Goal: Transaction & Acquisition: Purchase product/service

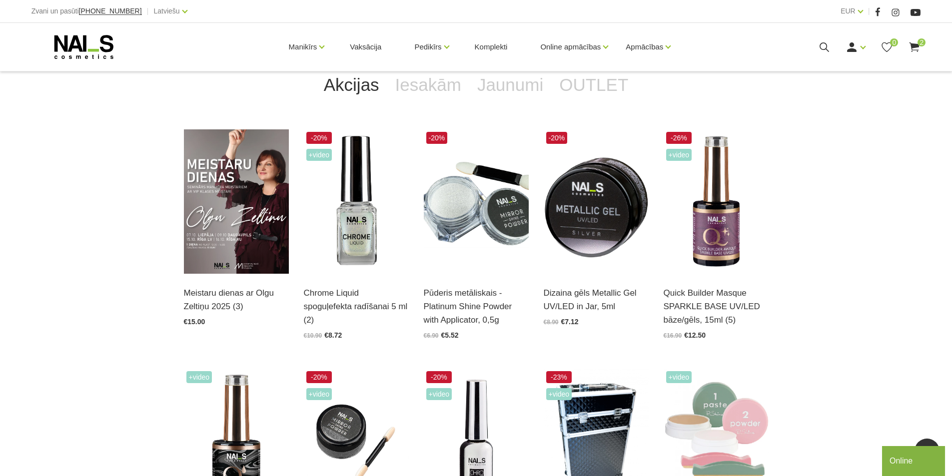
scroll to position [250, 0]
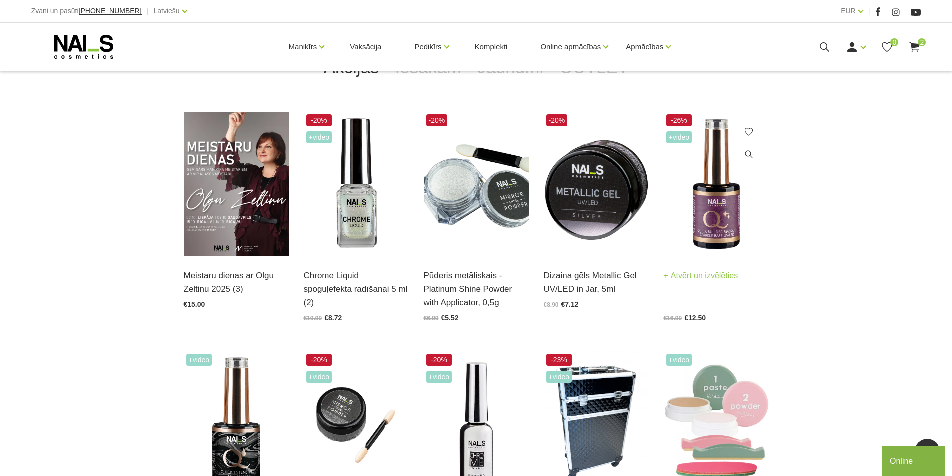
click at [726, 218] on img at bounding box center [715, 184] width 105 height 144
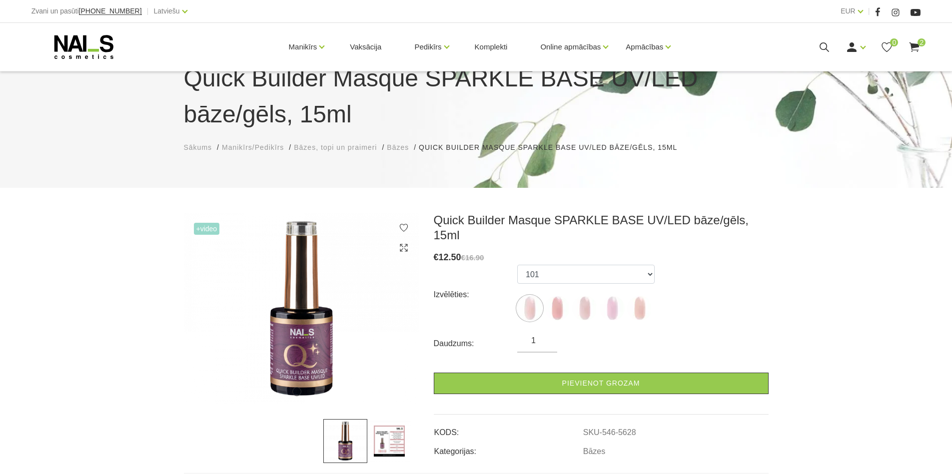
scroll to position [100, 0]
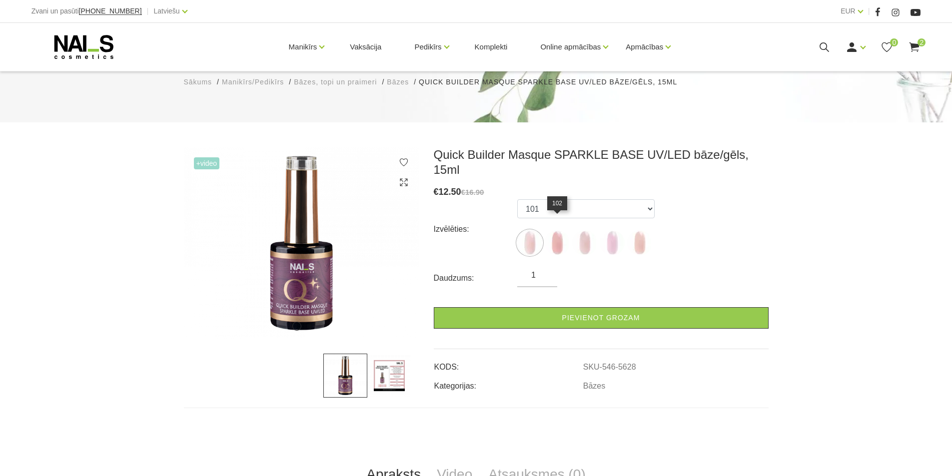
click at [553, 230] on img at bounding box center [556, 242] width 25 height 25
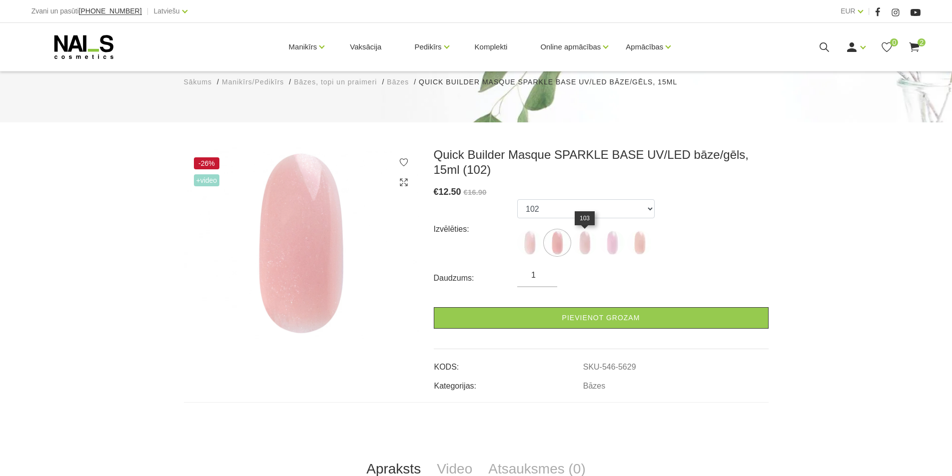
click at [590, 237] on img at bounding box center [584, 242] width 25 height 25
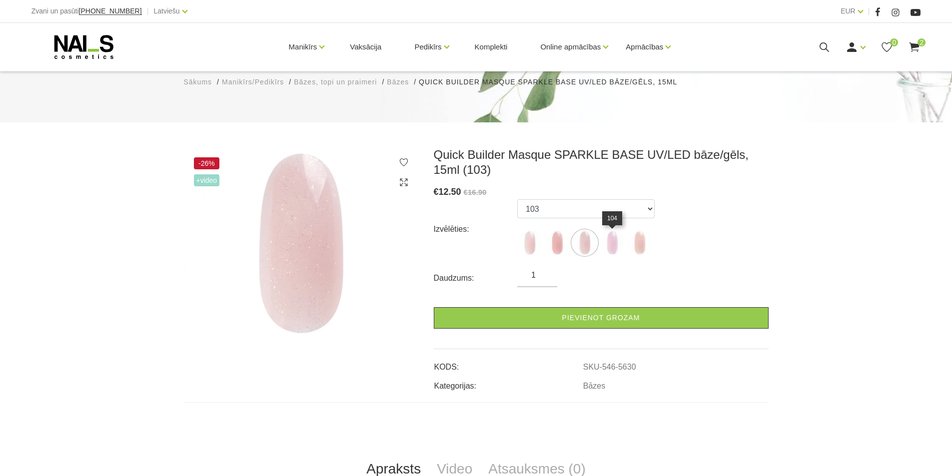
click at [613, 244] on img at bounding box center [611, 242] width 25 height 25
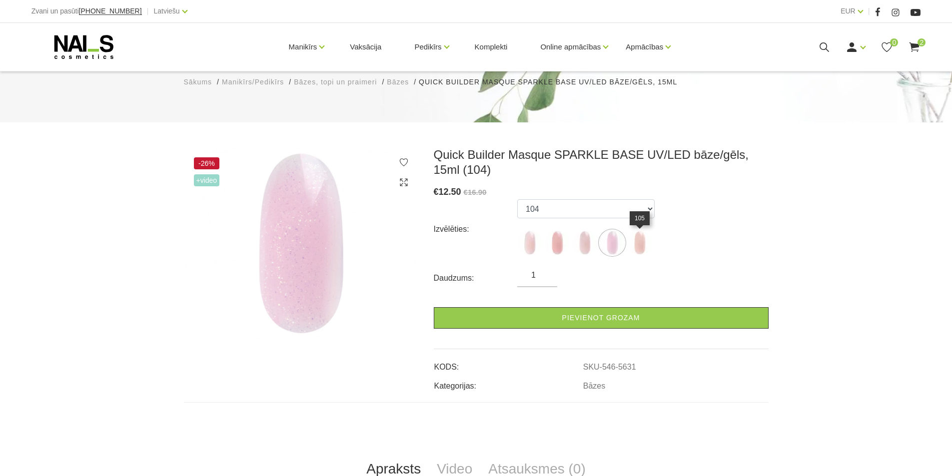
click at [641, 245] on img at bounding box center [639, 242] width 25 height 25
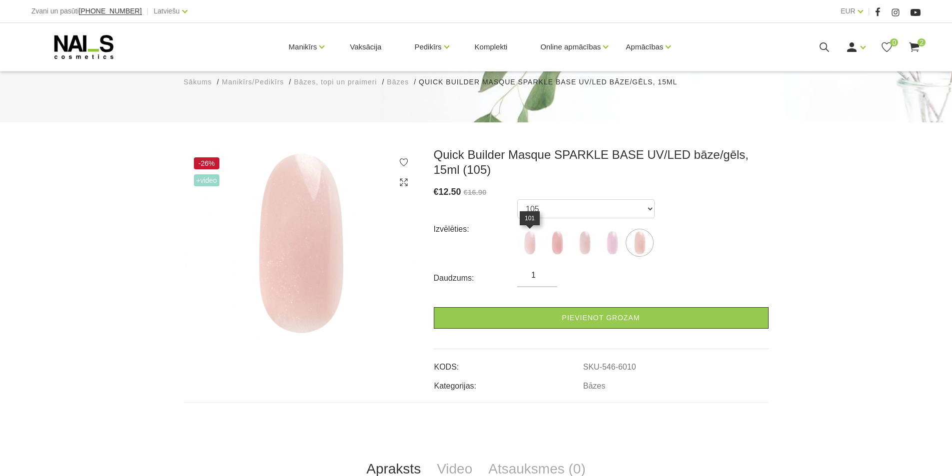
click at [532, 243] on img at bounding box center [529, 242] width 25 height 25
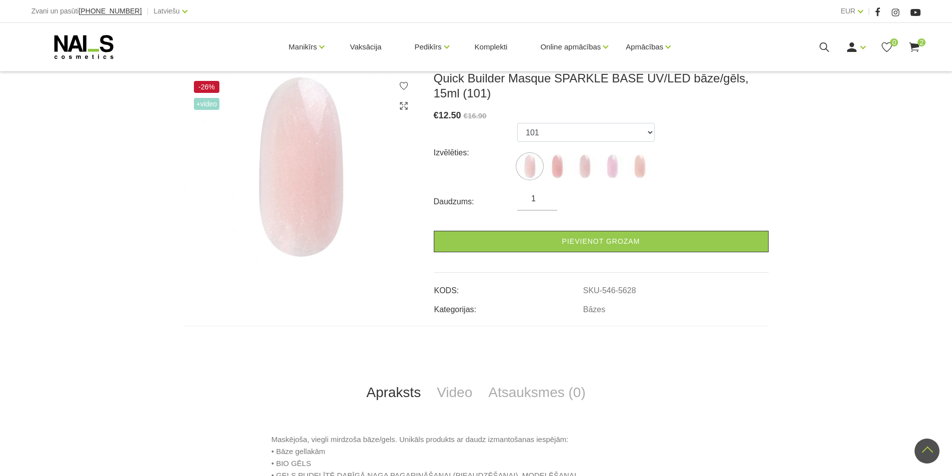
scroll to position [150, 0]
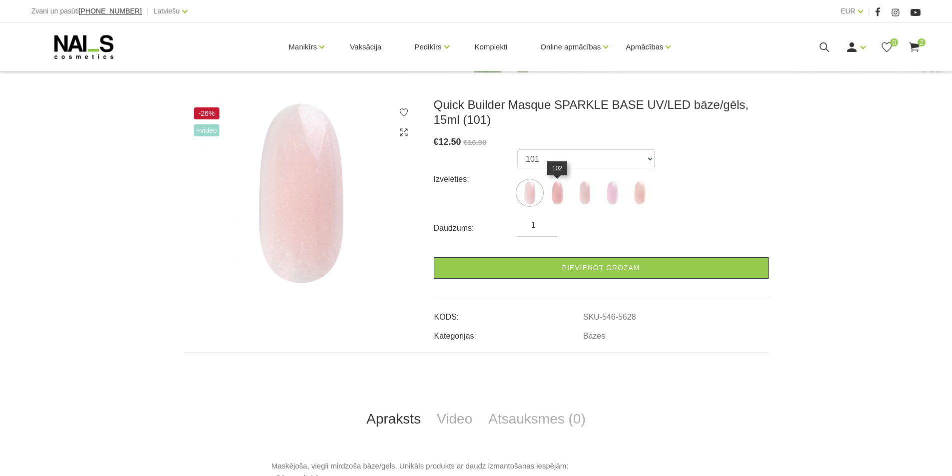
click at [552, 194] on img at bounding box center [556, 192] width 25 height 25
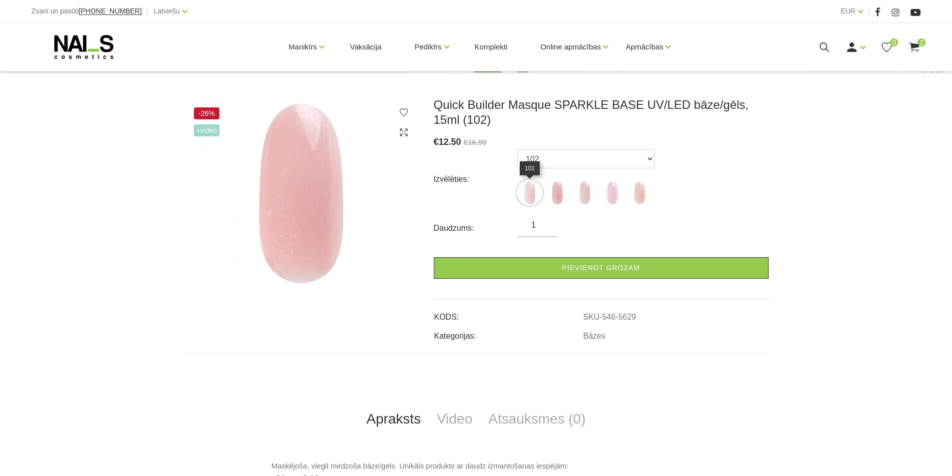
click at [531, 191] on img at bounding box center [529, 192] width 25 height 25
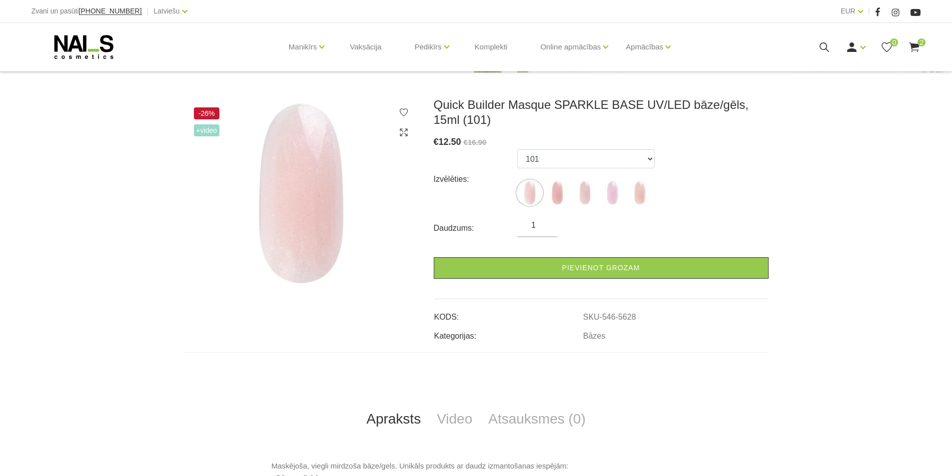
click at [912, 45] on use at bounding box center [914, 46] width 10 height 9
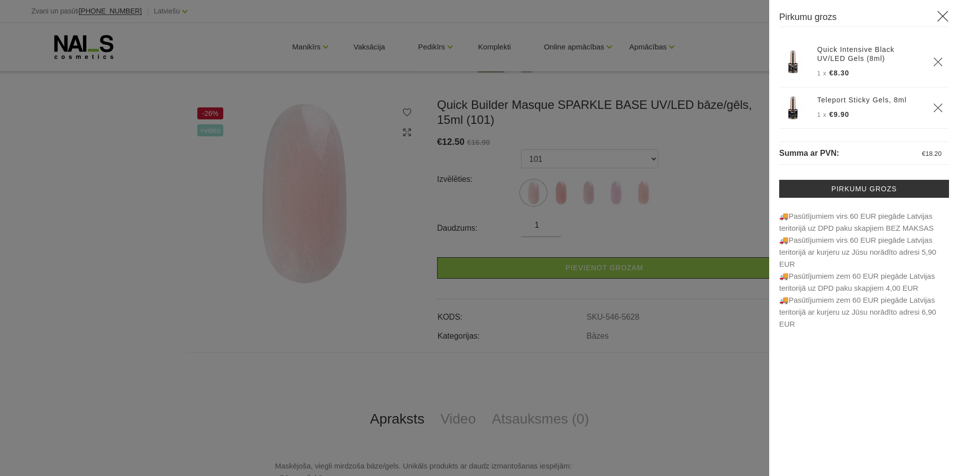
click at [935, 64] on icon "Delete" at bounding box center [938, 62] width 10 height 10
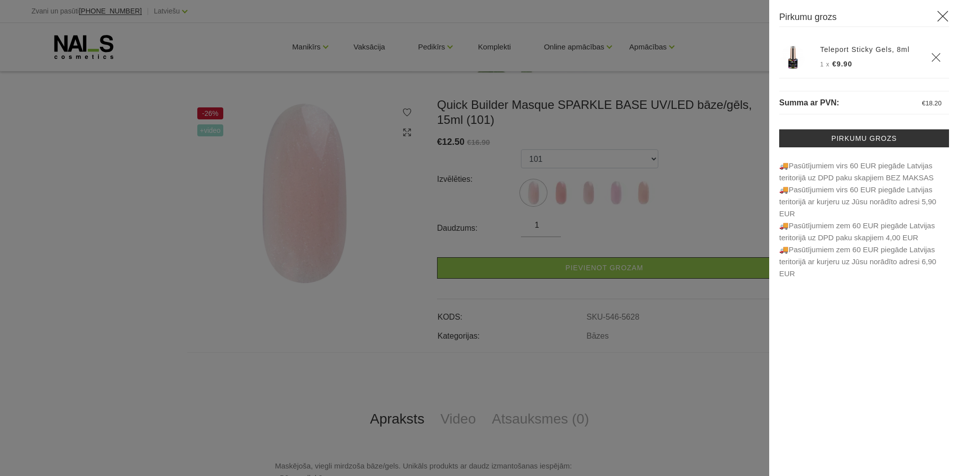
click at [935, 57] on use "Delete" at bounding box center [936, 57] width 8 height 8
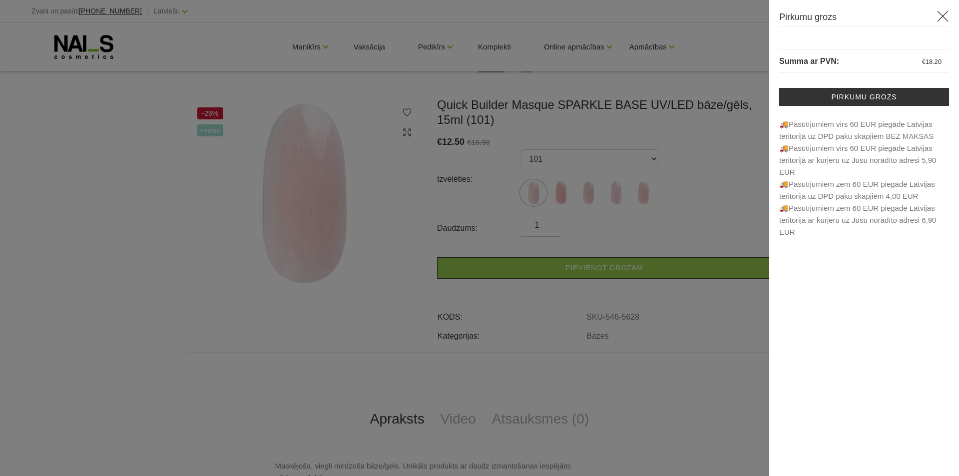
click at [311, 316] on div at bounding box center [479, 238] width 959 height 476
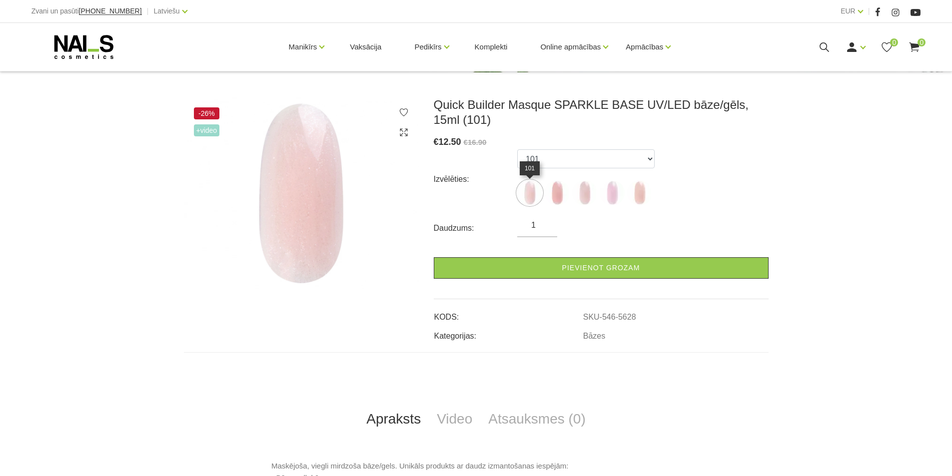
click at [530, 192] on img at bounding box center [529, 192] width 25 height 25
click at [562, 193] on img at bounding box center [556, 192] width 25 height 25
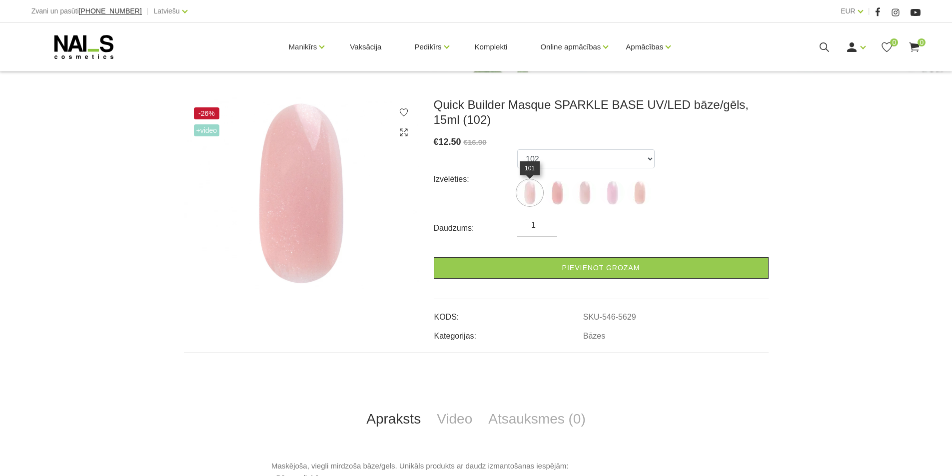
click at [529, 195] on img at bounding box center [529, 192] width 25 height 25
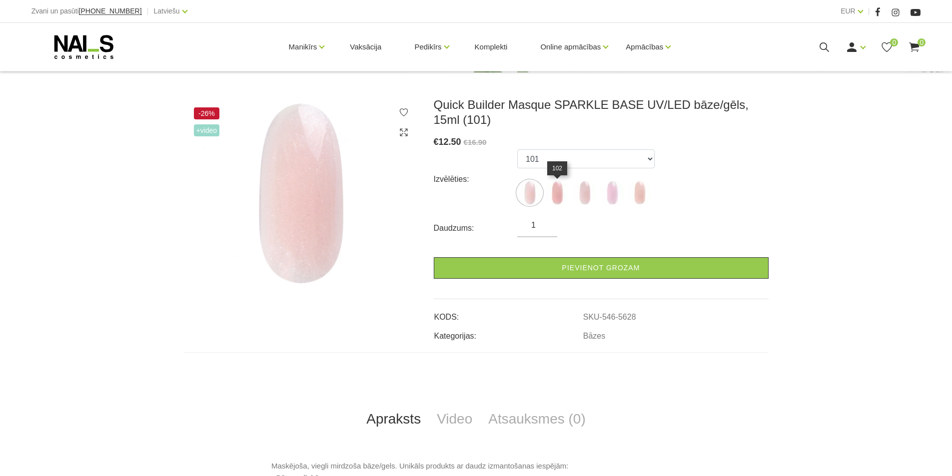
click at [552, 196] on img at bounding box center [556, 192] width 25 height 25
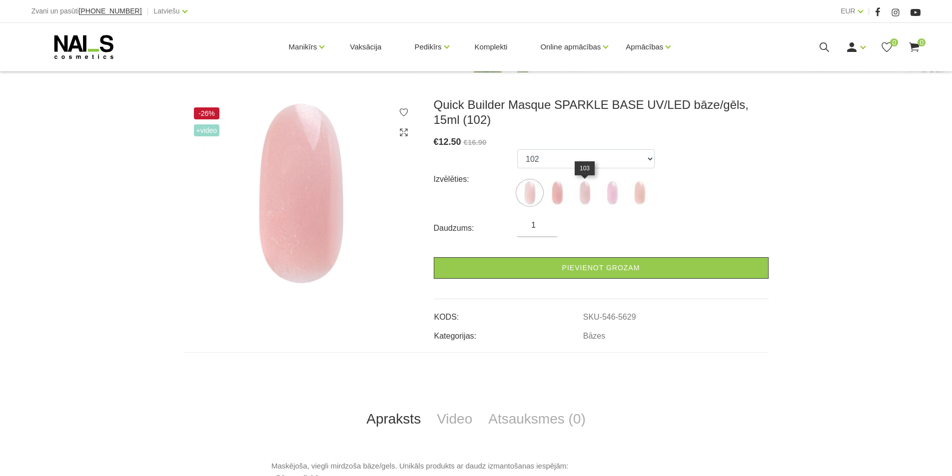
click at [582, 196] on img at bounding box center [584, 192] width 25 height 25
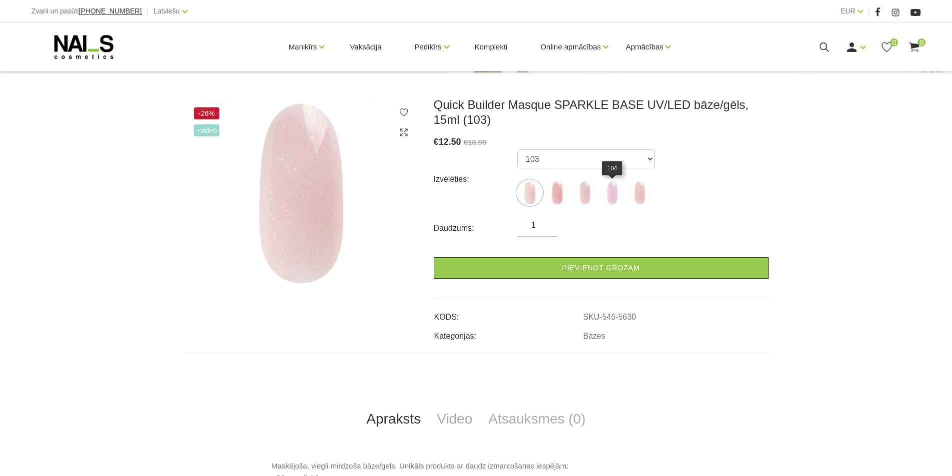
click at [610, 192] on img at bounding box center [611, 192] width 25 height 25
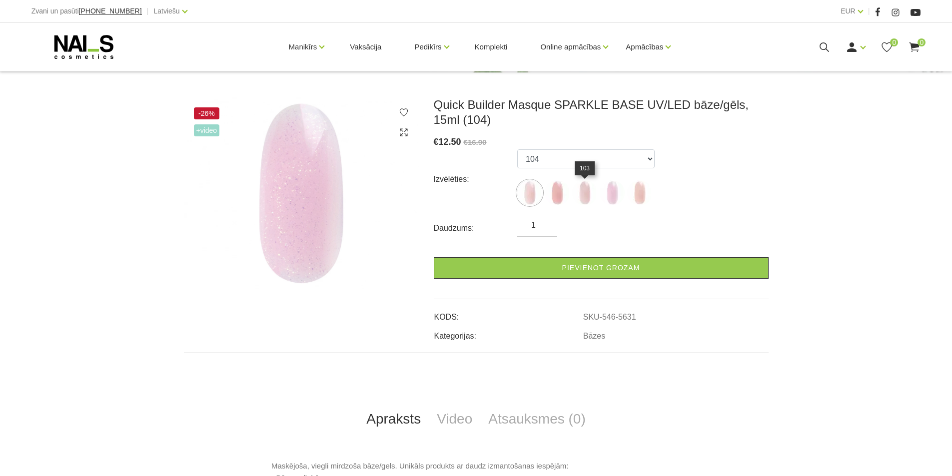
click at [586, 192] on img at bounding box center [584, 192] width 25 height 25
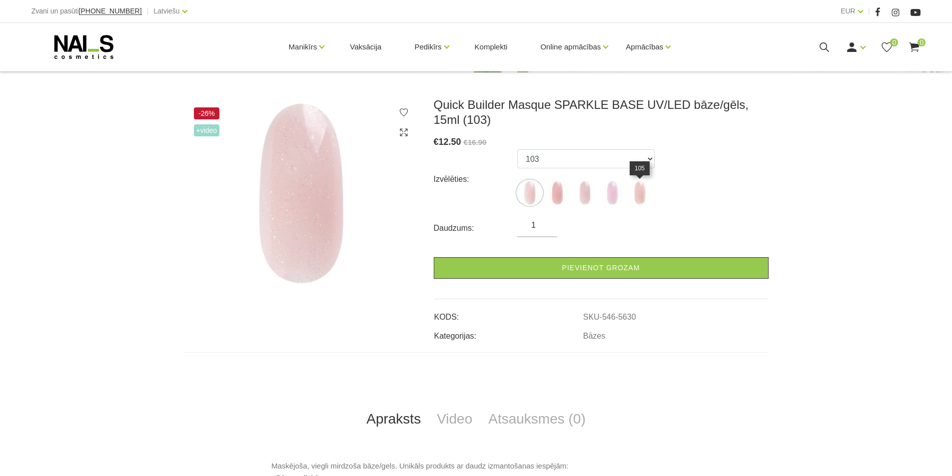
click at [639, 189] on img at bounding box center [639, 192] width 25 height 25
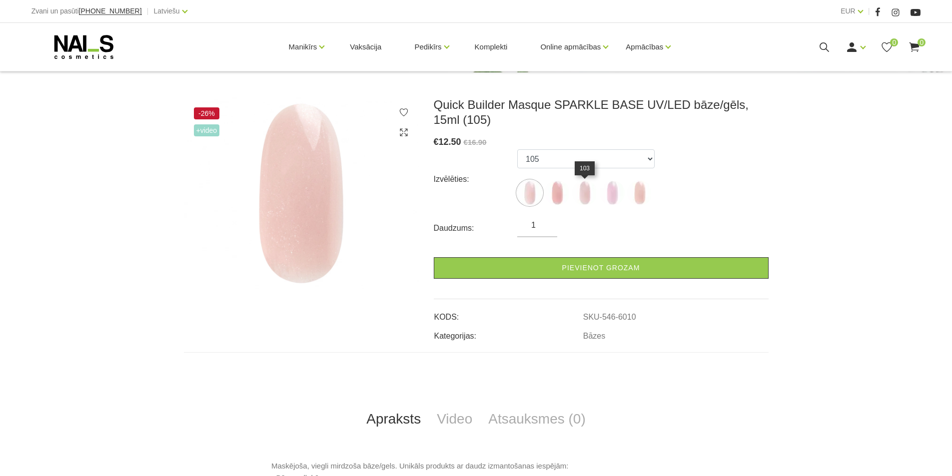
click at [581, 191] on img at bounding box center [584, 192] width 25 height 25
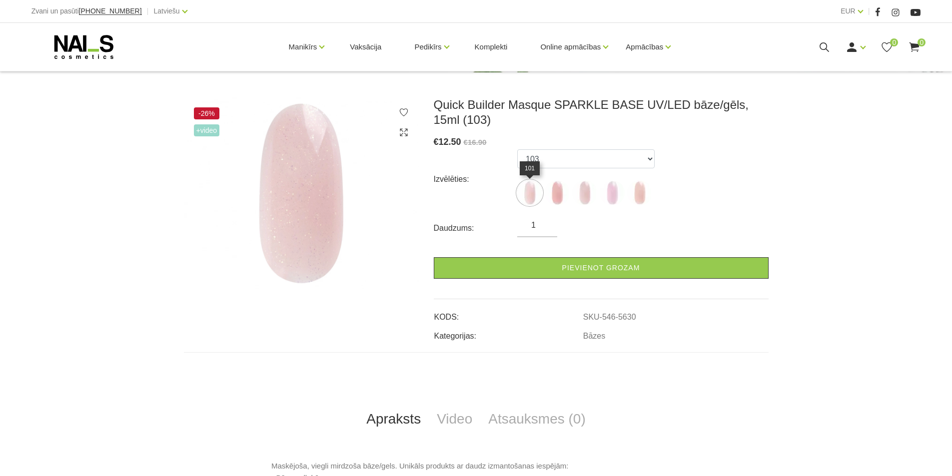
click at [526, 189] on img at bounding box center [529, 192] width 25 height 25
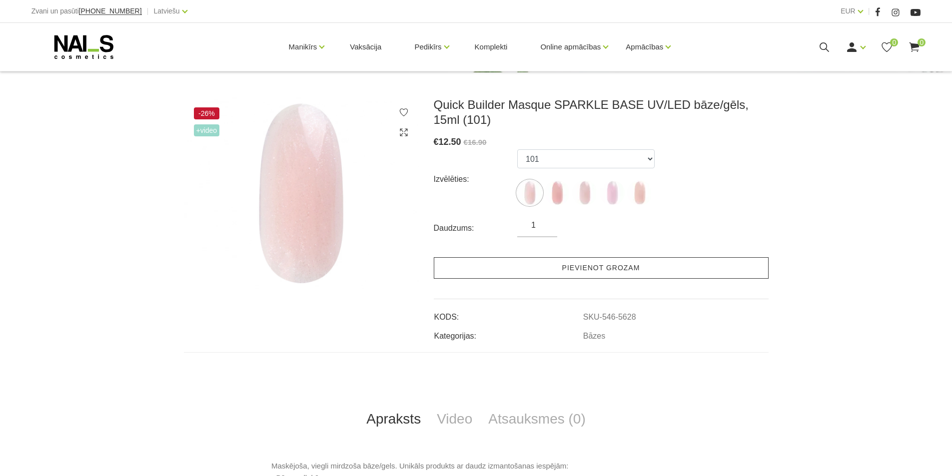
click at [560, 270] on link "Pievienot grozam" at bounding box center [601, 267] width 335 height 21
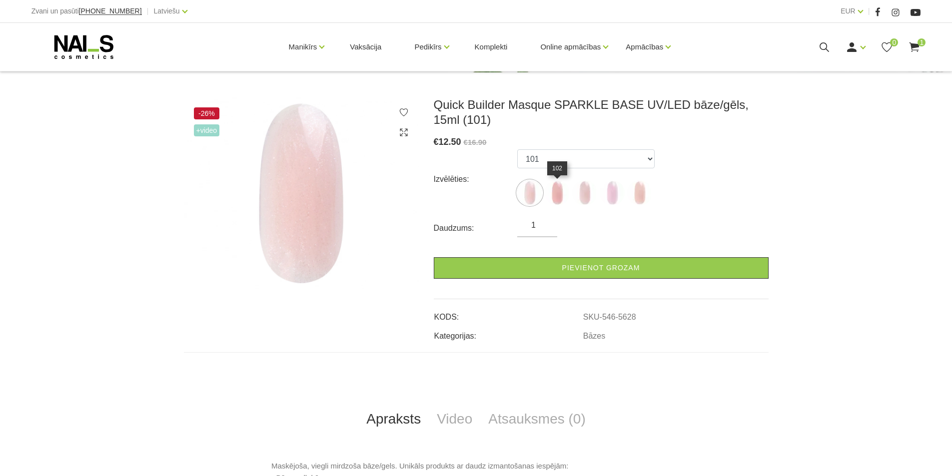
click at [556, 191] on img at bounding box center [556, 192] width 25 height 25
select select "5629"
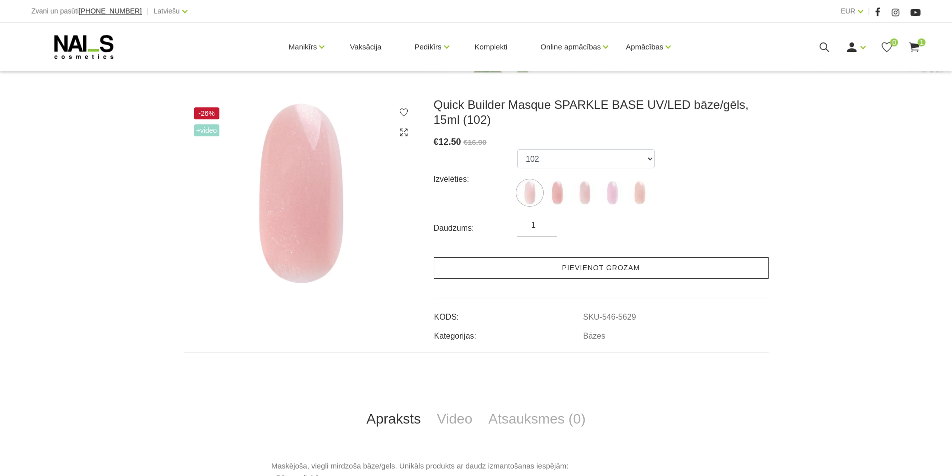
click at [583, 263] on link "Pievienot grozam" at bounding box center [601, 267] width 335 height 21
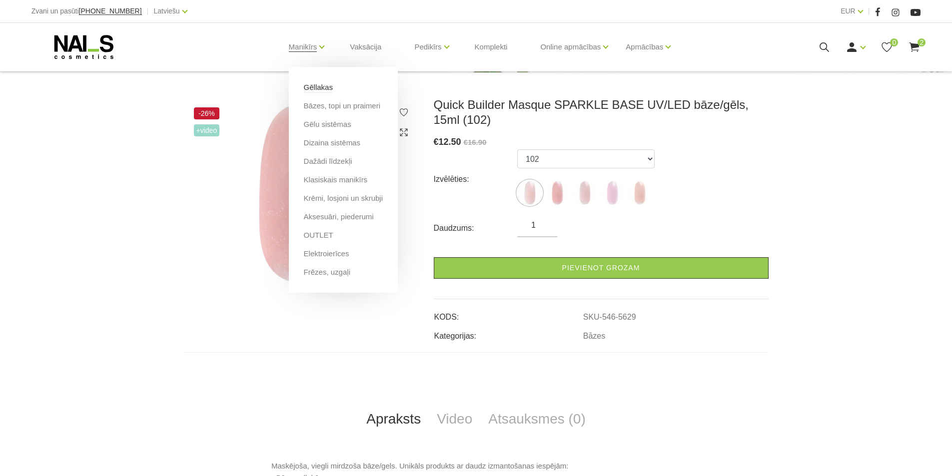
click at [312, 85] on link "Gēllakas" at bounding box center [318, 87] width 29 height 11
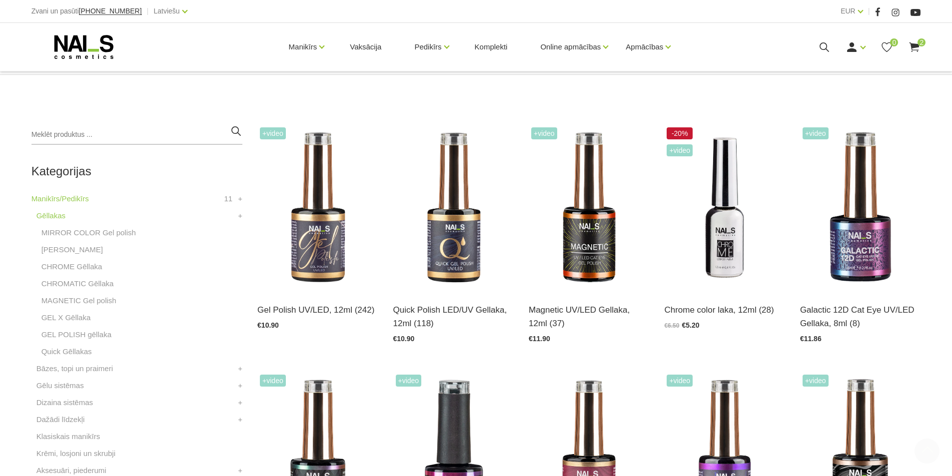
scroll to position [200, 0]
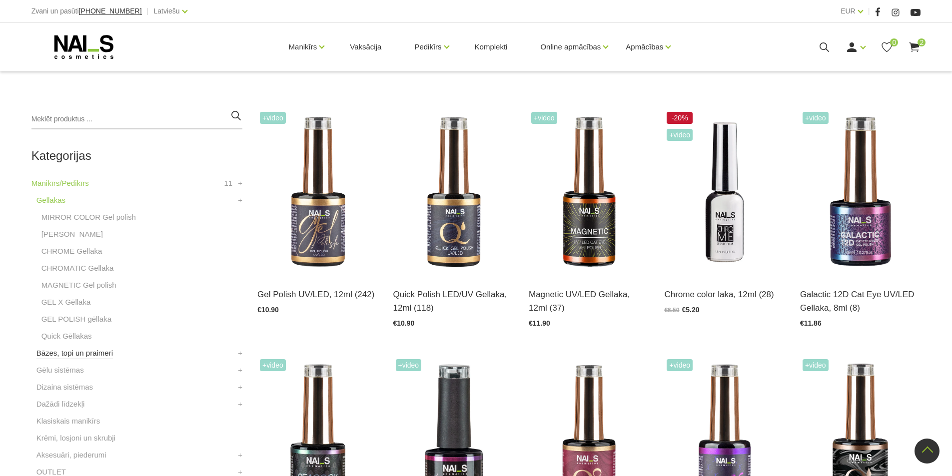
click at [70, 351] on link "Bāzes, topi un praimeri" at bounding box center [74, 353] width 76 height 12
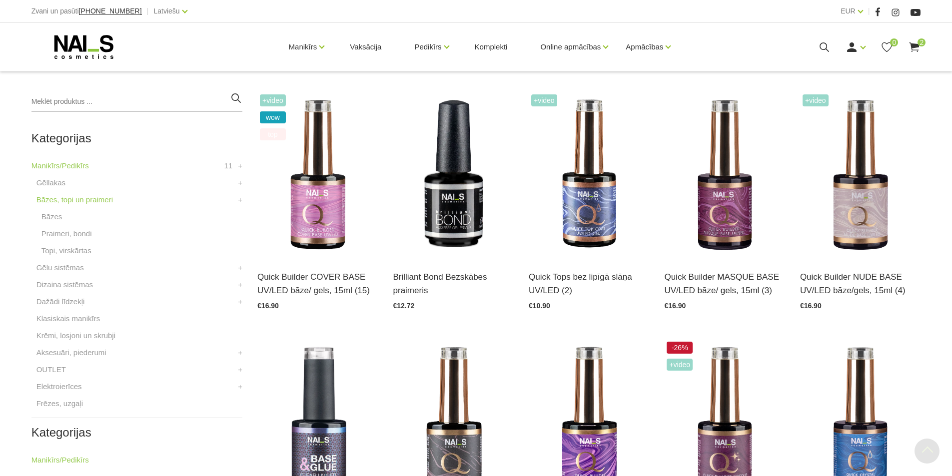
scroll to position [250, 0]
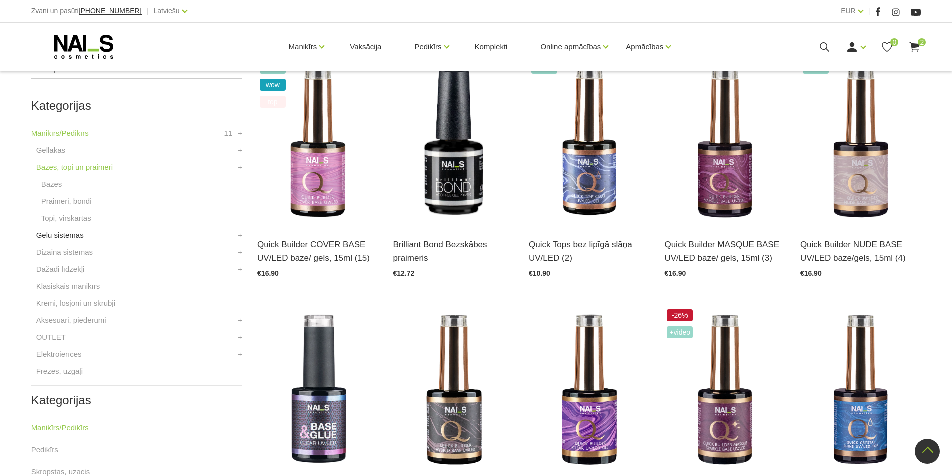
click at [77, 237] on link "Gēlu sistēmas" at bounding box center [59, 235] width 47 height 12
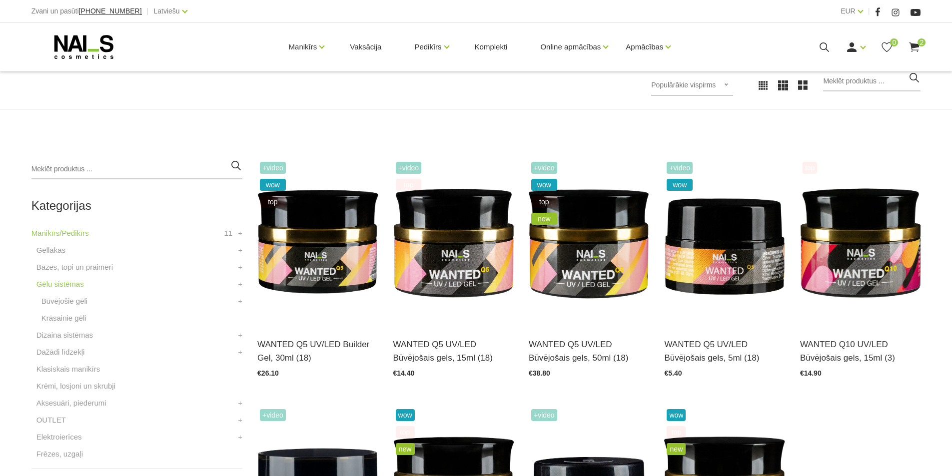
scroll to position [200, 0]
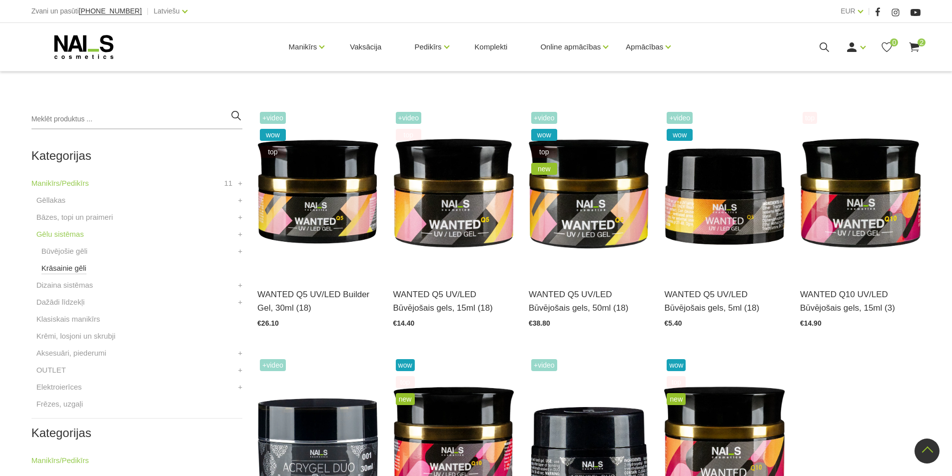
click at [72, 268] on link "Krāsainie gēli" at bounding box center [63, 268] width 45 height 12
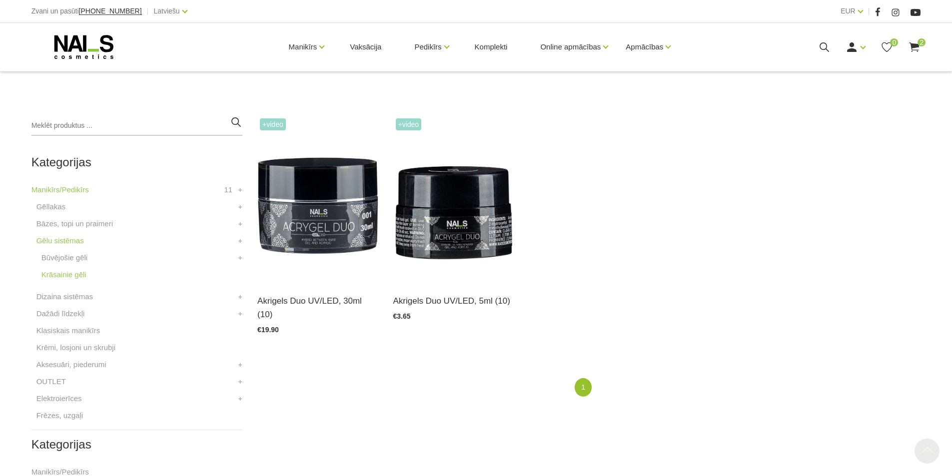
scroll to position [200, 0]
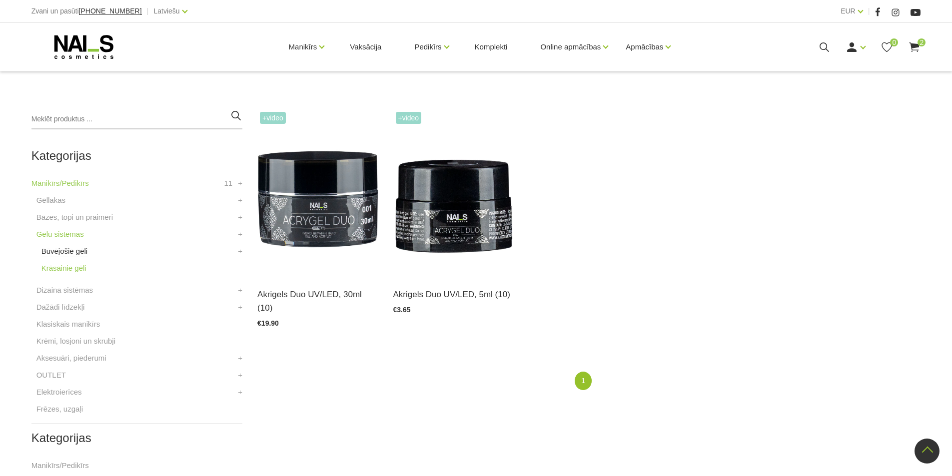
click at [77, 252] on link "Būvējošie gēli" at bounding box center [64, 251] width 46 height 12
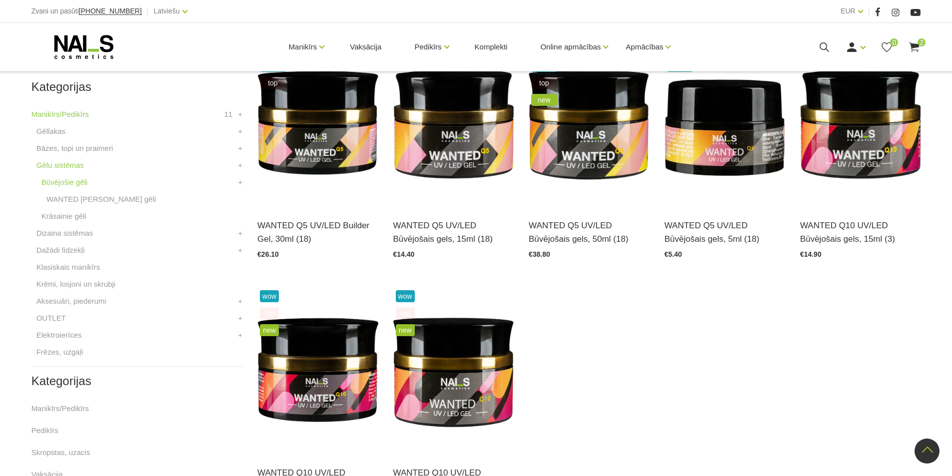
scroll to position [250, 0]
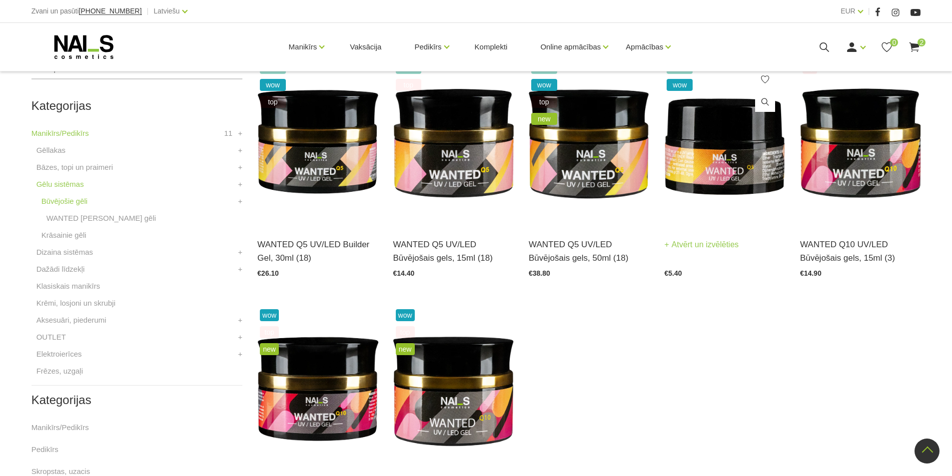
click at [686, 244] on link "Atvērt un izvēlēties" at bounding box center [701, 245] width 74 height 14
click at [75, 268] on link "Dažādi līdzekļi" at bounding box center [60, 269] width 48 height 12
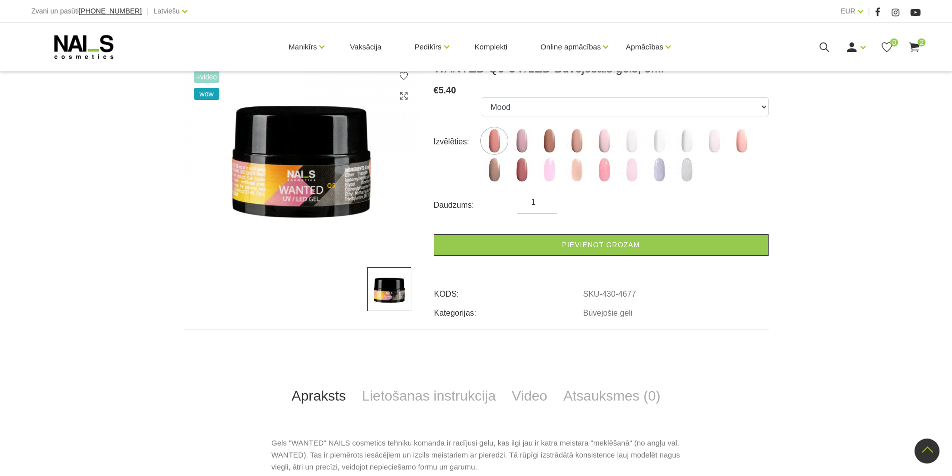
scroll to position [150, 0]
click at [525, 137] on img at bounding box center [521, 141] width 25 height 25
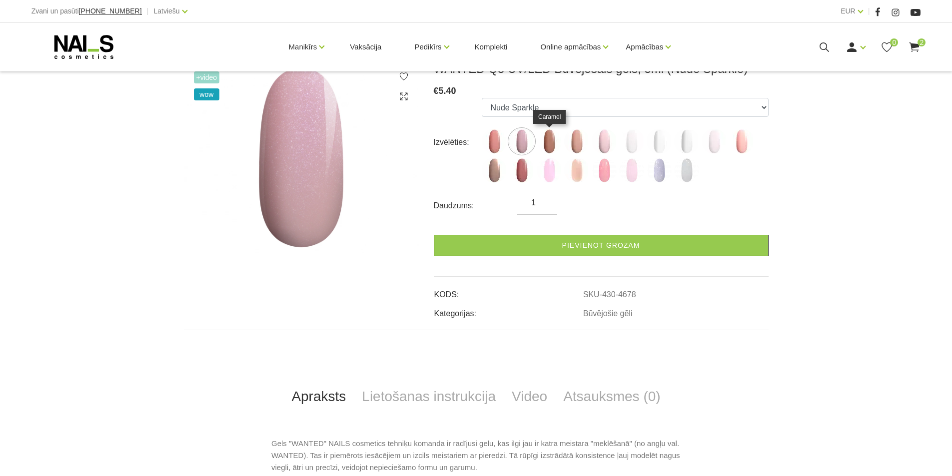
click at [550, 137] on img at bounding box center [548, 141] width 25 height 25
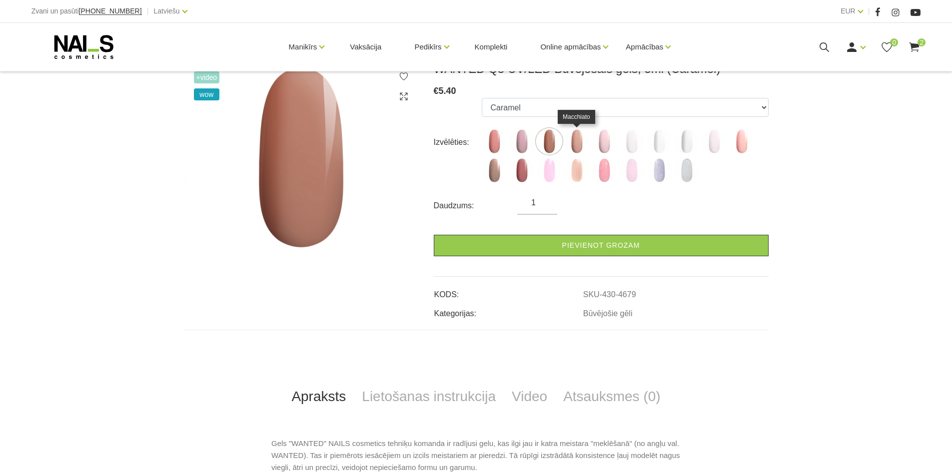
click at [571, 138] on img at bounding box center [576, 141] width 25 height 25
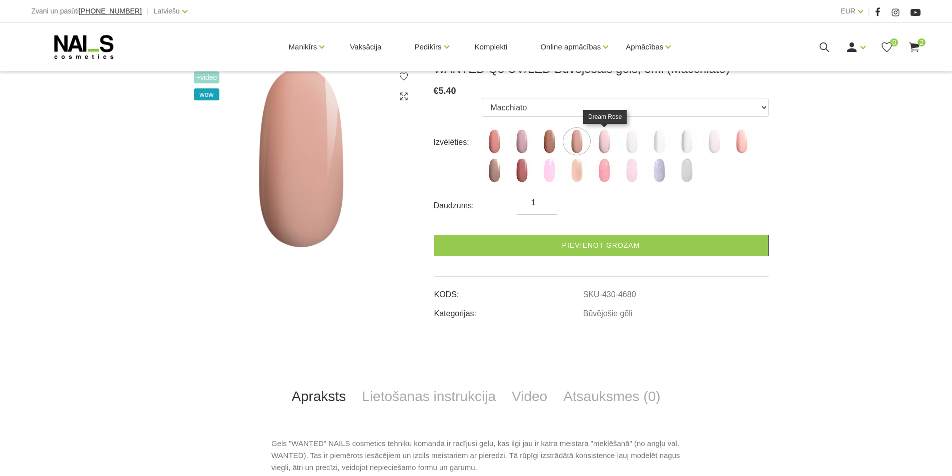
click at [608, 143] on img at bounding box center [603, 141] width 25 height 25
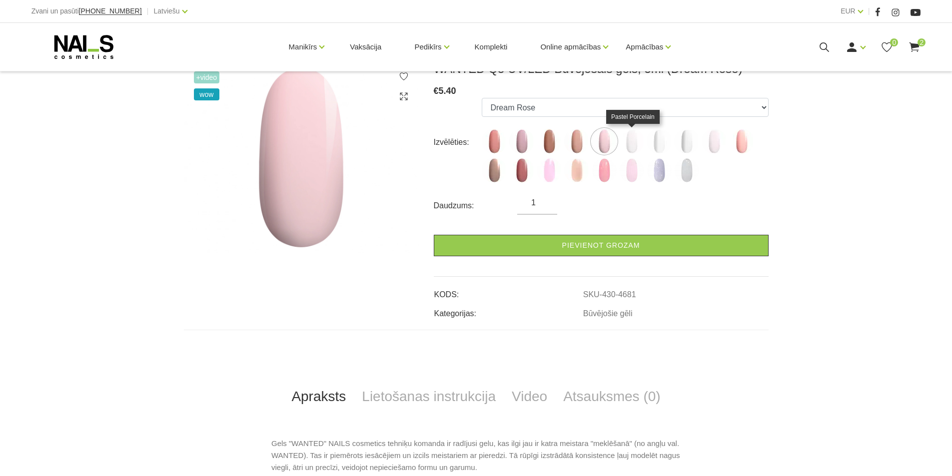
click at [626, 143] on img at bounding box center [631, 141] width 25 height 25
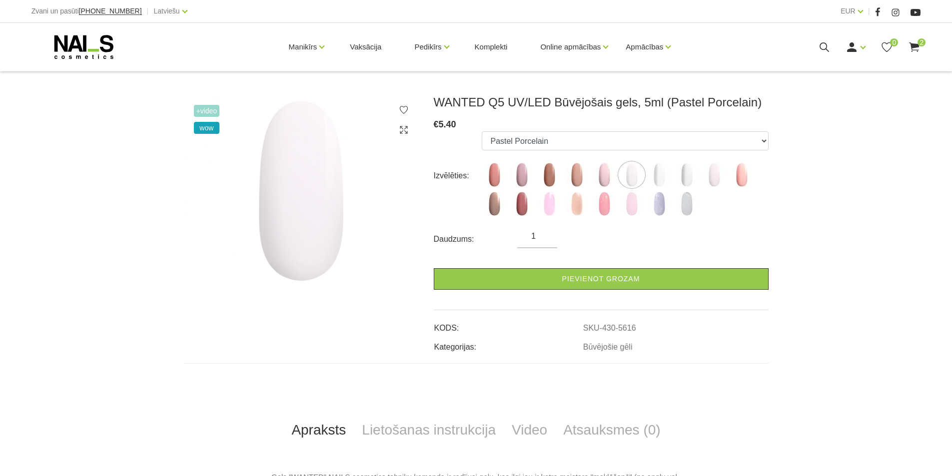
scroll to position [100, 0]
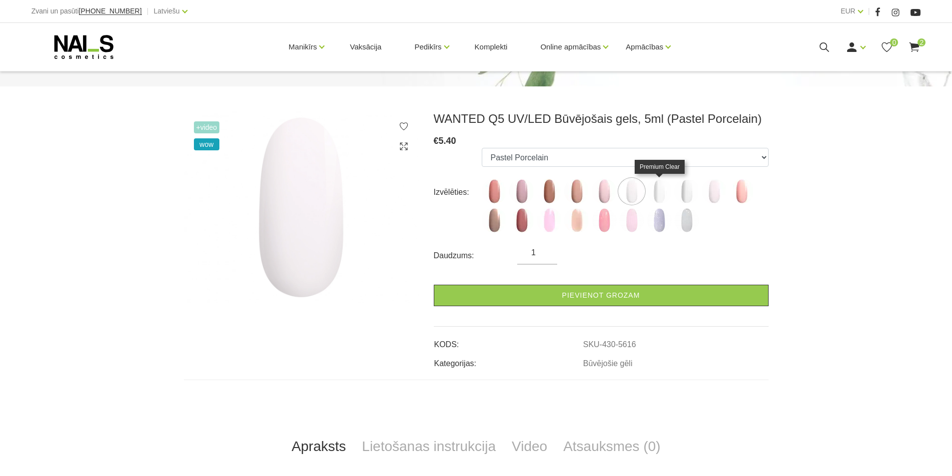
click at [656, 190] on img at bounding box center [658, 191] width 25 height 25
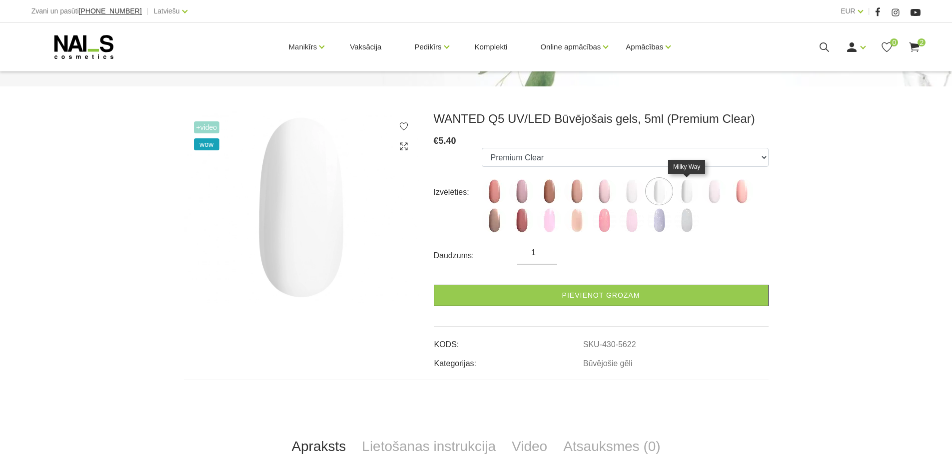
click at [690, 190] on img at bounding box center [686, 191] width 25 height 25
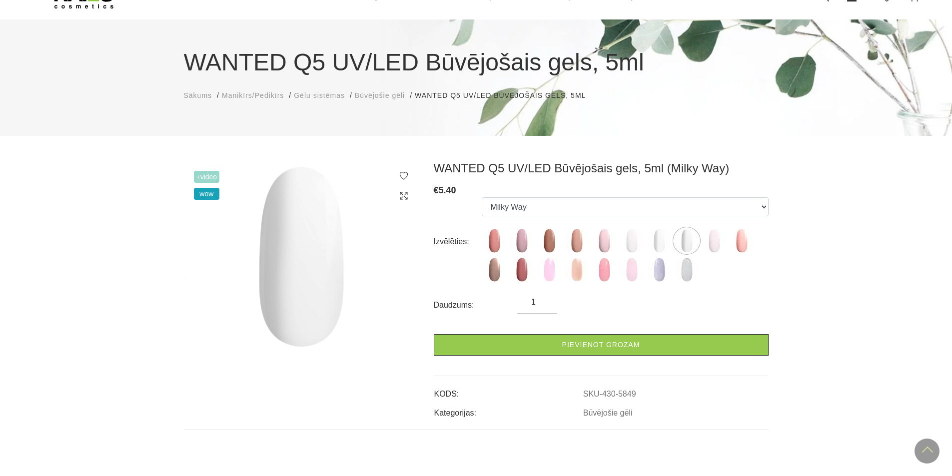
scroll to position [50, 0]
click at [666, 262] on img at bounding box center [658, 270] width 25 height 25
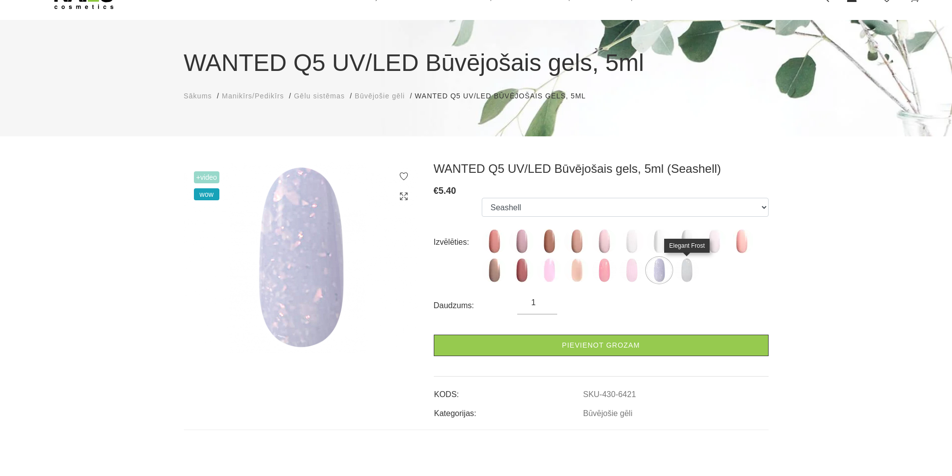
click at [690, 269] on img at bounding box center [686, 270] width 25 height 25
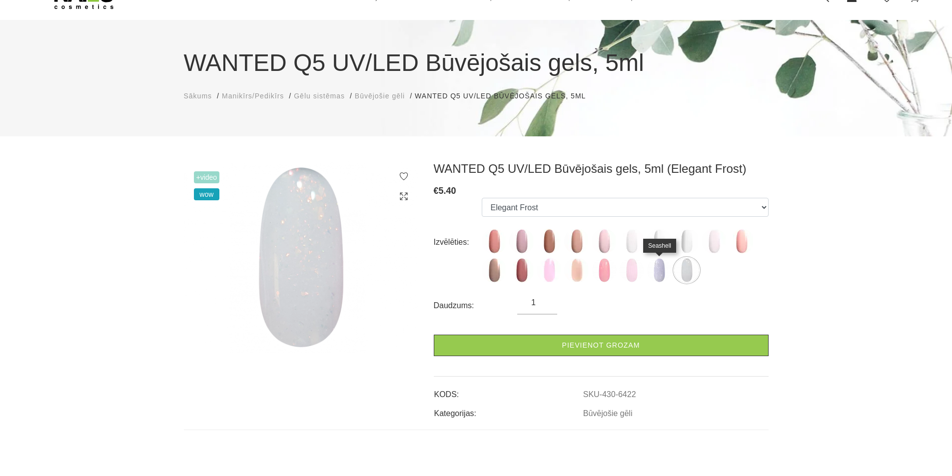
click at [661, 271] on img at bounding box center [658, 270] width 25 height 25
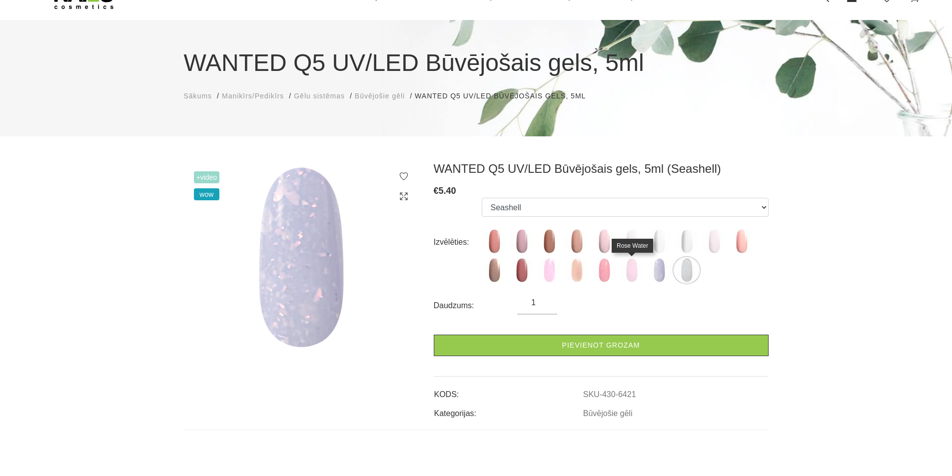
click at [623, 275] on img at bounding box center [631, 270] width 25 height 25
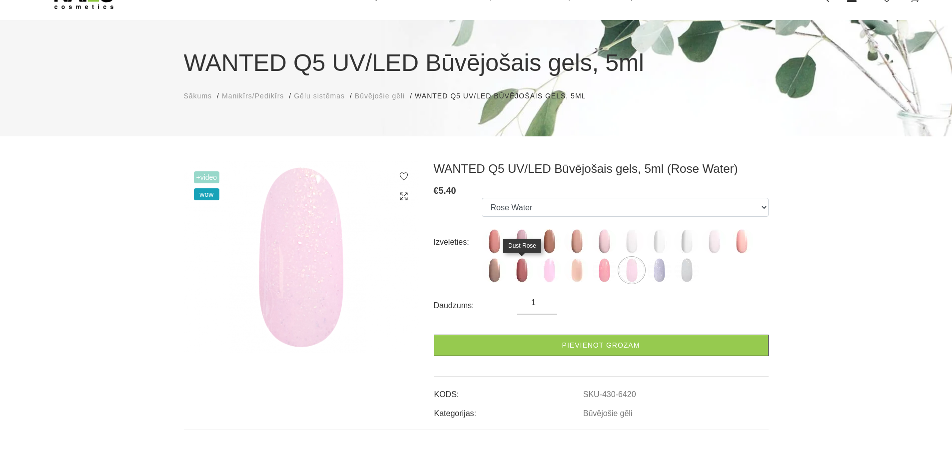
click at [520, 268] on img at bounding box center [521, 270] width 25 height 25
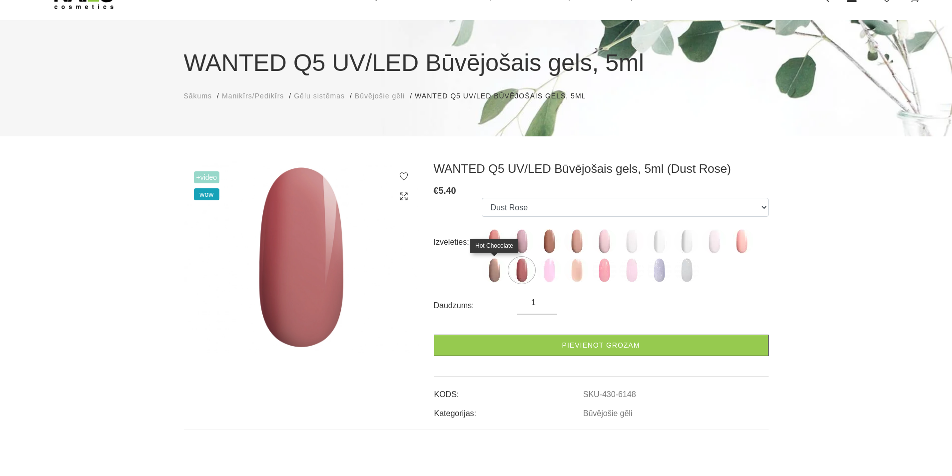
click at [497, 268] on img at bounding box center [494, 270] width 25 height 25
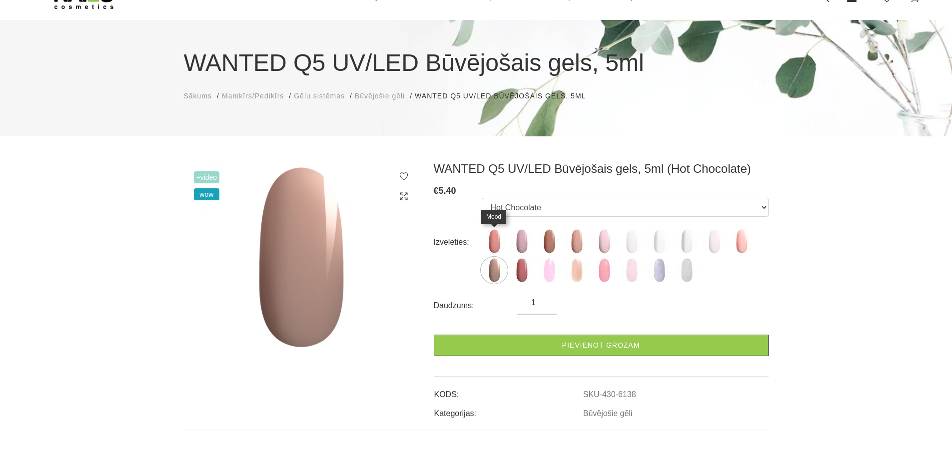
click at [492, 241] on img at bounding box center [494, 241] width 25 height 25
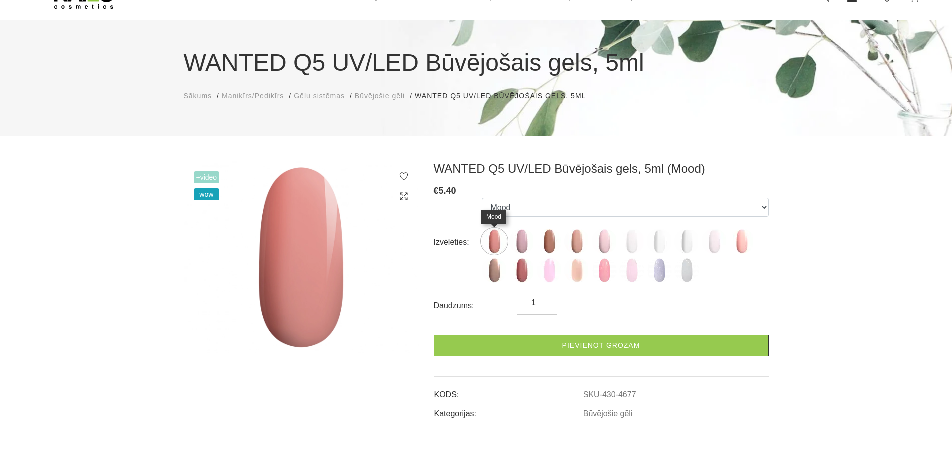
click at [494, 238] on img at bounding box center [494, 241] width 25 height 25
click at [521, 239] on img at bounding box center [521, 241] width 25 height 25
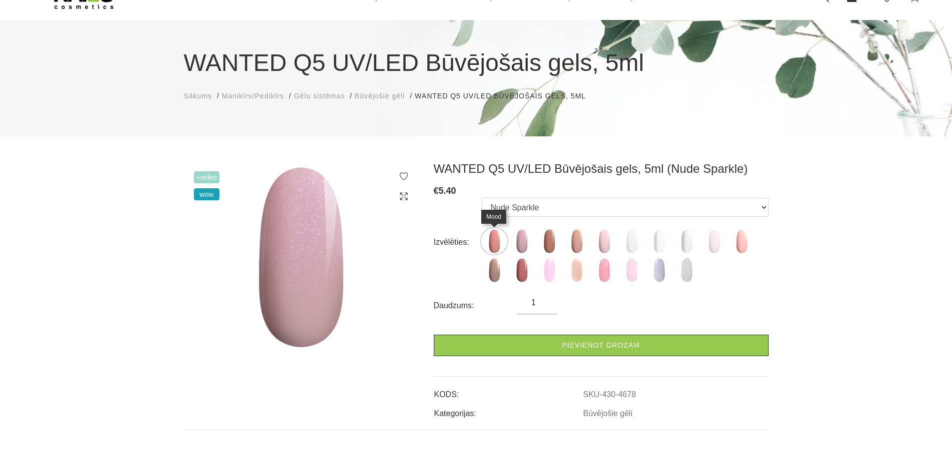
click at [493, 233] on img at bounding box center [494, 241] width 25 height 25
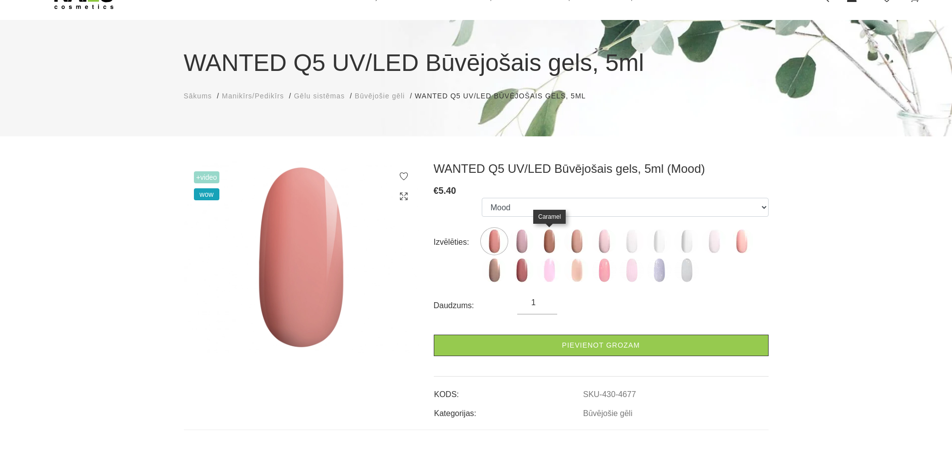
click at [552, 237] on img at bounding box center [548, 241] width 25 height 25
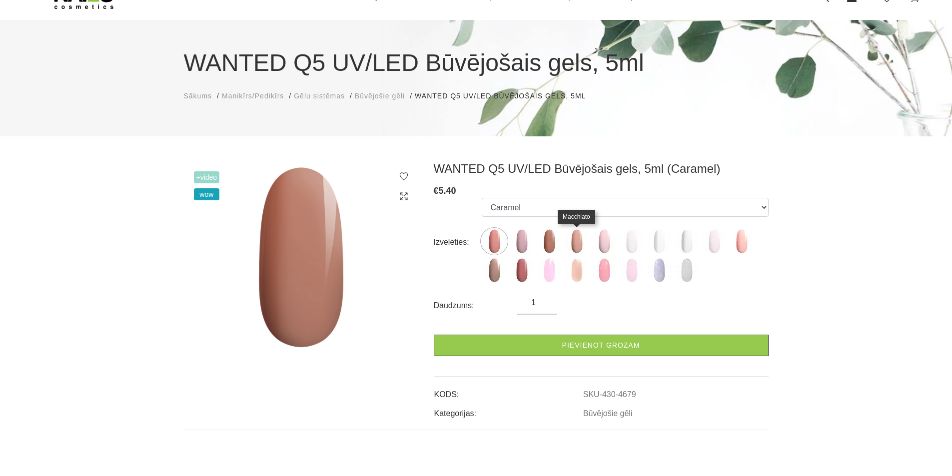
click at [578, 236] on img at bounding box center [576, 241] width 25 height 25
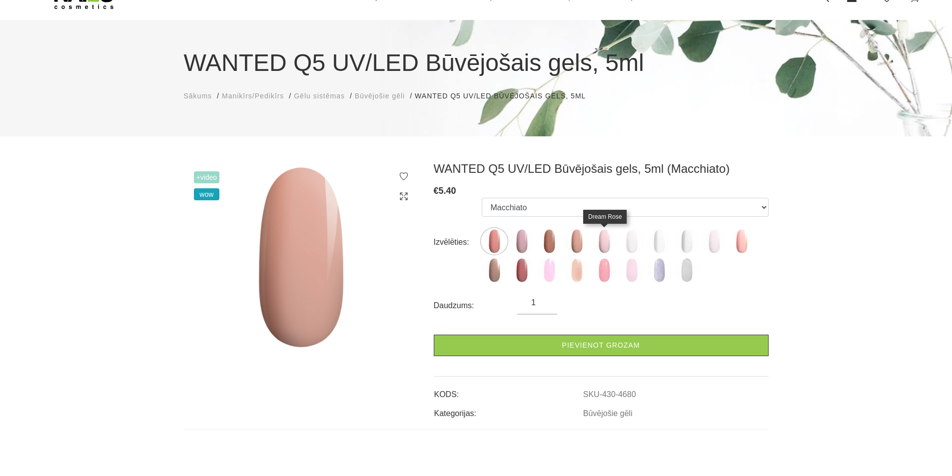
click at [602, 241] on img at bounding box center [603, 241] width 25 height 25
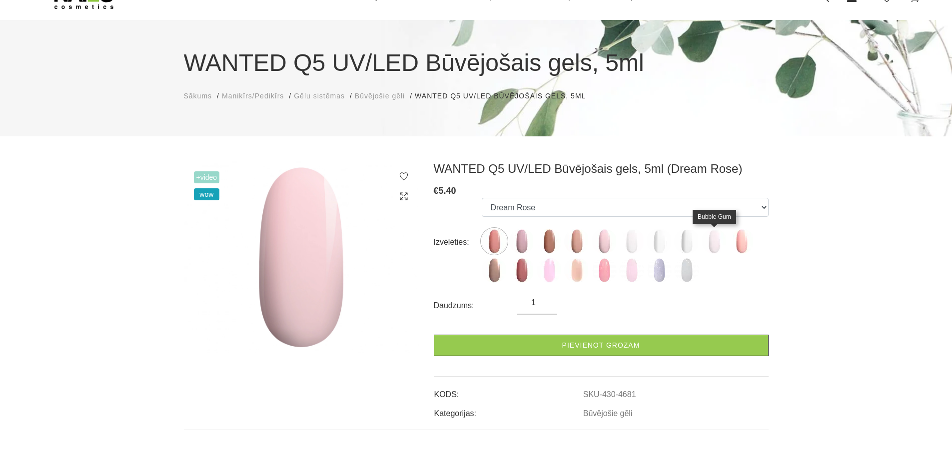
click at [714, 239] on img at bounding box center [713, 241] width 25 height 25
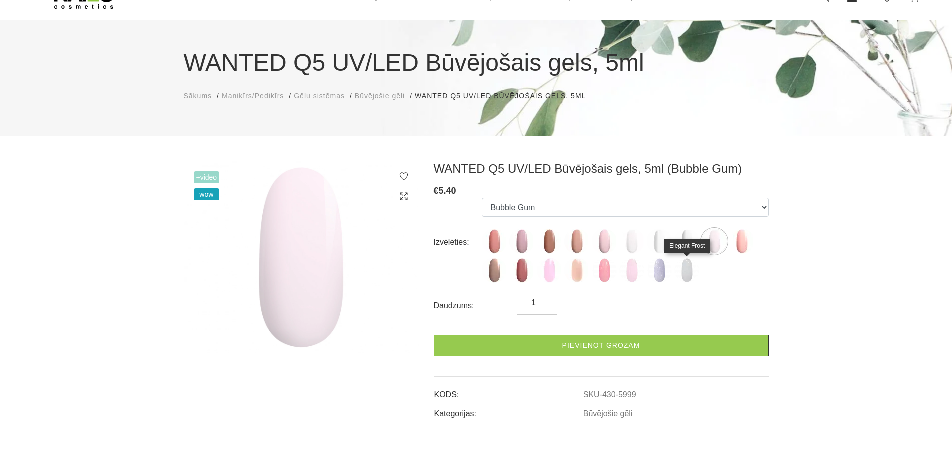
click at [689, 264] on img at bounding box center [686, 270] width 25 height 25
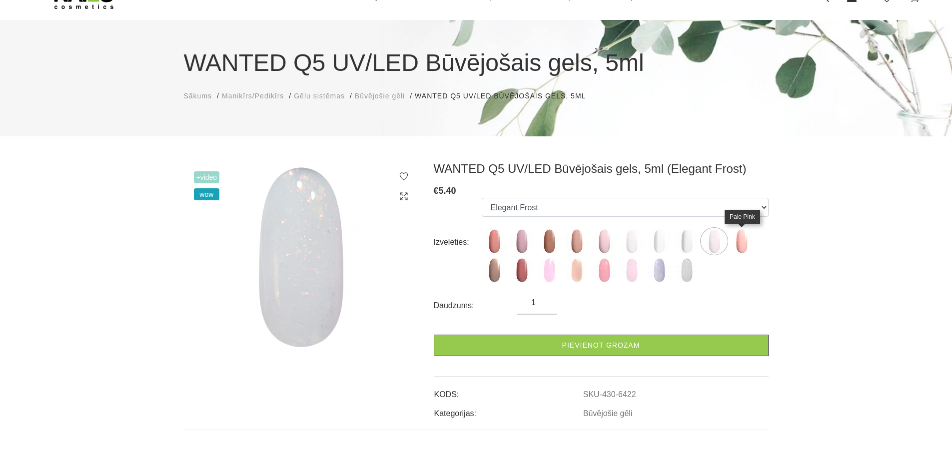
click at [743, 240] on img at bounding box center [741, 241] width 25 height 25
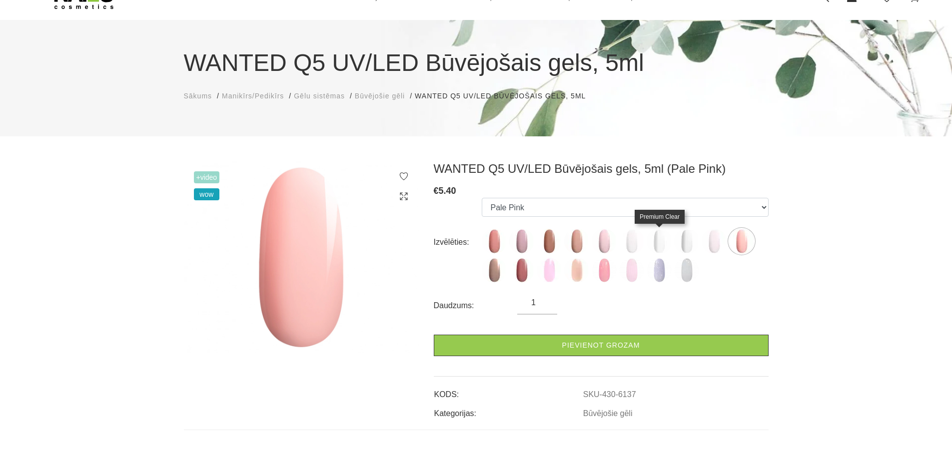
click at [658, 241] on img at bounding box center [658, 241] width 25 height 25
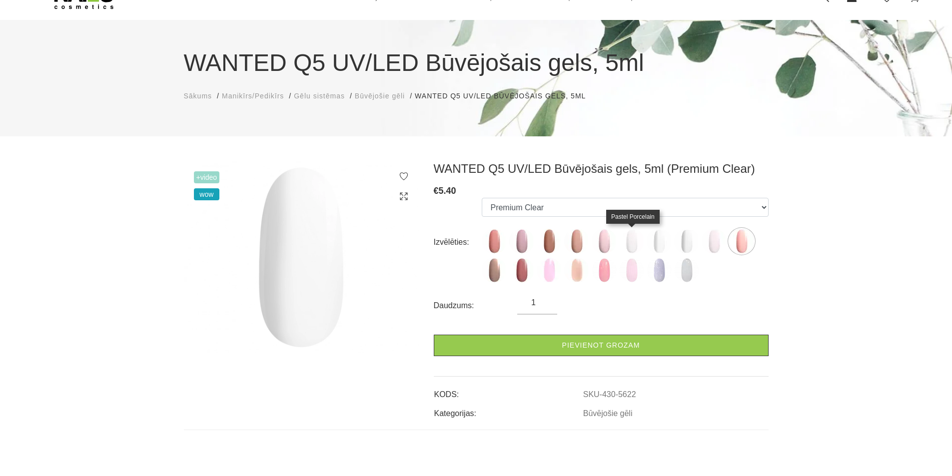
click at [634, 241] on img at bounding box center [631, 241] width 25 height 25
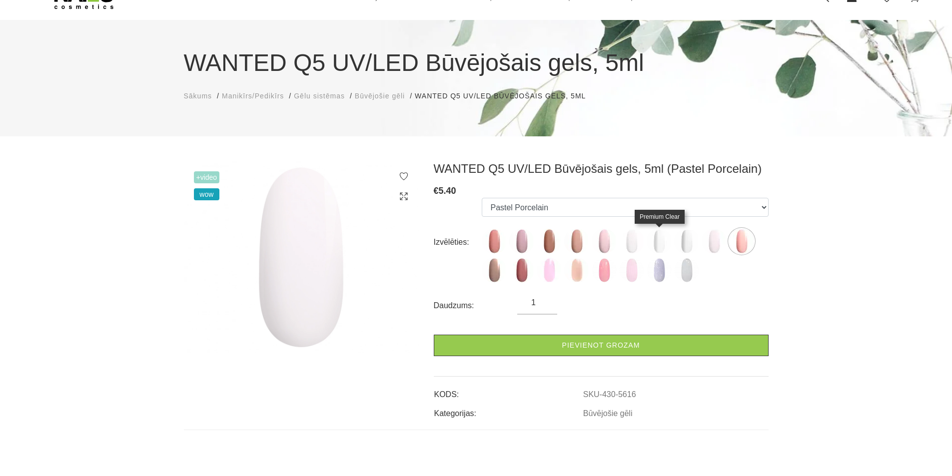
click at [660, 240] on img at bounding box center [658, 241] width 25 height 25
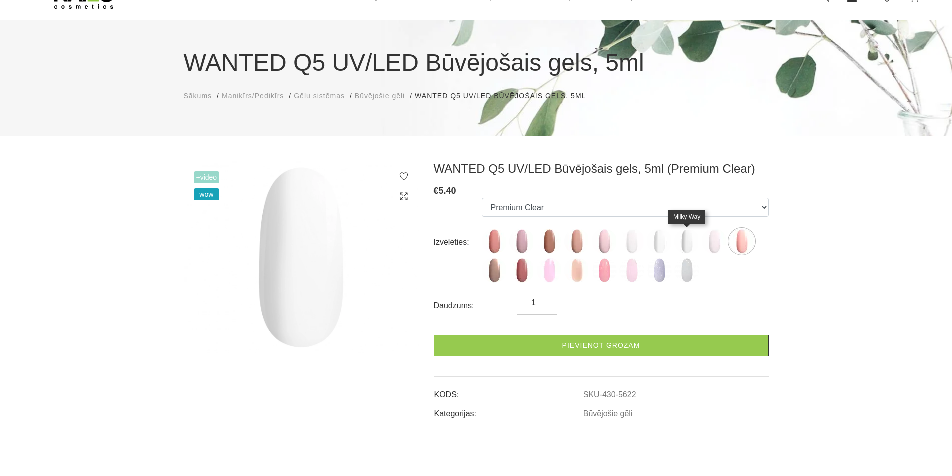
click at [691, 240] on img at bounding box center [686, 241] width 25 height 25
select select "5849"
click at [406, 176] on icon at bounding box center [404, 176] width 10 height 10
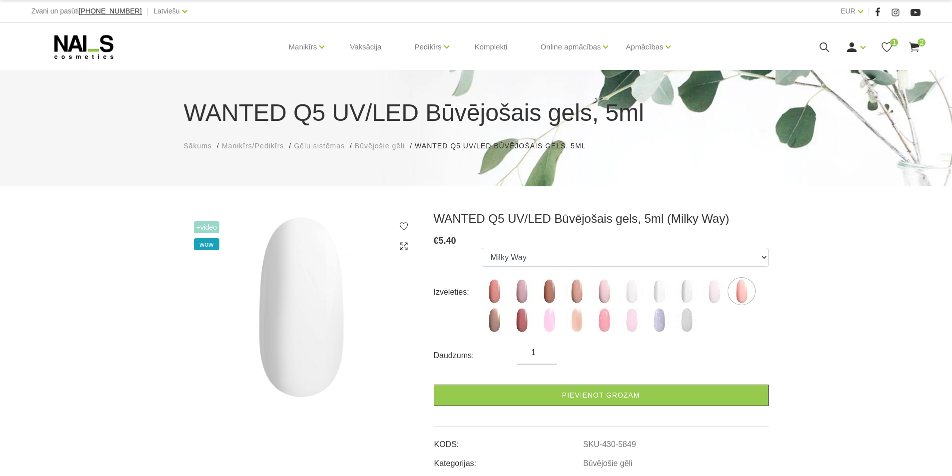
click at [913, 44] on use at bounding box center [914, 46] width 10 height 9
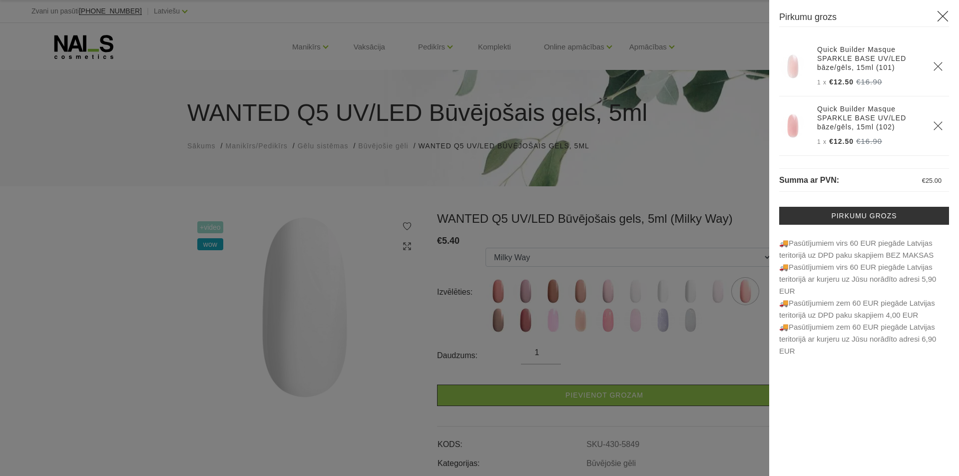
click at [943, 63] on icon "Delete" at bounding box center [938, 66] width 10 height 10
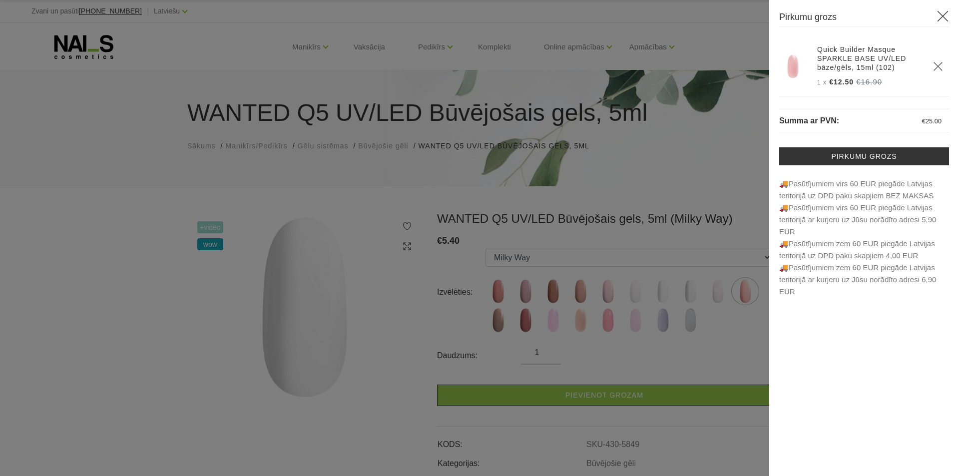
click at [933, 70] on icon "Delete" at bounding box center [938, 66] width 10 height 10
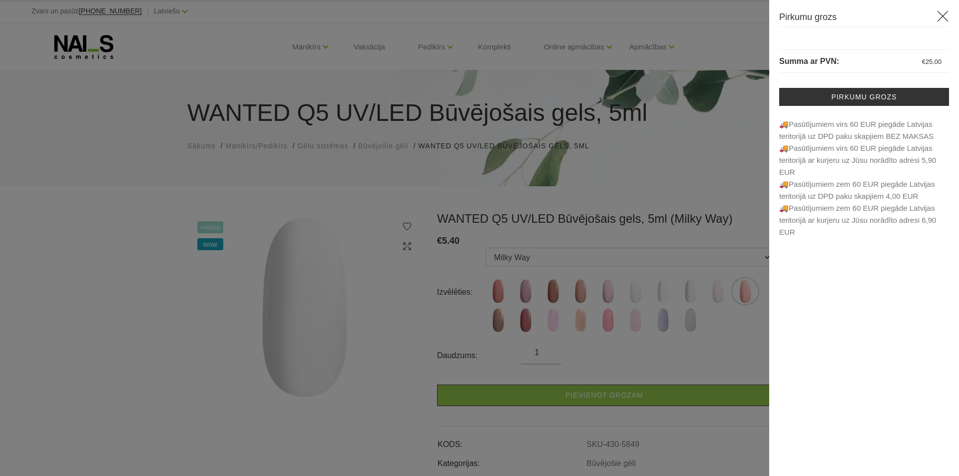
click at [702, 131] on div at bounding box center [479, 238] width 959 height 476
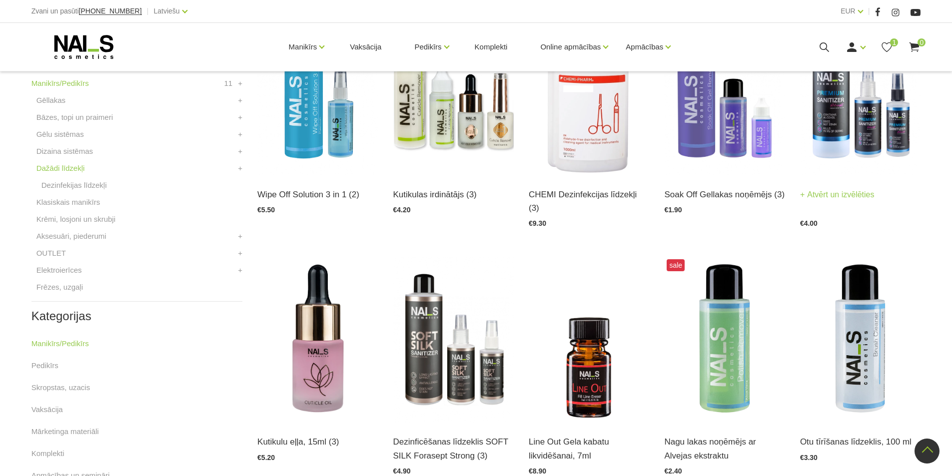
scroll to position [350, 0]
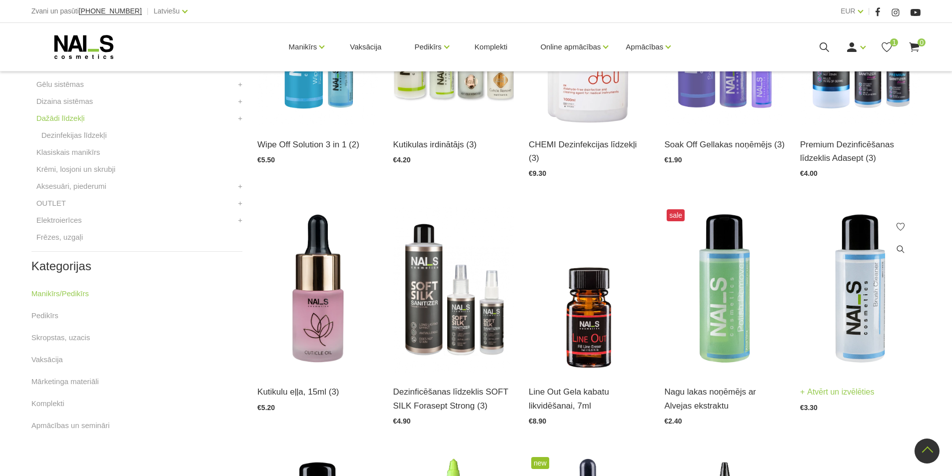
click at [857, 348] on img at bounding box center [860, 290] width 120 height 166
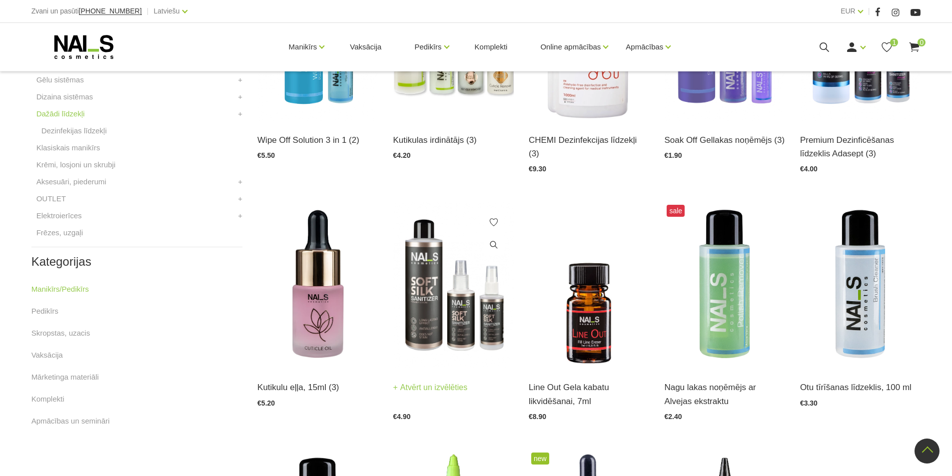
scroll to position [420, 0]
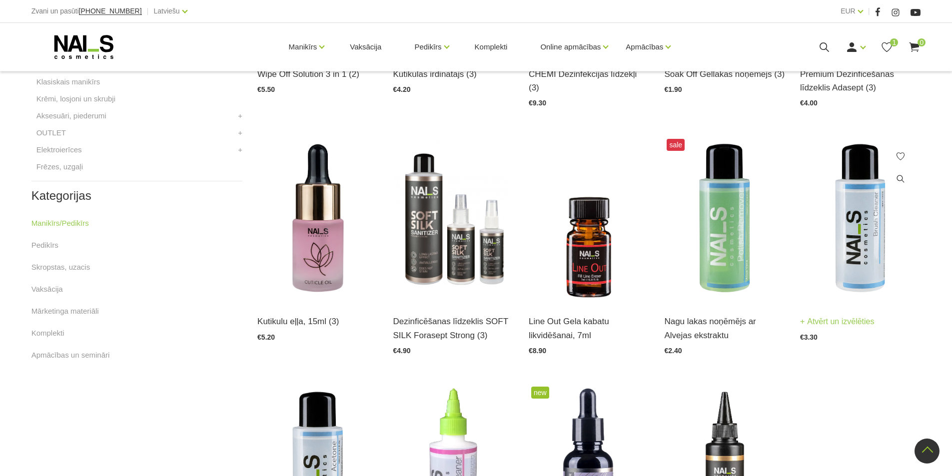
click at [864, 237] on img at bounding box center [860, 219] width 120 height 166
click at [863, 272] on img at bounding box center [860, 219] width 120 height 166
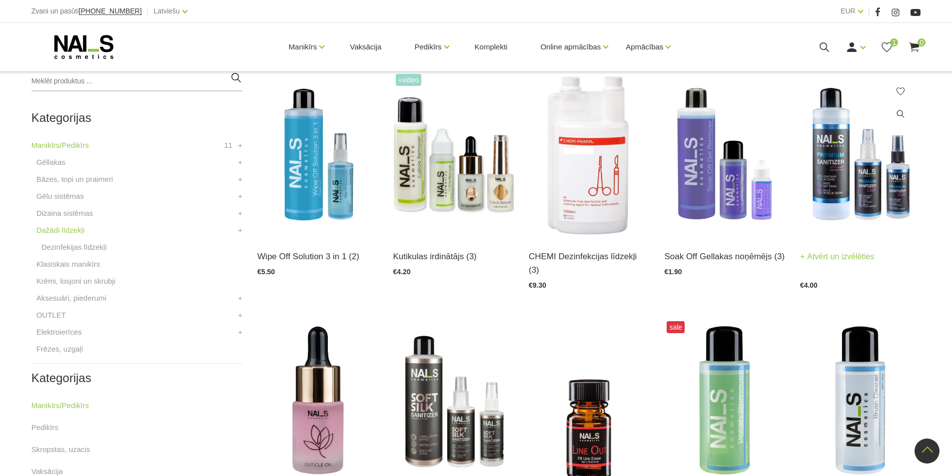
scroll to position [220, 0]
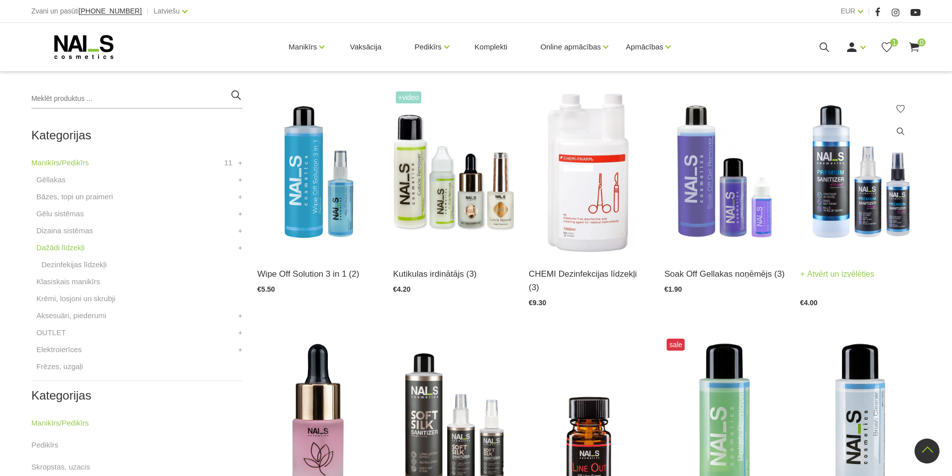
click at [849, 261] on div "Premium Dezinficēšanas līdzeklis Adasept (3) Atvērt un izvēlēties €4.00" at bounding box center [860, 280] width 120 height 51
click at [844, 273] on link "Atvērt un izvēlēties" at bounding box center [837, 274] width 74 height 14
click at [562, 267] on link "Atvērt un izvēlēties" at bounding box center [565, 274] width 74 height 14
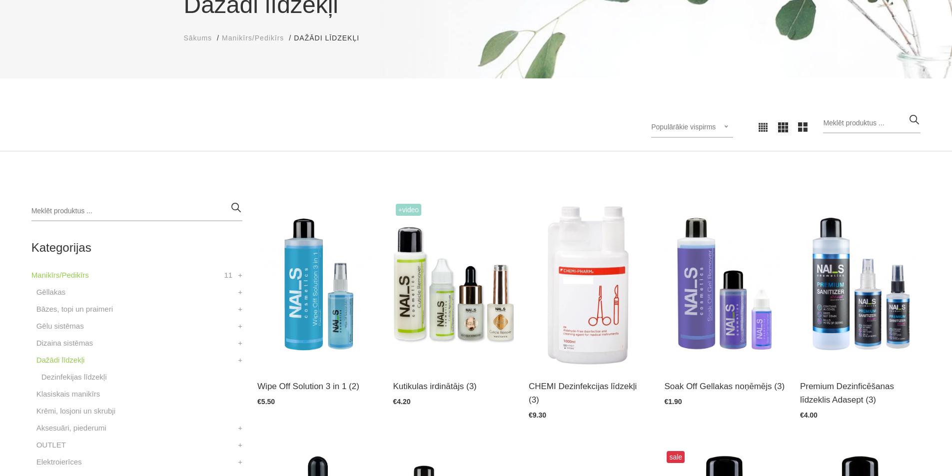
scroll to position [170, 0]
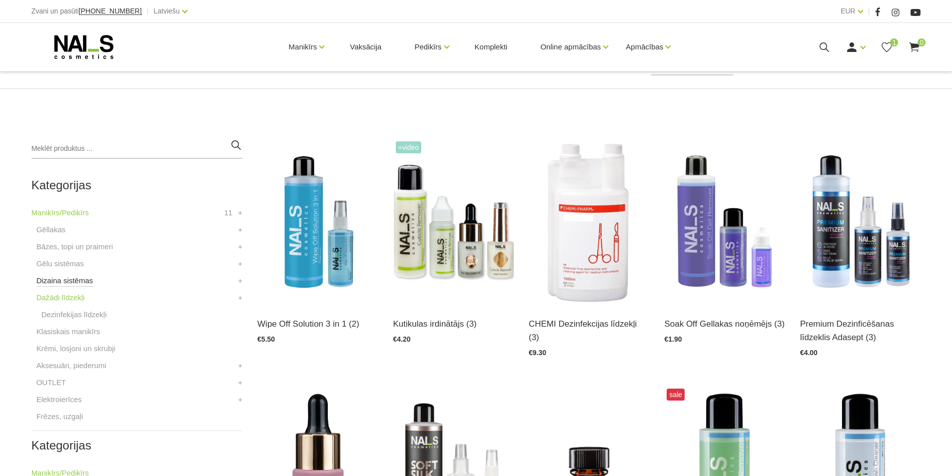
click at [68, 277] on link "Dizaina sistēmas" at bounding box center [64, 281] width 56 height 12
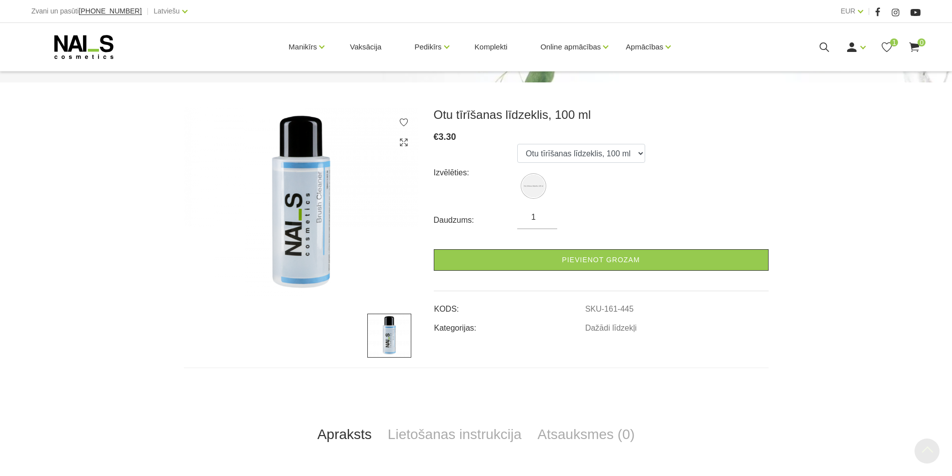
scroll to position [100, 0]
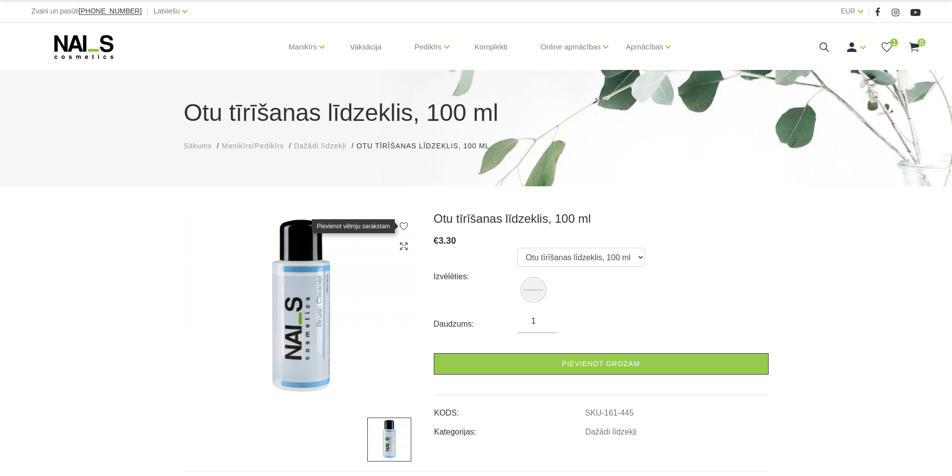
click at [401, 226] on icon at bounding box center [404, 226] width 10 height 10
click at [885, 44] on icon at bounding box center [886, 47] width 12 height 12
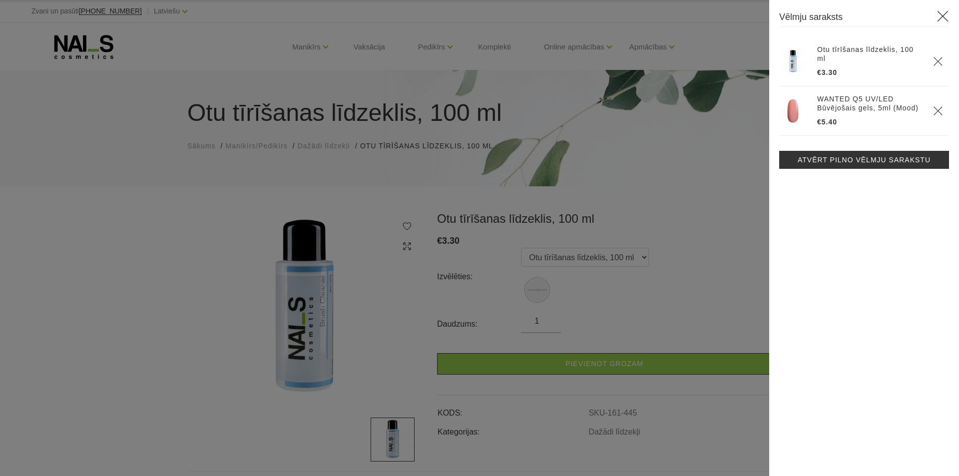
click at [152, 226] on div at bounding box center [479, 238] width 959 height 476
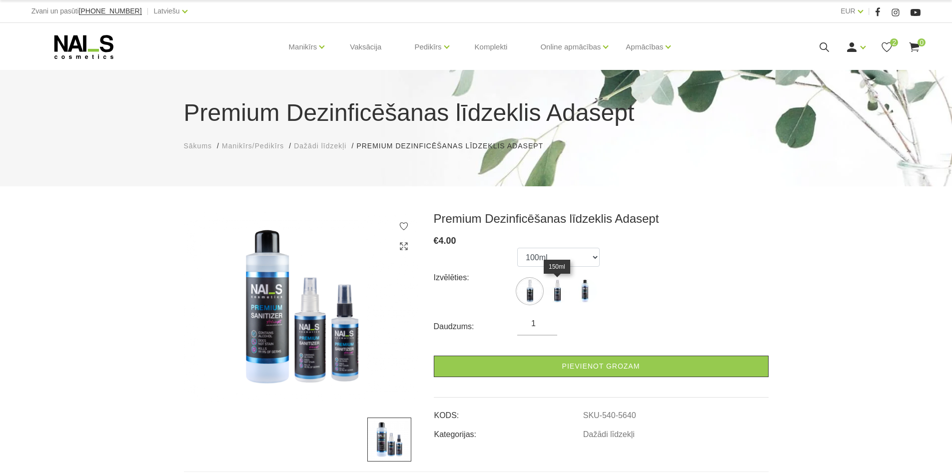
click at [552, 289] on img at bounding box center [556, 291] width 25 height 25
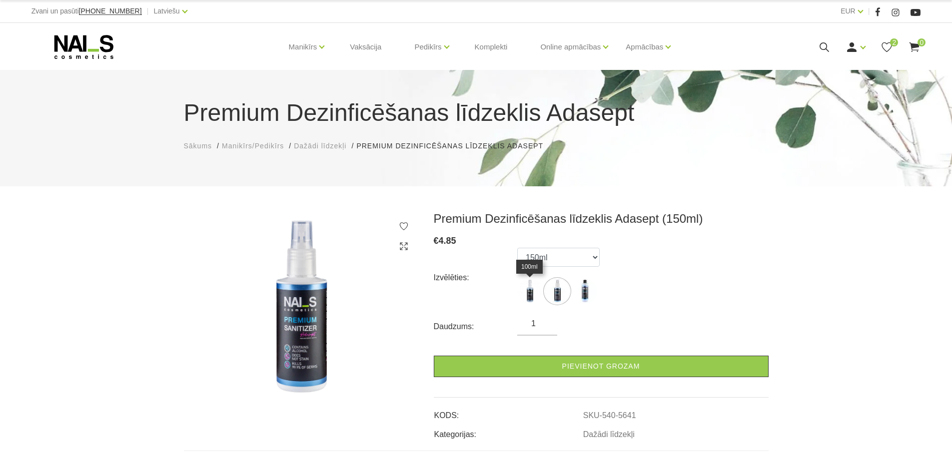
click at [535, 290] on img at bounding box center [529, 291] width 25 height 25
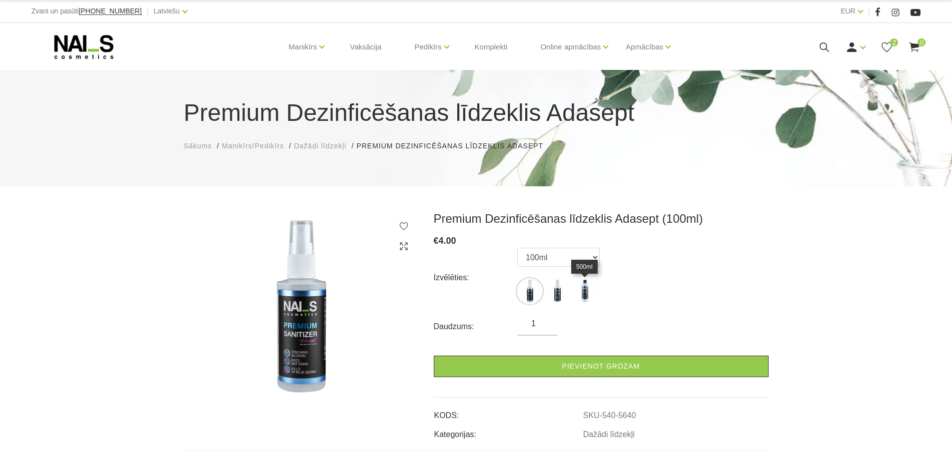
click at [581, 285] on img at bounding box center [584, 291] width 25 height 25
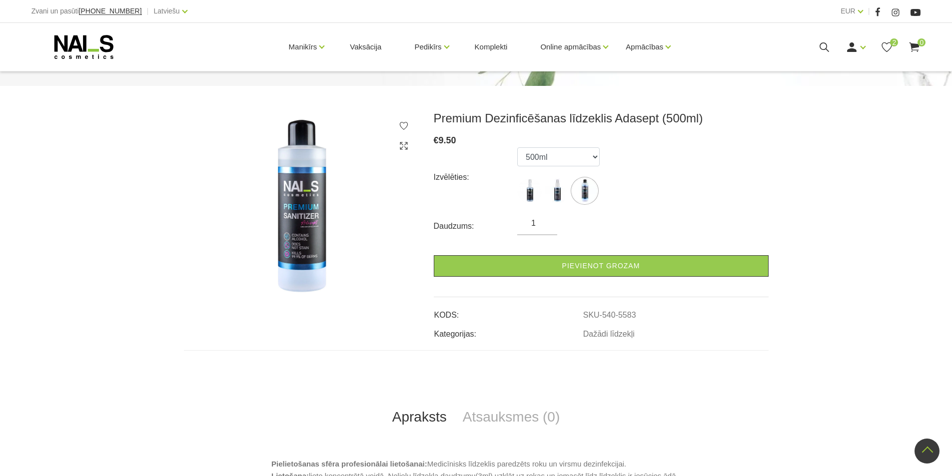
scroll to position [100, 0]
click at [554, 186] on img at bounding box center [556, 191] width 25 height 25
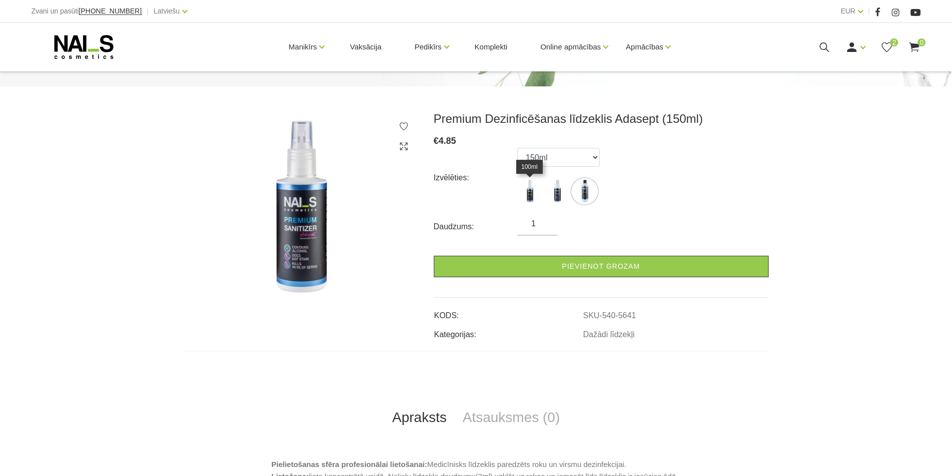
click at [530, 190] on img at bounding box center [529, 191] width 25 height 25
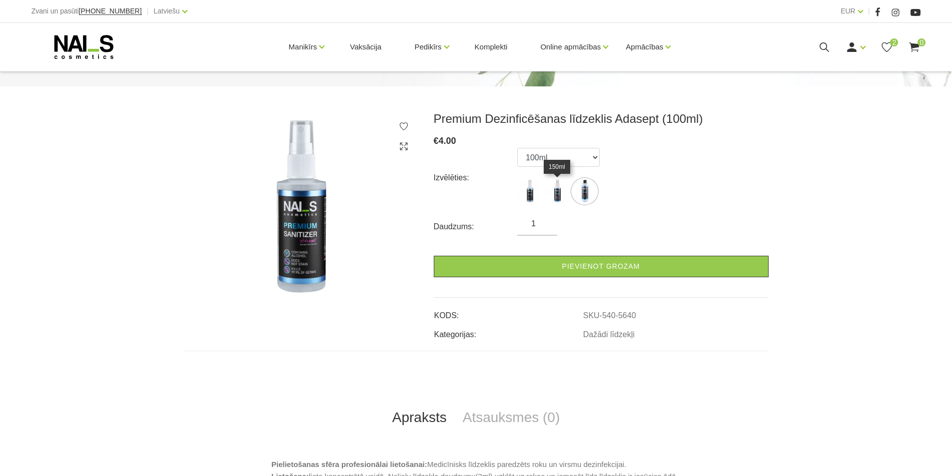
click at [550, 190] on img at bounding box center [556, 191] width 25 height 25
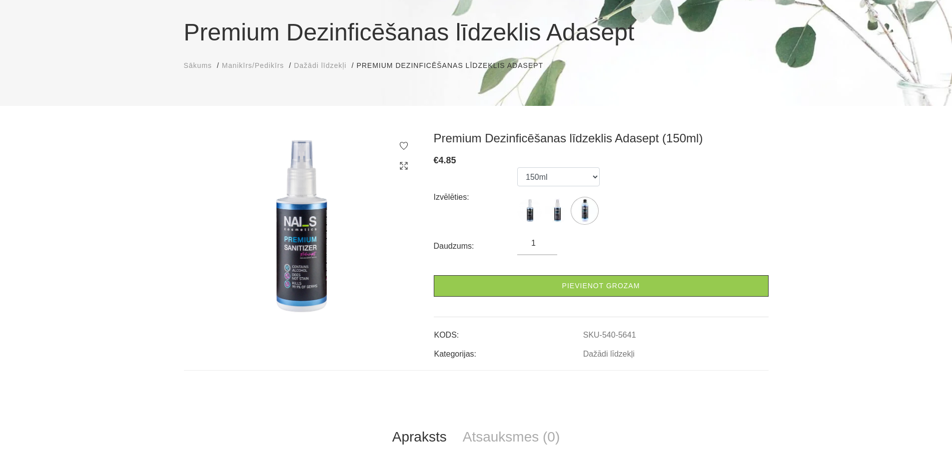
scroll to position [50, 0]
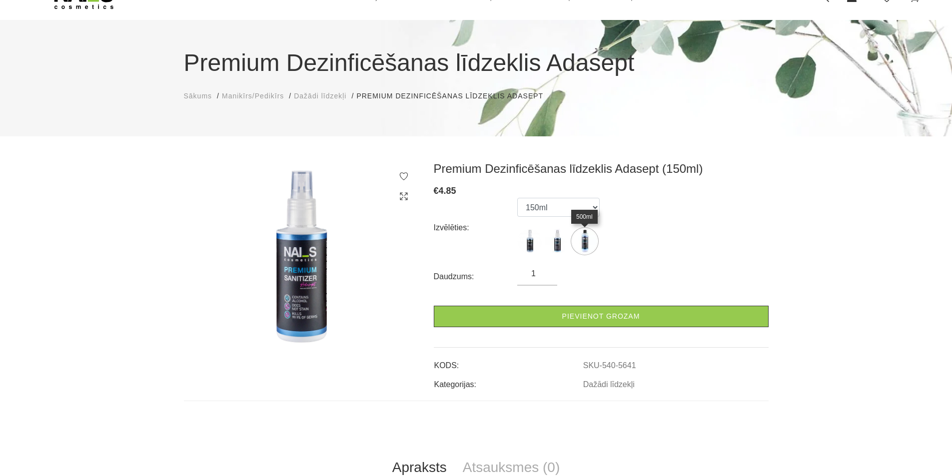
click at [582, 241] on img at bounding box center [584, 241] width 25 height 25
select select "5583"
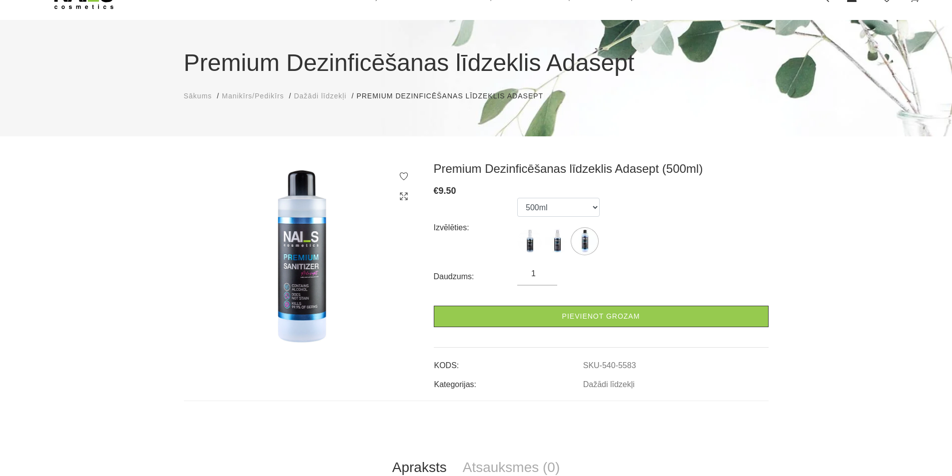
click at [406, 176] on icon at bounding box center [404, 176] width 10 height 10
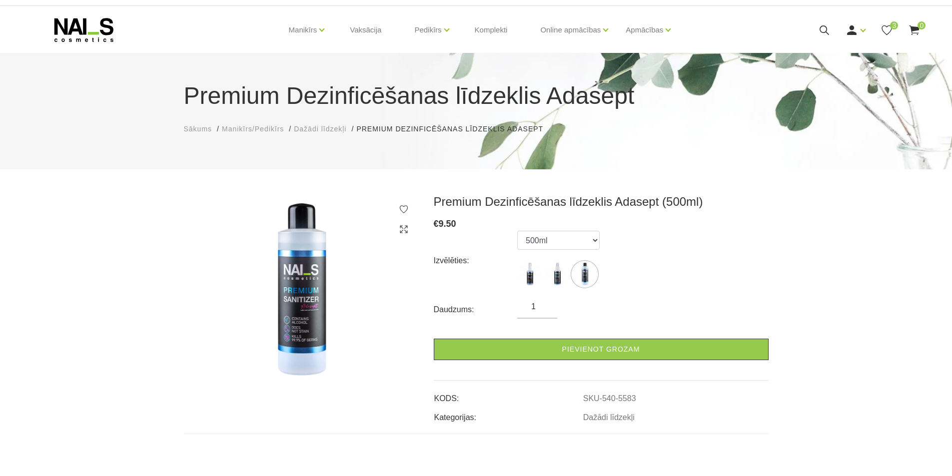
scroll to position [0, 0]
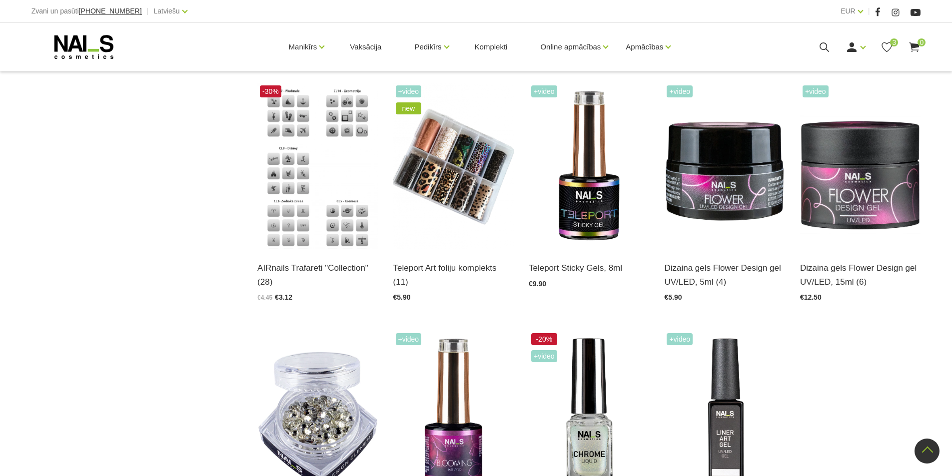
scroll to position [999, 0]
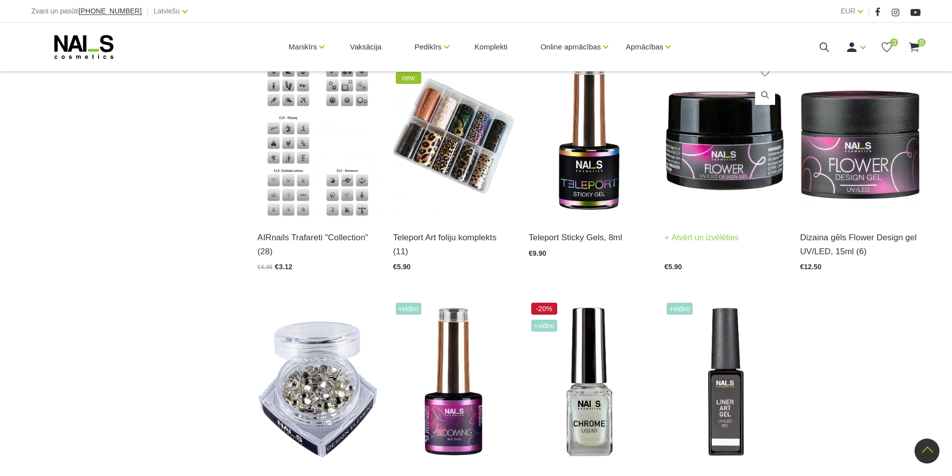
click at [710, 237] on link "Atvērt un izvēlēties" at bounding box center [701, 238] width 74 height 14
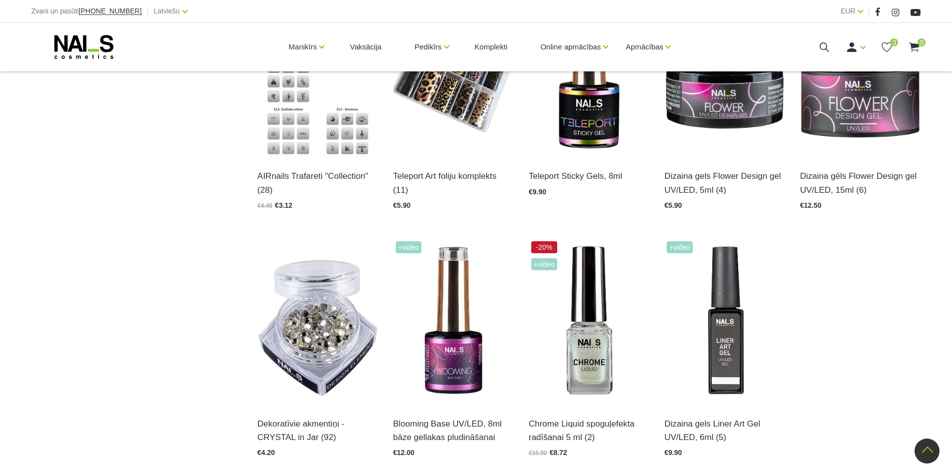
scroll to position [1199, 0]
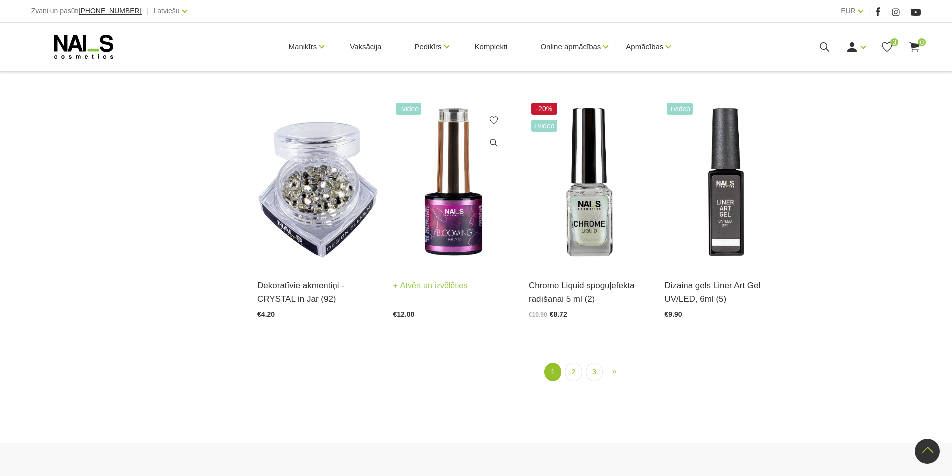
click at [439, 283] on link "Atvērt un izvēlēties" at bounding box center [430, 286] width 74 height 14
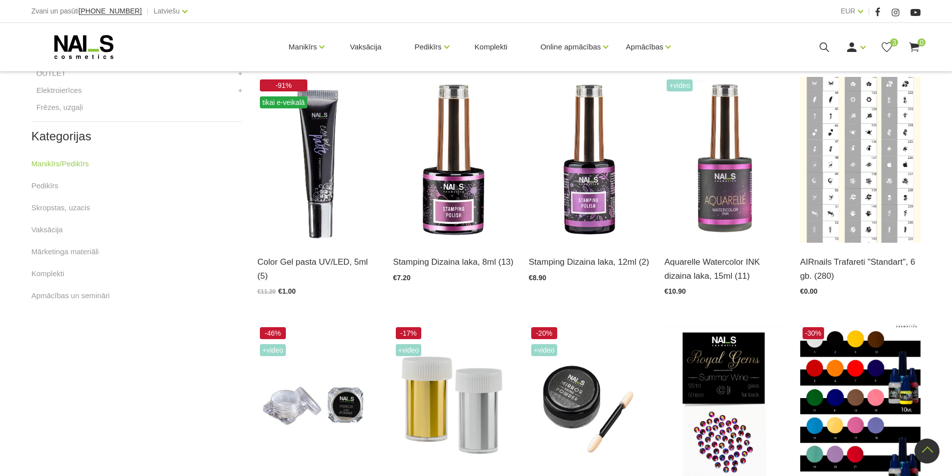
scroll to position [450, 0]
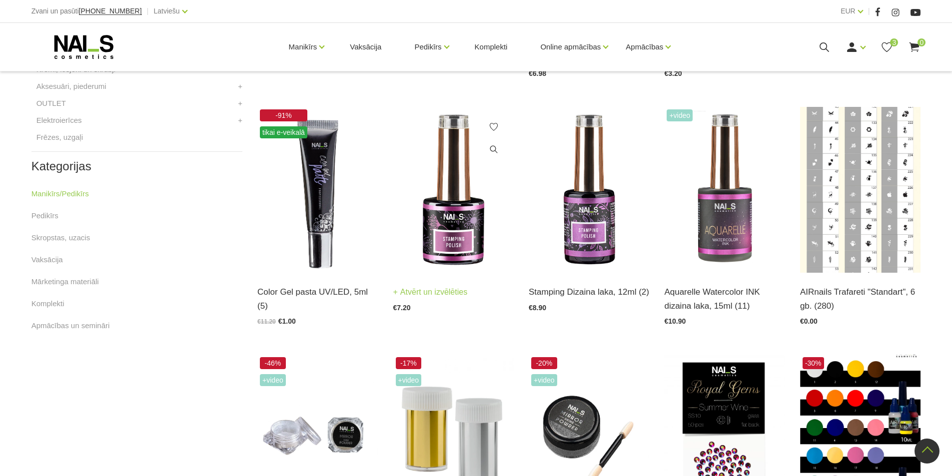
click at [449, 290] on link "Atvērt un izvēlēties" at bounding box center [430, 292] width 74 height 14
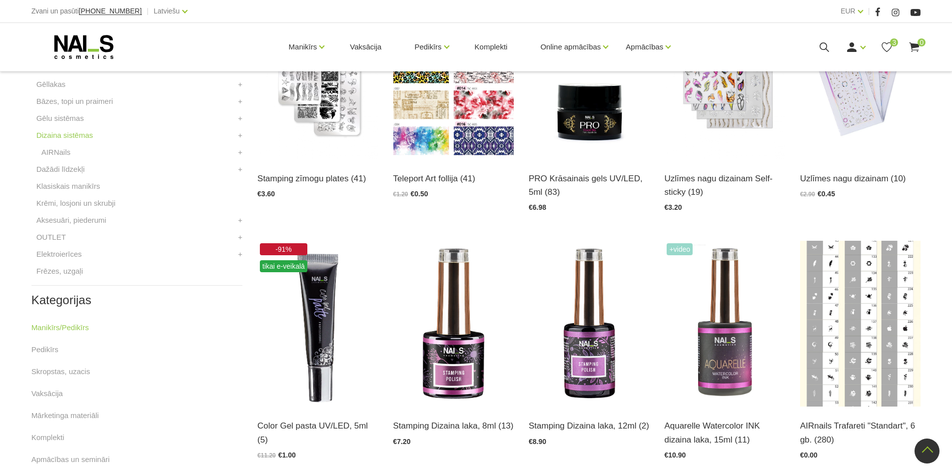
scroll to position [300, 0]
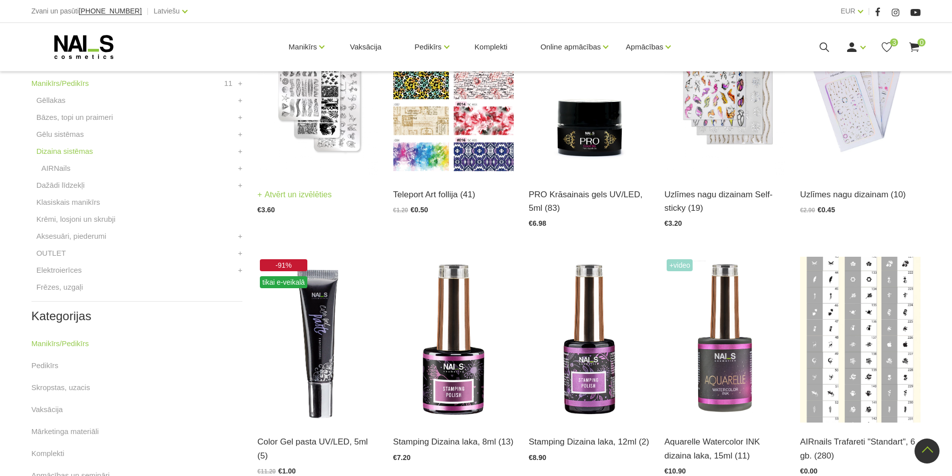
click at [309, 103] on img at bounding box center [317, 92] width 120 height 166
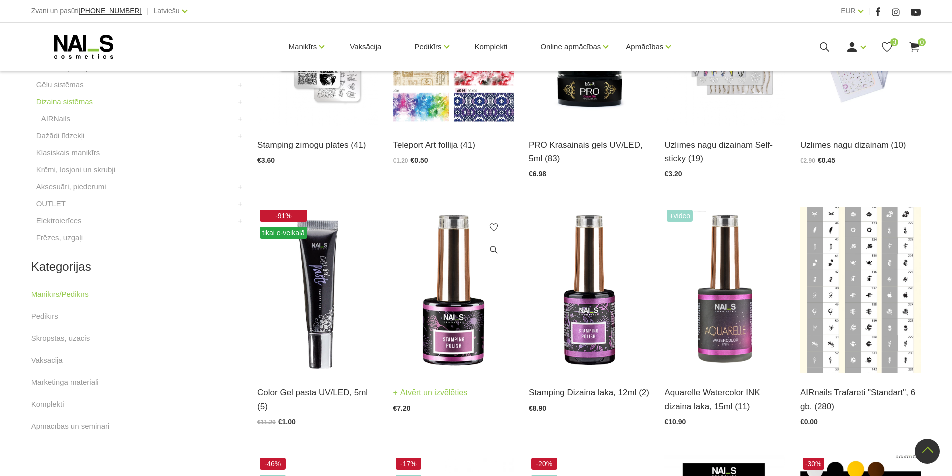
scroll to position [350, 0]
click at [455, 391] on link "Atvērt un izvēlēties" at bounding box center [430, 392] width 74 height 14
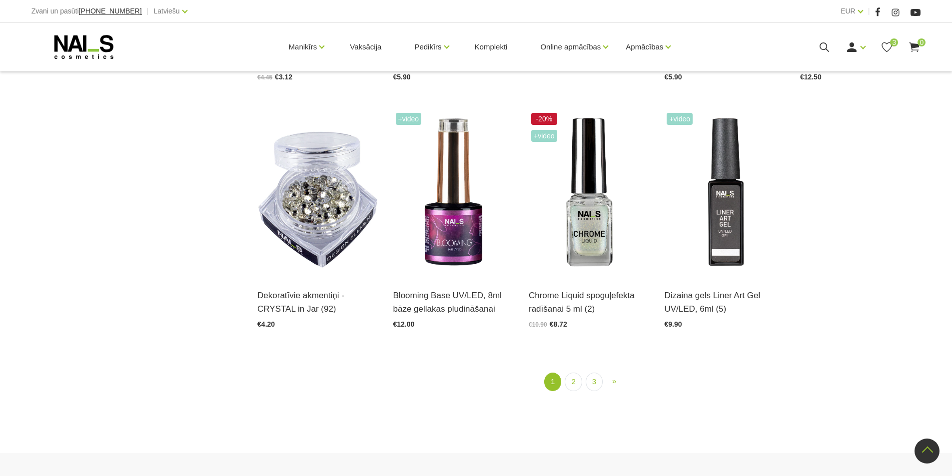
scroll to position [1199, 0]
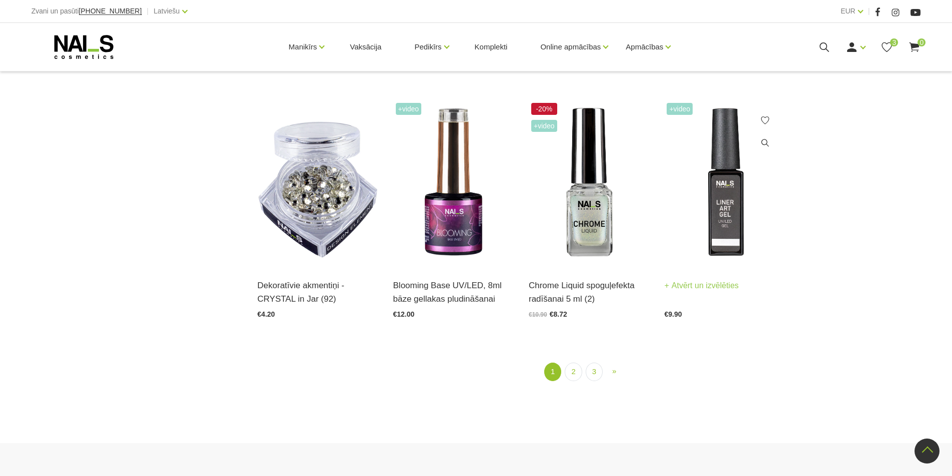
click at [701, 285] on link "Atvērt un izvēlēties" at bounding box center [701, 286] width 74 height 14
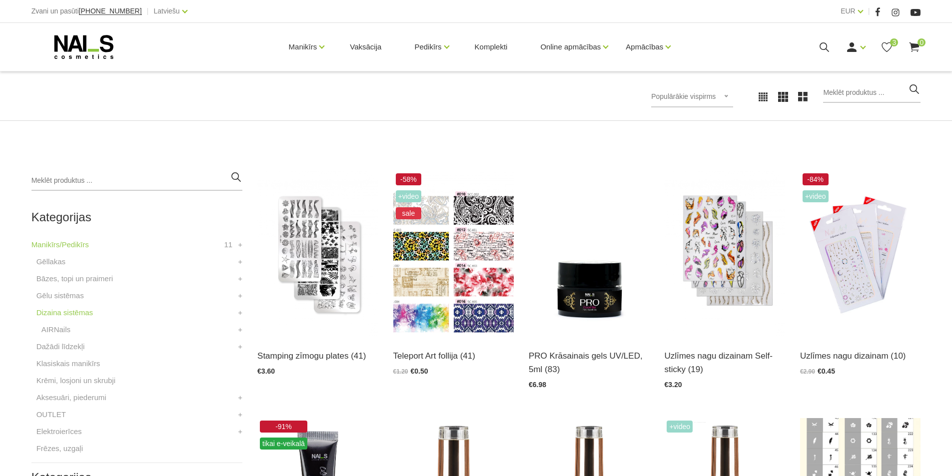
scroll to position [150, 0]
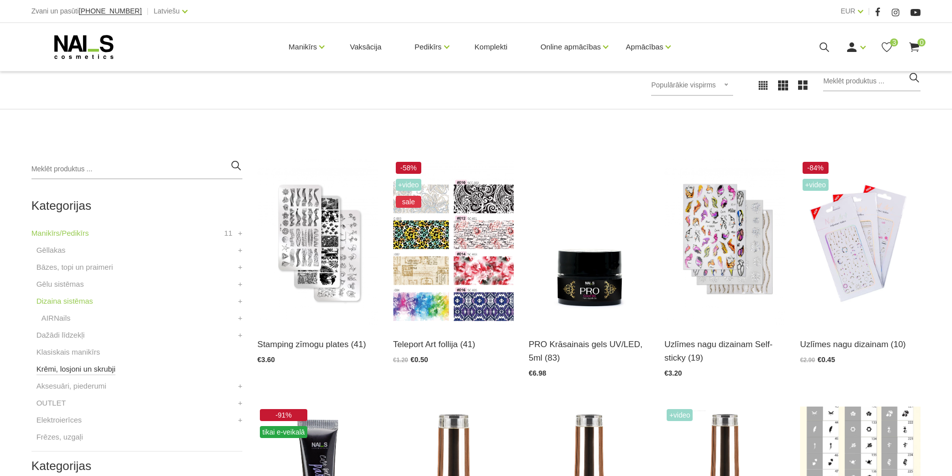
click at [101, 367] on link "Krēmi, losjoni un skrubji" at bounding box center [75, 369] width 79 height 12
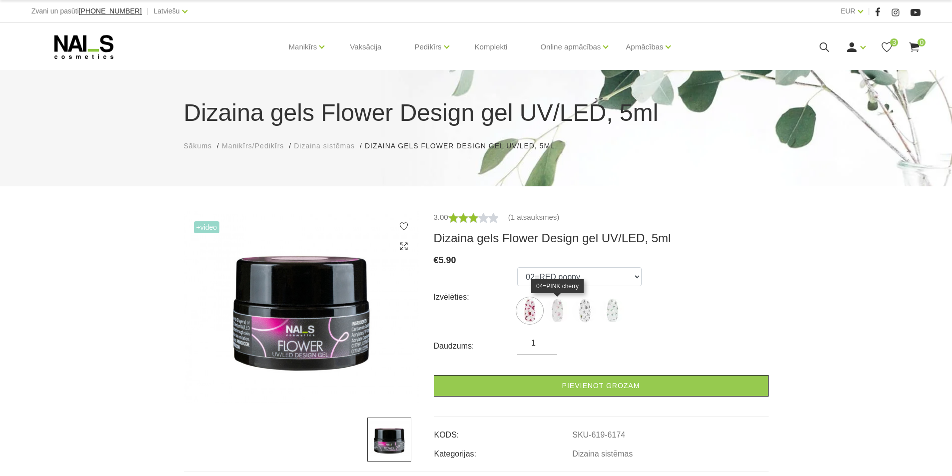
click at [559, 306] on img at bounding box center [556, 310] width 25 height 25
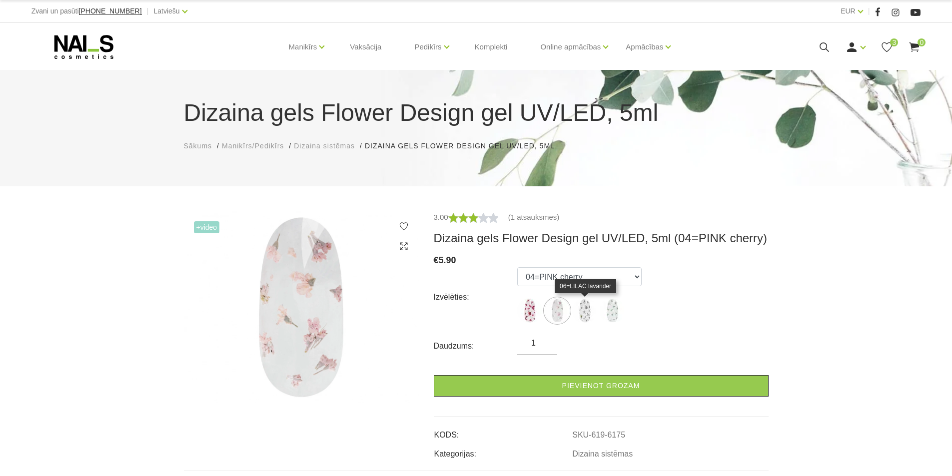
click at [583, 310] on img at bounding box center [584, 310] width 25 height 25
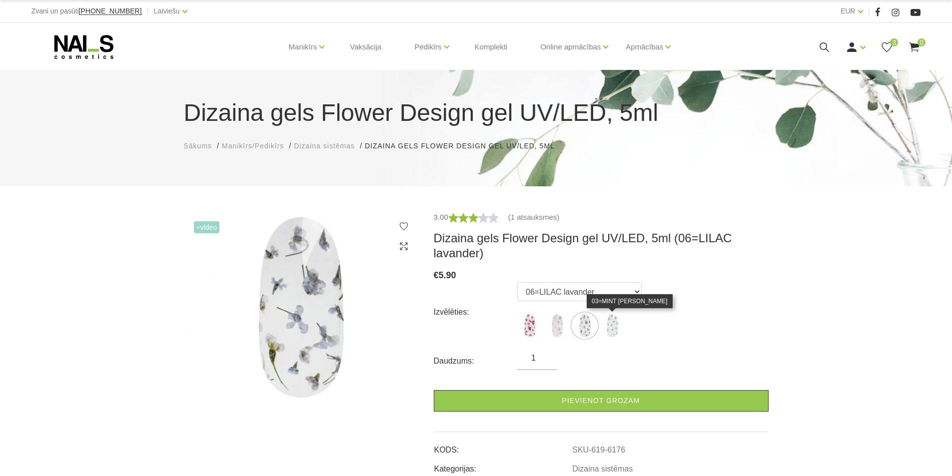
click at [613, 321] on img at bounding box center [611, 325] width 25 height 25
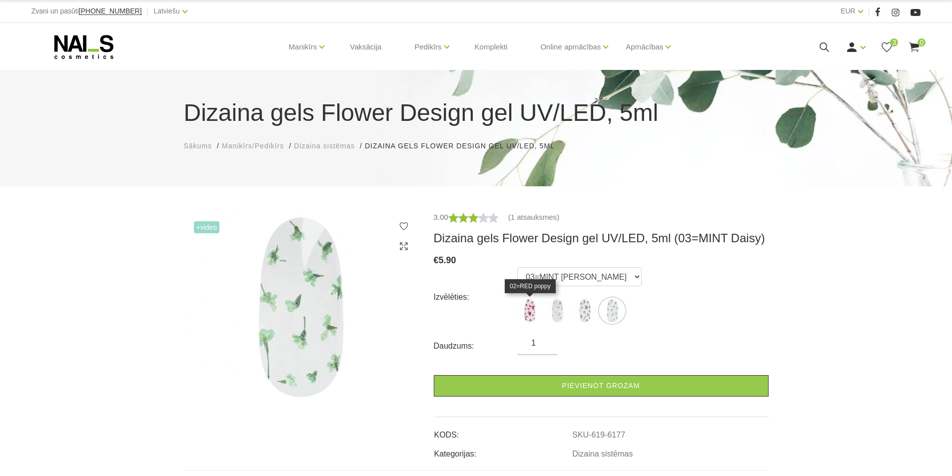
click at [529, 303] on img at bounding box center [529, 310] width 25 height 25
select select "6174"
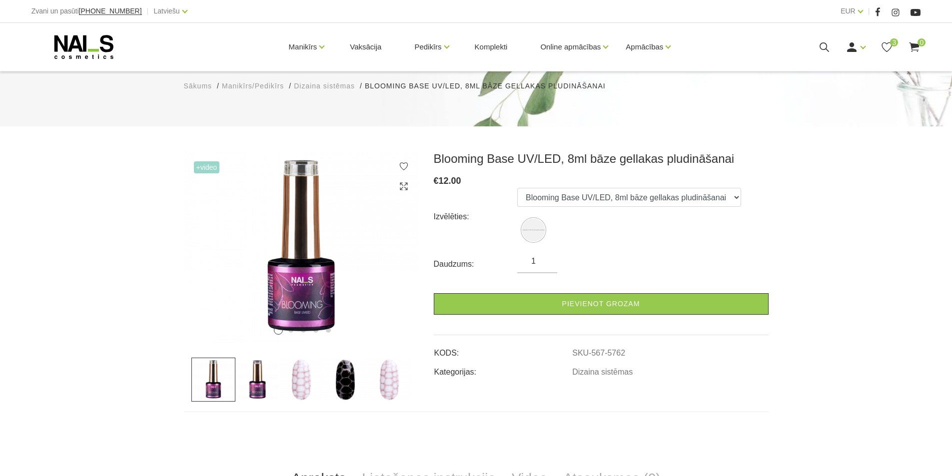
scroll to position [100, 0]
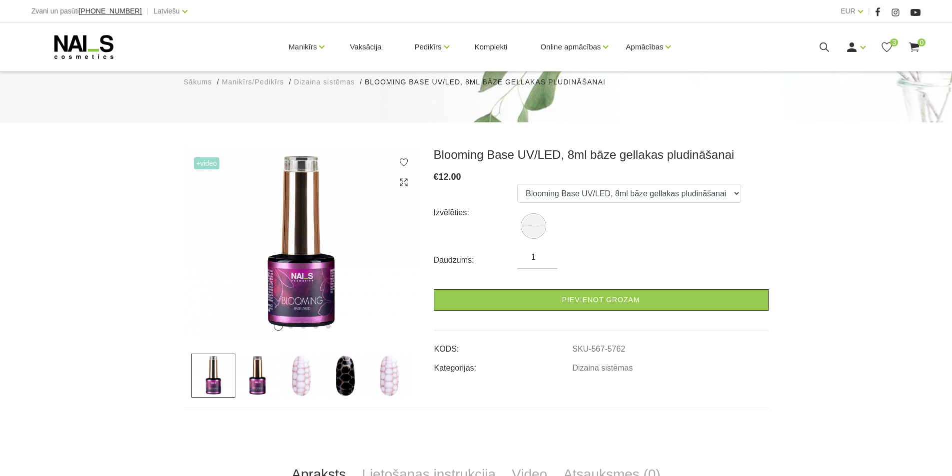
click at [253, 354] on img at bounding box center [257, 376] width 44 height 44
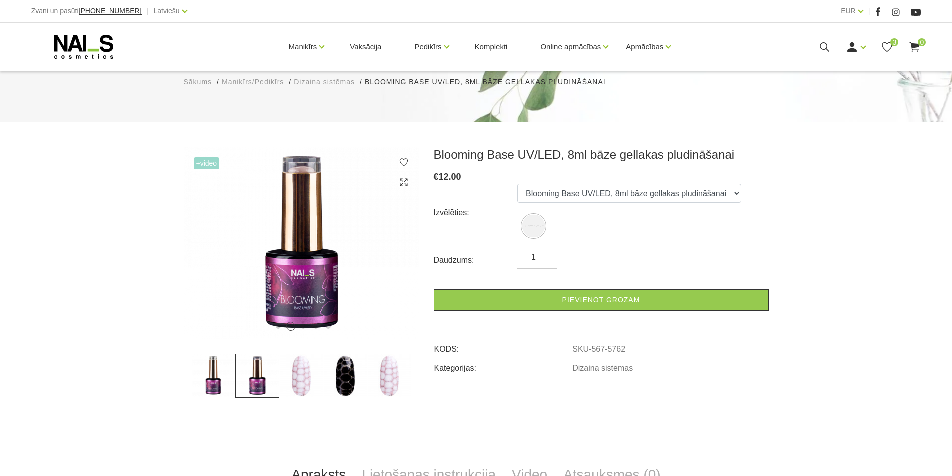
click at [290, 354] on img at bounding box center [301, 376] width 44 height 44
click at [339, 354] on img at bounding box center [345, 376] width 44 height 44
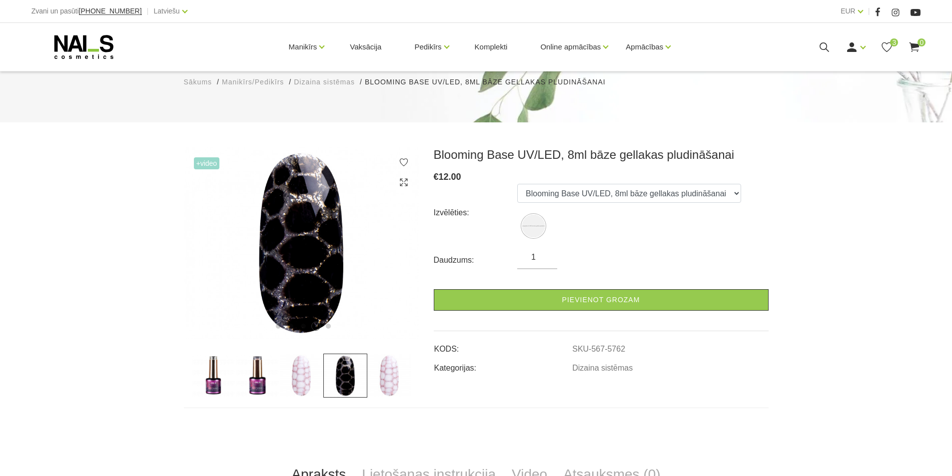
click at [304, 354] on img at bounding box center [301, 376] width 44 height 44
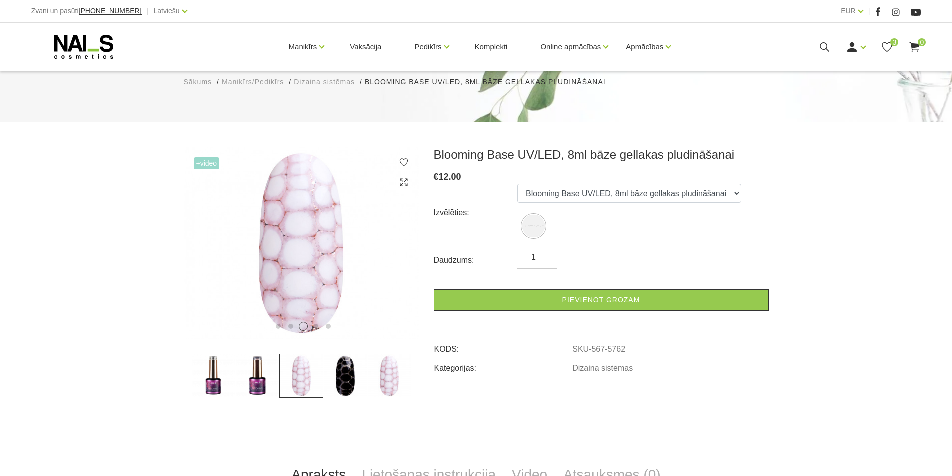
click at [384, 354] on img at bounding box center [389, 376] width 44 height 44
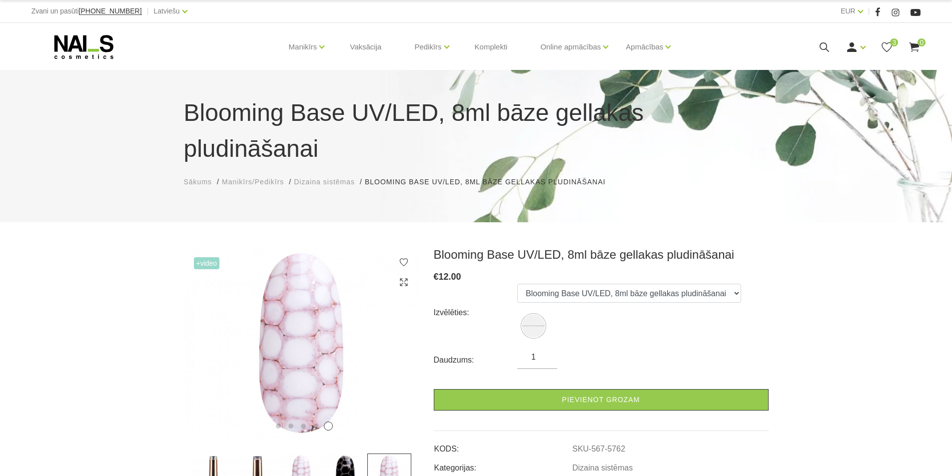
click at [213, 454] on img at bounding box center [213, 476] width 44 height 44
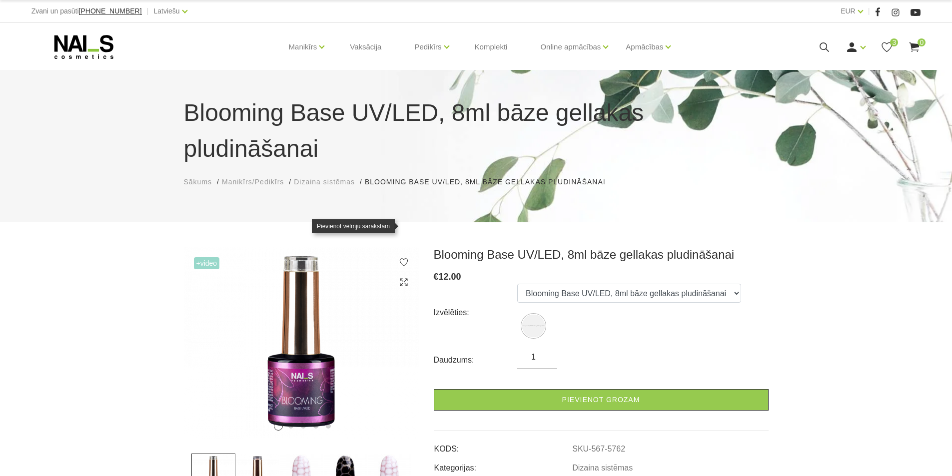
click at [404, 257] on icon at bounding box center [404, 262] width 10 height 10
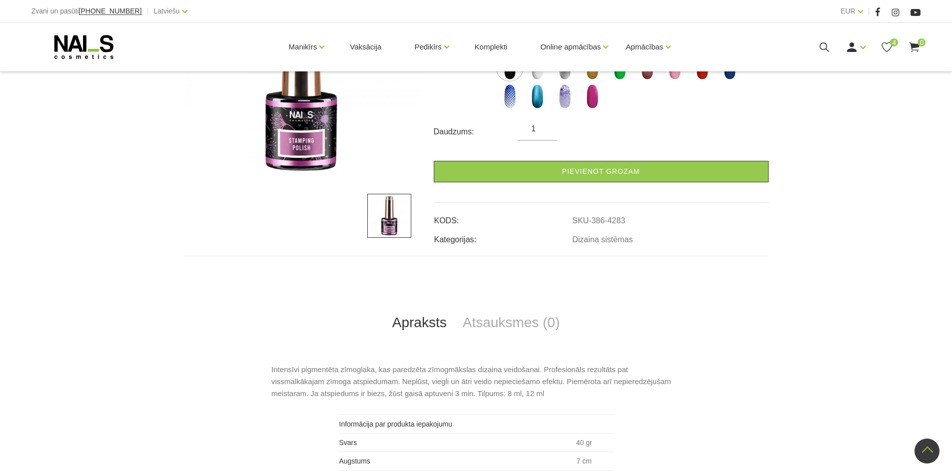
scroll to position [150, 0]
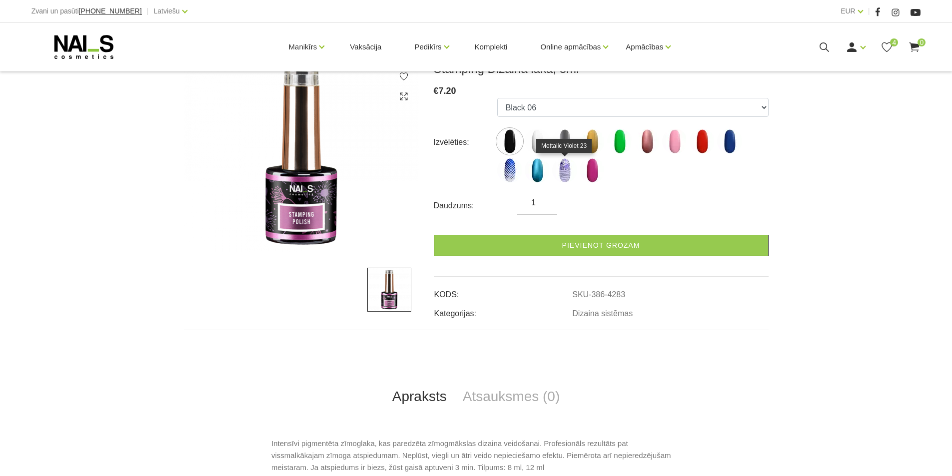
click at [568, 163] on img at bounding box center [564, 170] width 25 height 25
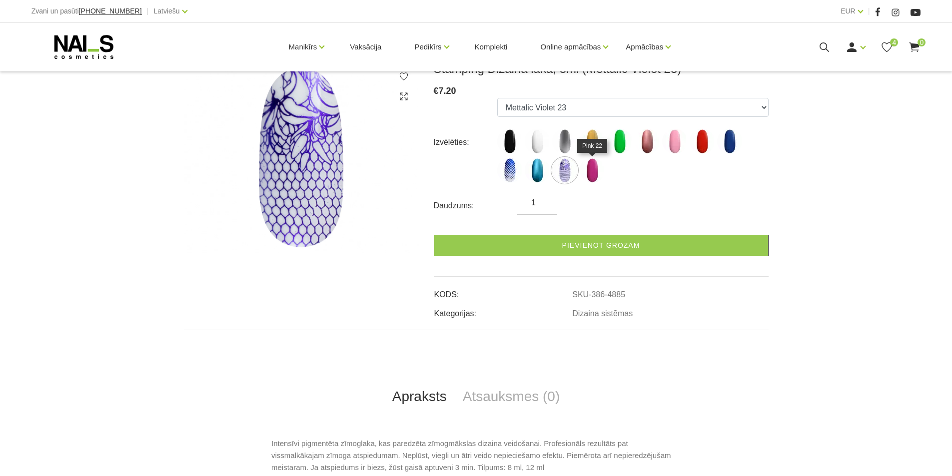
click at [594, 170] on img at bounding box center [591, 170] width 25 height 25
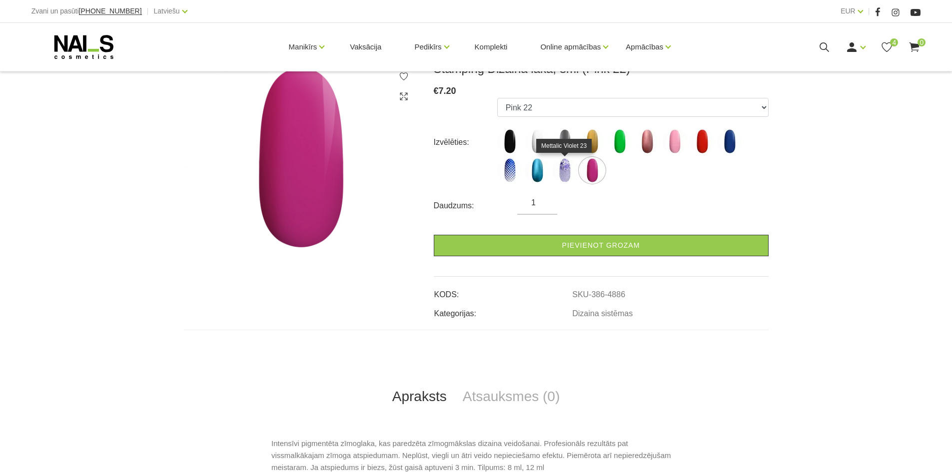
click at [568, 169] on img at bounding box center [564, 170] width 25 height 25
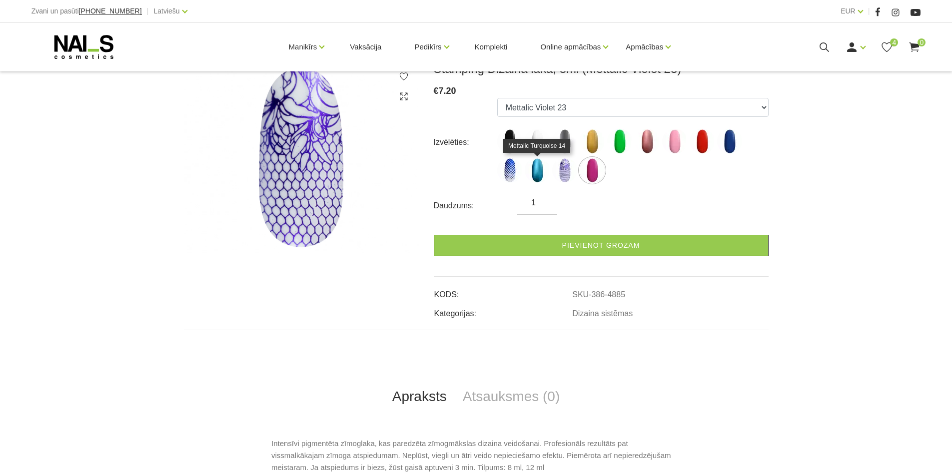
click at [539, 168] on img at bounding box center [536, 170] width 25 height 25
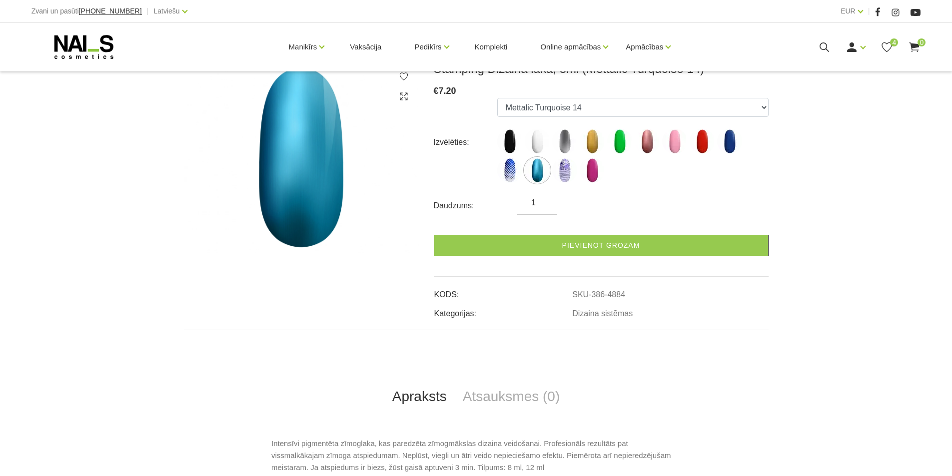
scroll to position [50, 0]
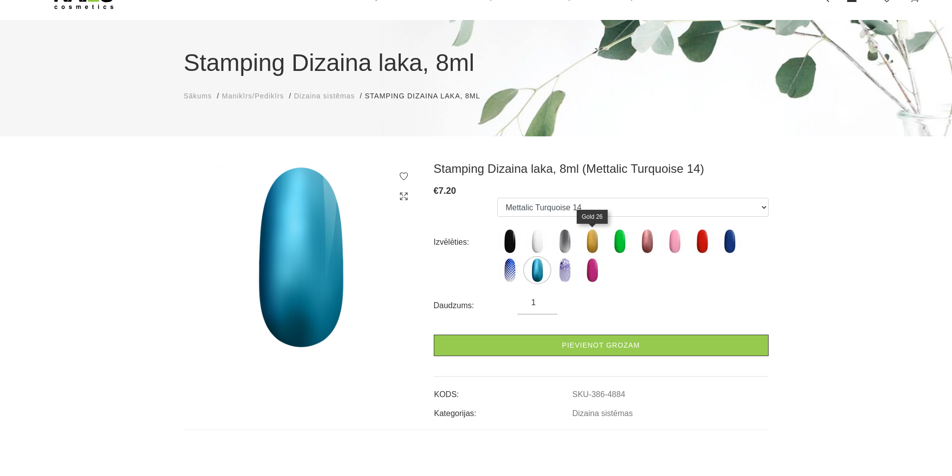
click at [597, 240] on img at bounding box center [591, 241] width 25 height 25
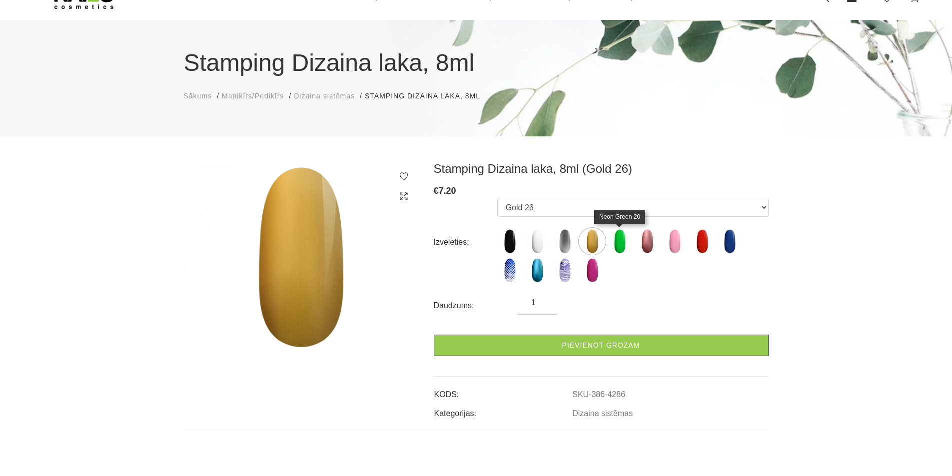
click at [619, 238] on img at bounding box center [619, 241] width 25 height 25
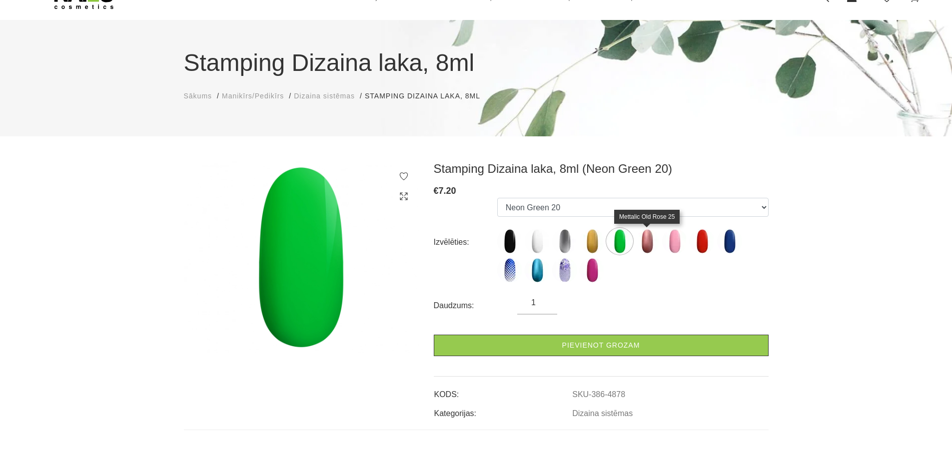
click at [648, 240] on img at bounding box center [646, 241] width 25 height 25
select select "4879"
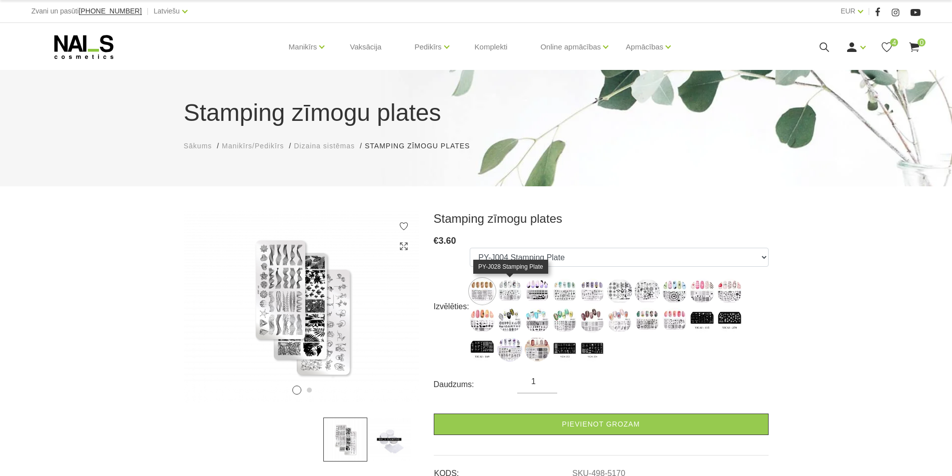
click at [517, 288] on img at bounding box center [509, 291] width 25 height 25
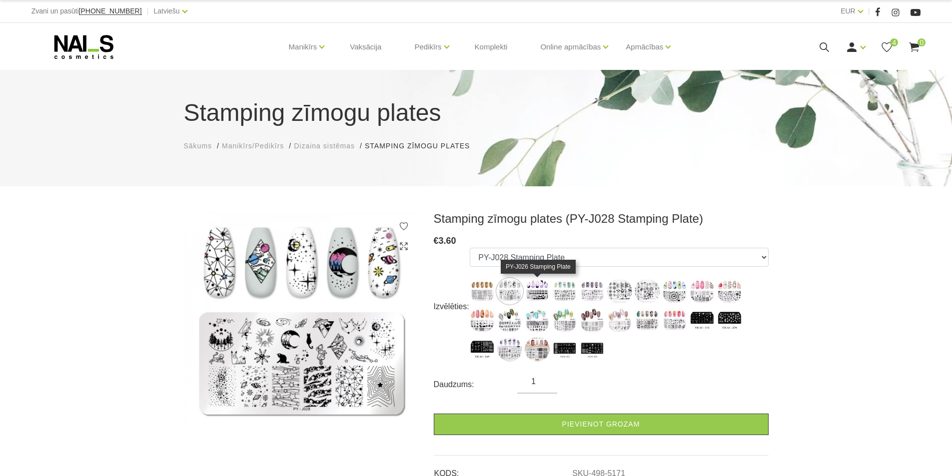
click at [540, 289] on img at bounding box center [536, 291] width 25 height 25
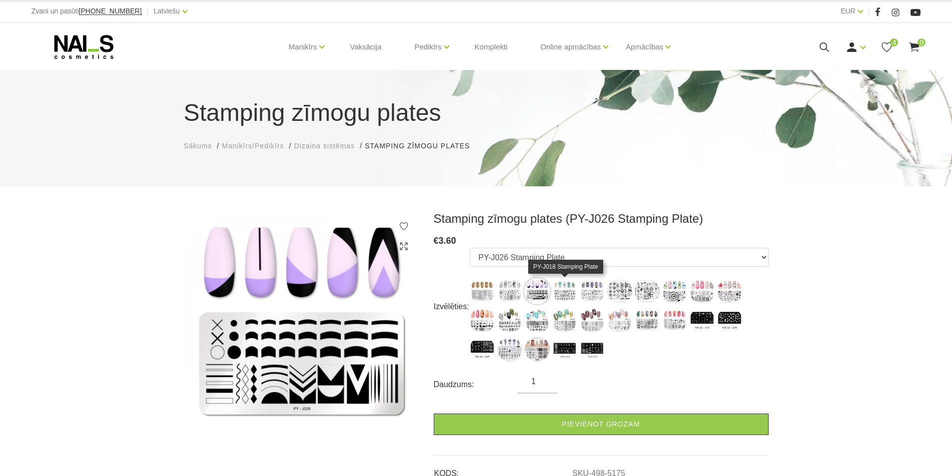
click at [564, 289] on img at bounding box center [564, 291] width 25 height 25
select select "5178"
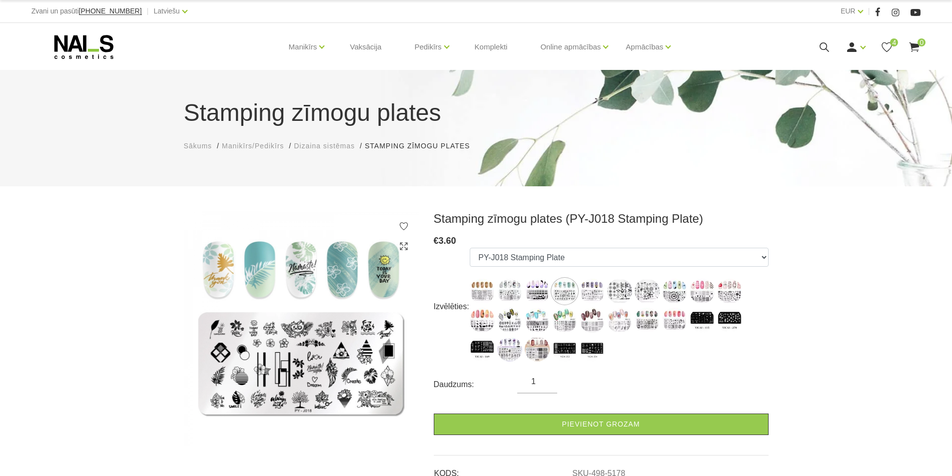
click at [406, 224] on icon at bounding box center [404, 226] width 10 height 10
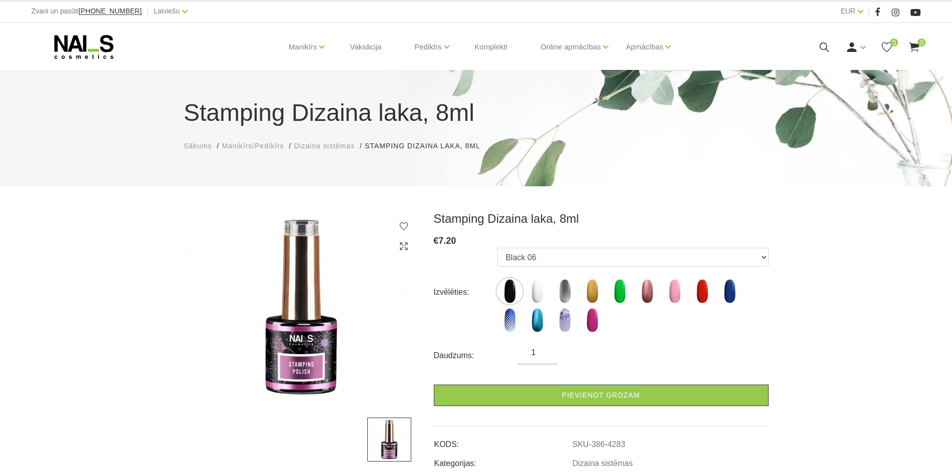
click at [404, 223] on use at bounding box center [403, 226] width 8 height 8
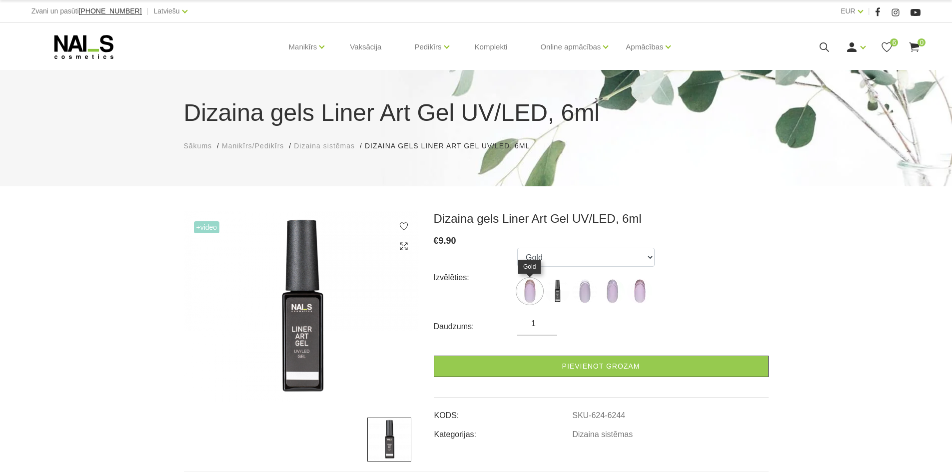
click at [529, 290] on img at bounding box center [529, 291] width 25 height 25
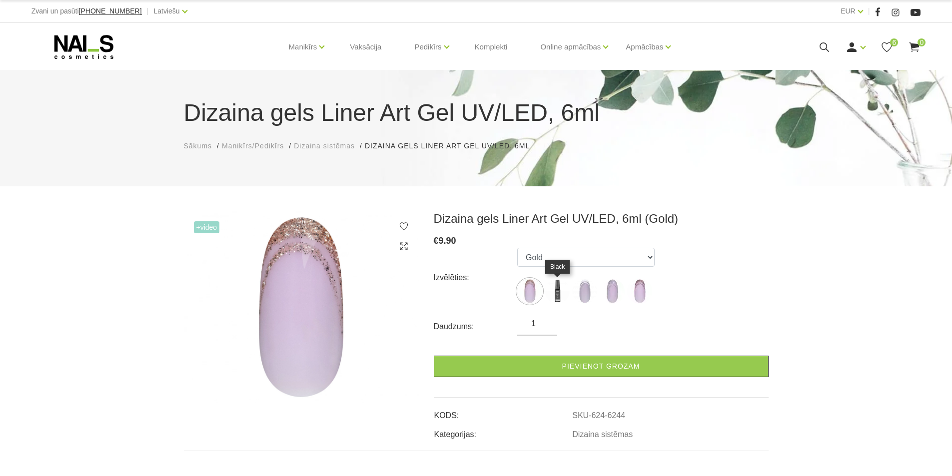
click at [559, 289] on img at bounding box center [556, 291] width 25 height 25
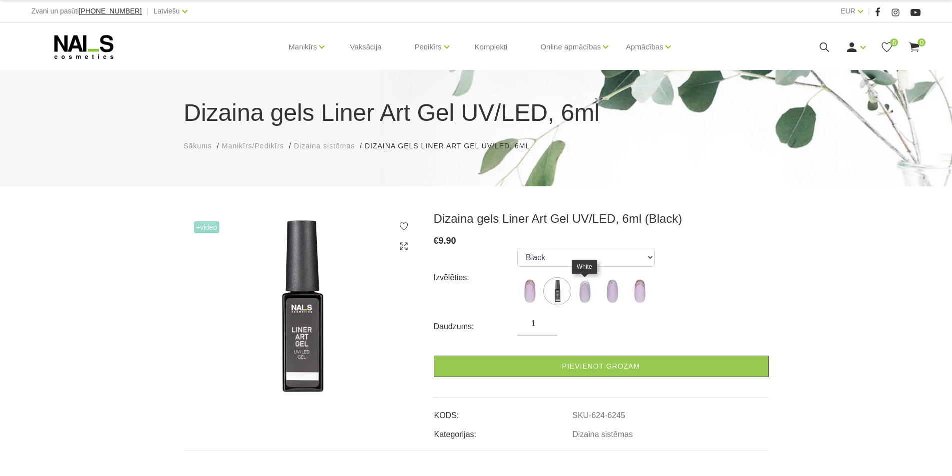
click at [586, 287] on img at bounding box center [584, 291] width 25 height 25
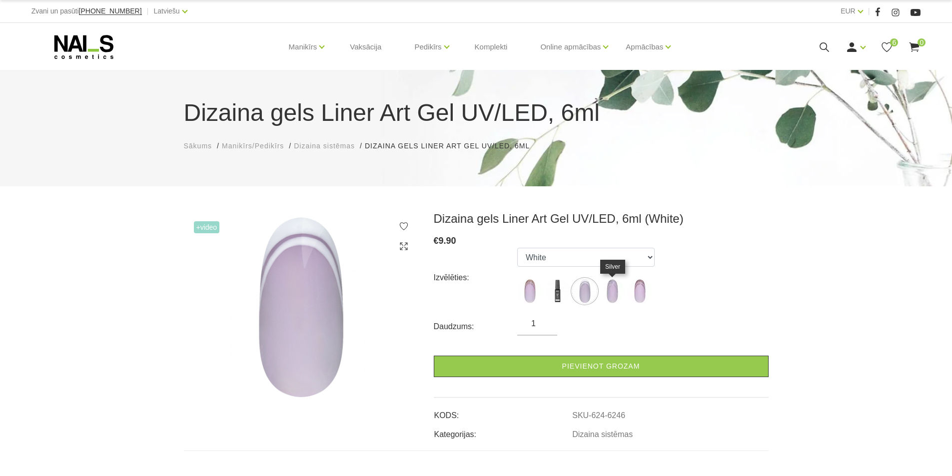
click at [615, 288] on img at bounding box center [611, 291] width 25 height 25
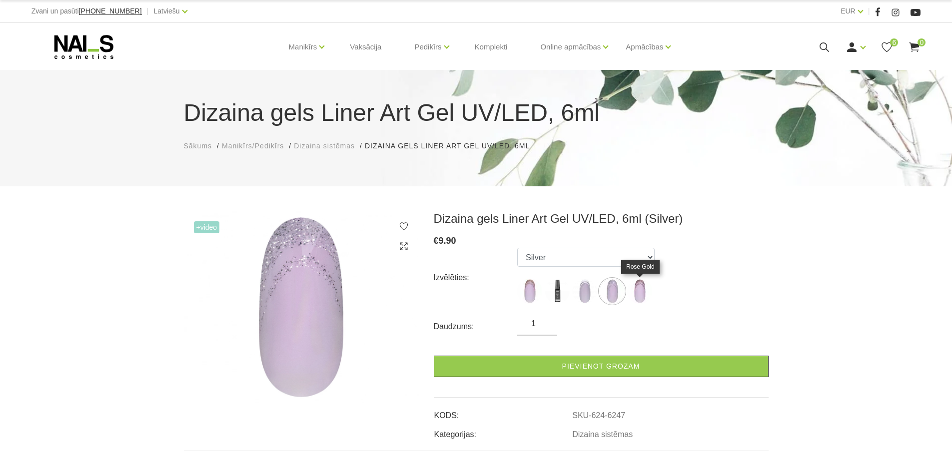
click at [637, 289] on img at bounding box center [639, 291] width 25 height 25
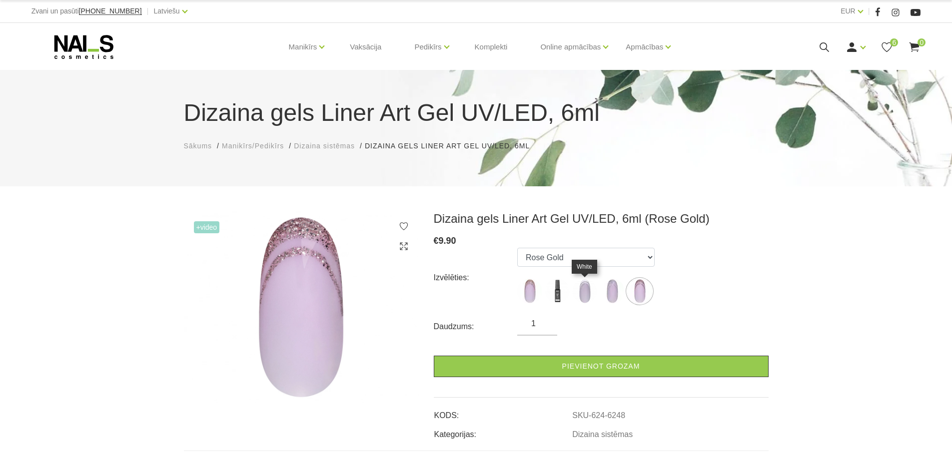
click at [585, 291] on img at bounding box center [584, 291] width 25 height 25
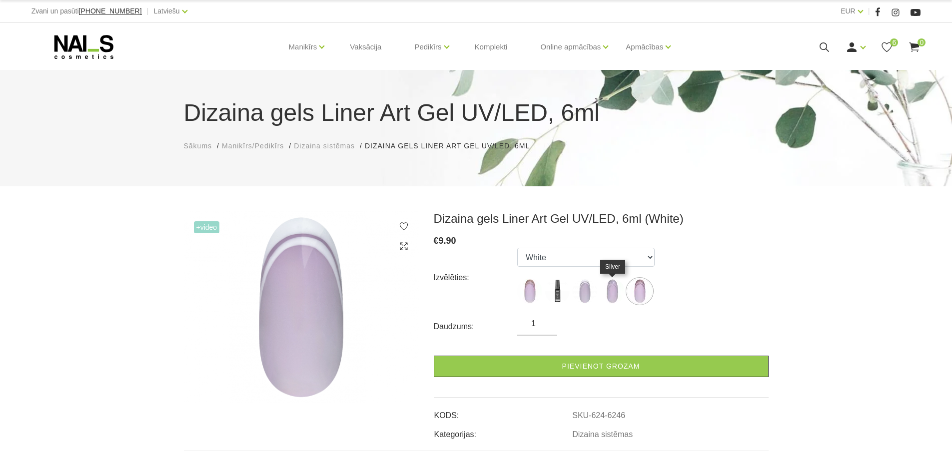
click at [614, 292] on img at bounding box center [611, 291] width 25 height 25
select select "6247"
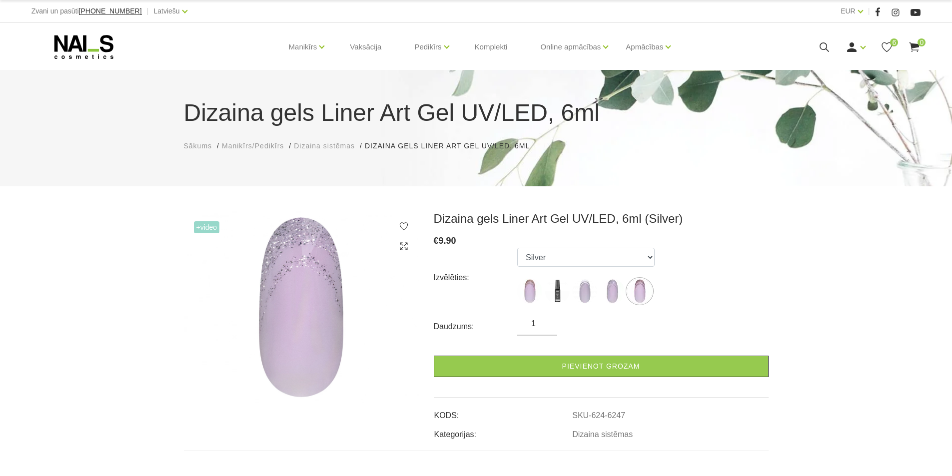
click at [402, 227] on icon at bounding box center [404, 226] width 10 height 10
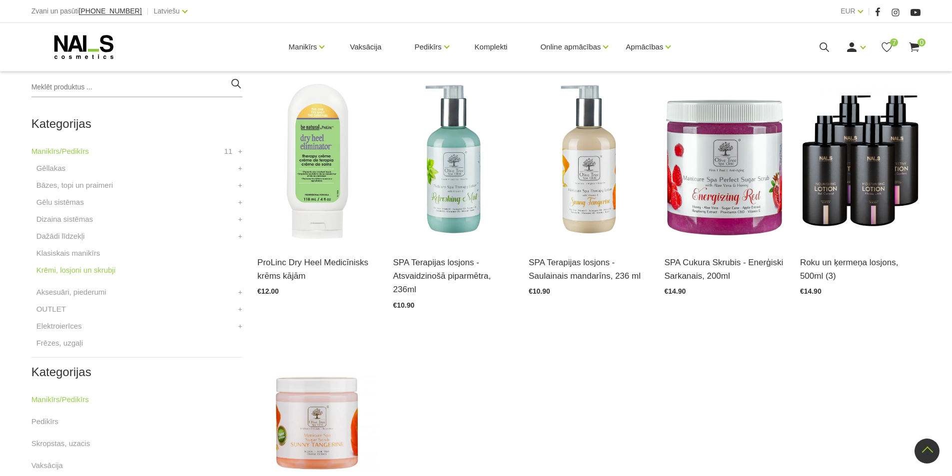
scroll to position [250, 0]
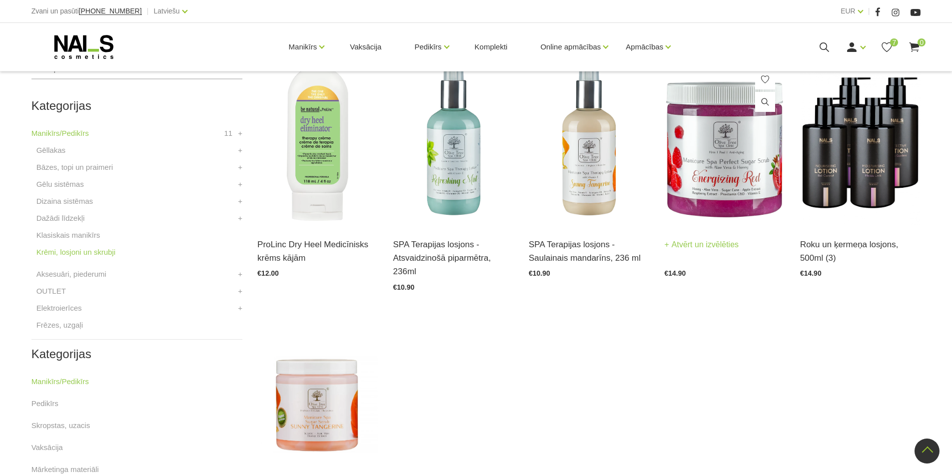
click at [694, 247] on link "Atvērt un izvēlēties" at bounding box center [701, 245] width 74 height 14
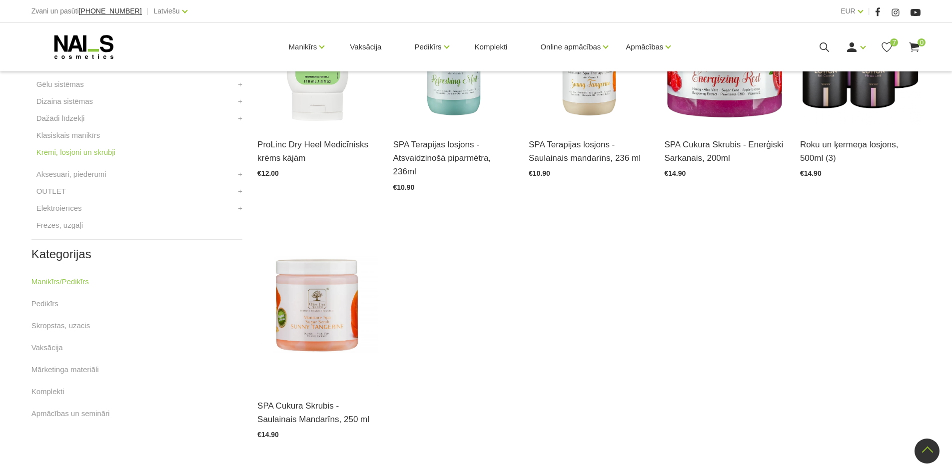
scroll to position [300, 0]
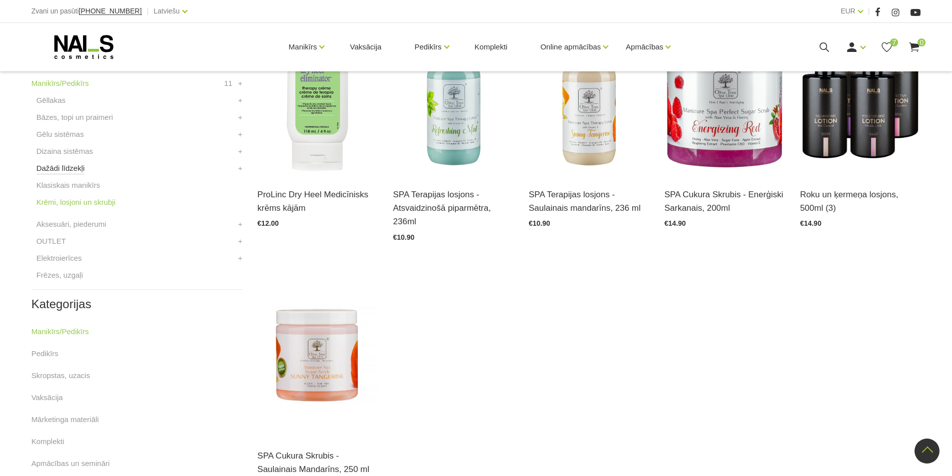
click at [70, 166] on link "Dažādi līdzekļi" at bounding box center [60, 168] width 48 height 12
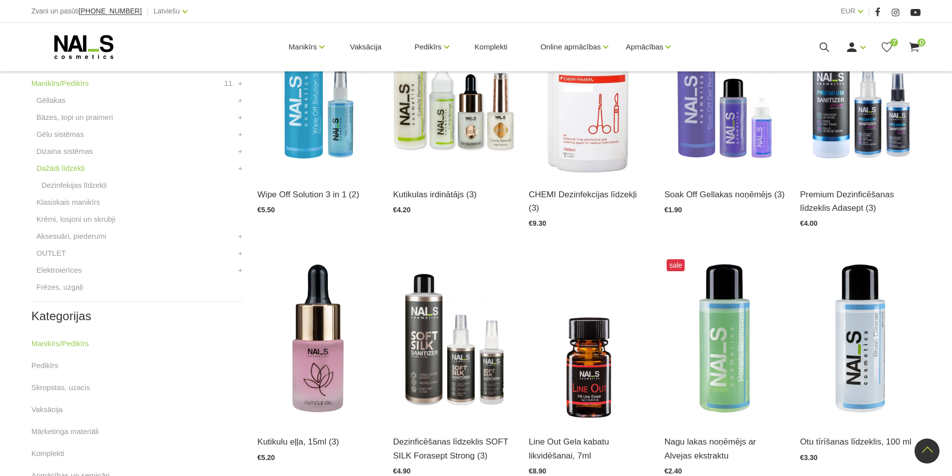
scroll to position [350, 0]
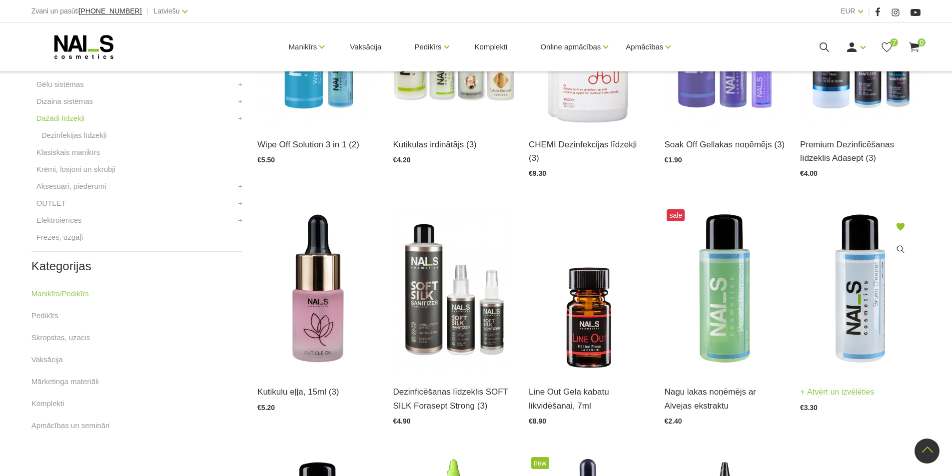
click at [875, 304] on img at bounding box center [860, 290] width 120 height 166
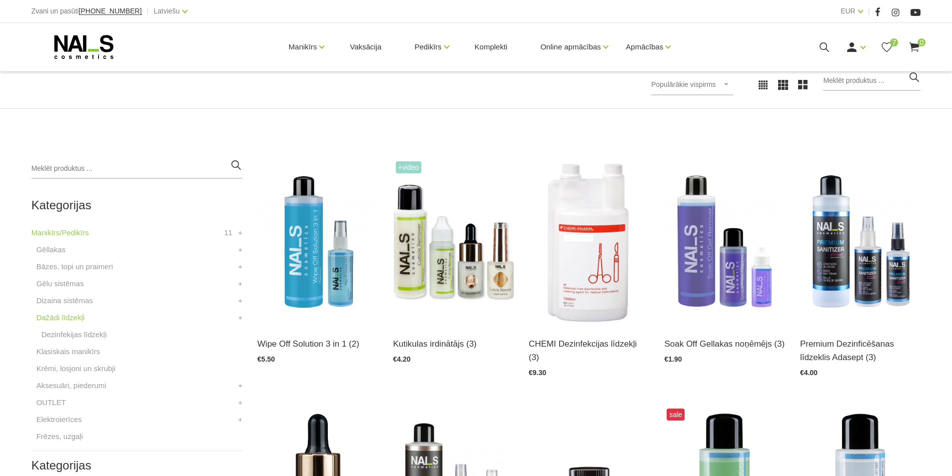
scroll to position [200, 0]
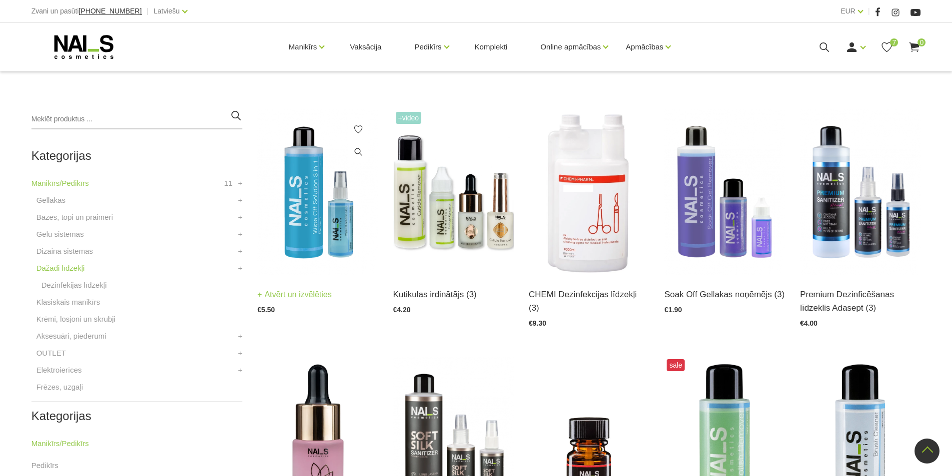
click at [307, 292] on link "Atvērt un izvēlēties" at bounding box center [294, 295] width 74 height 14
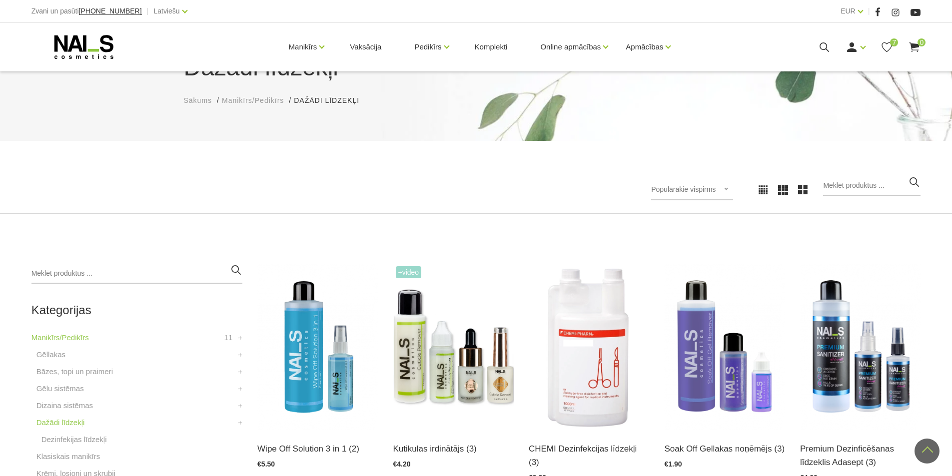
scroll to position [0, 0]
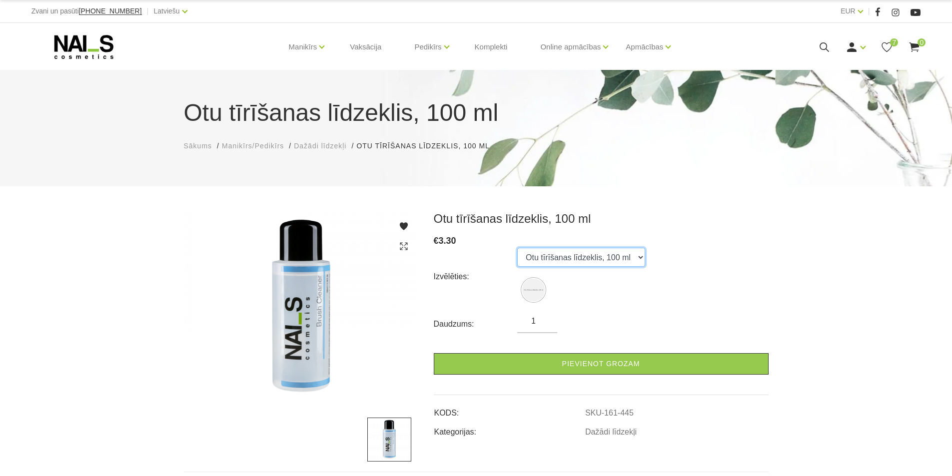
click at [639, 256] on select "Otu tīrīšanas līdzeklis, 100 ml" at bounding box center [581, 257] width 128 height 19
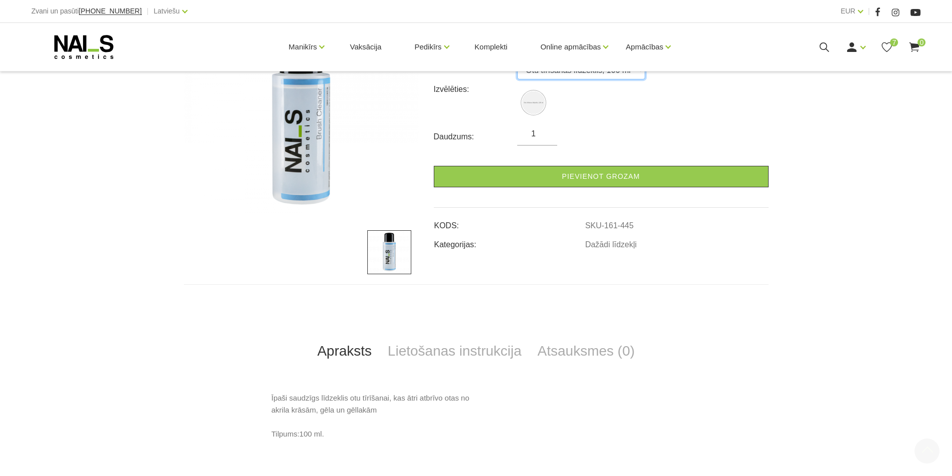
scroll to position [300, 0]
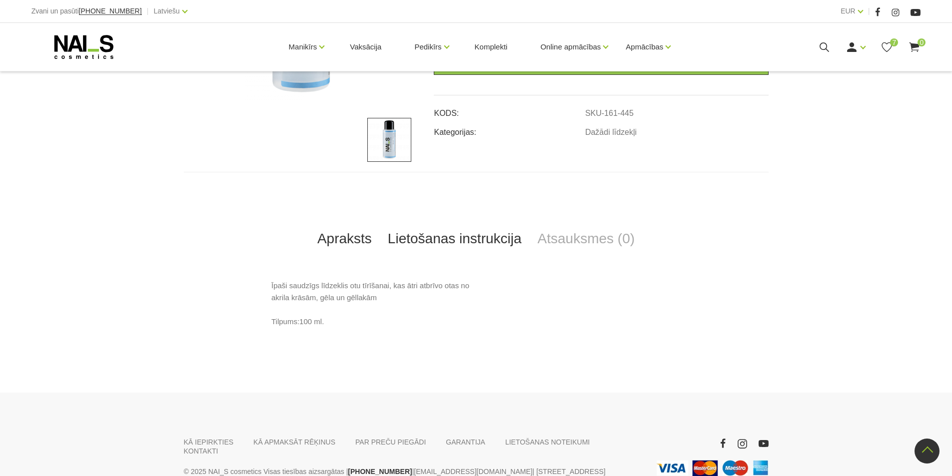
click at [467, 235] on link "Lietošanas instrukcija" at bounding box center [455, 238] width 150 height 33
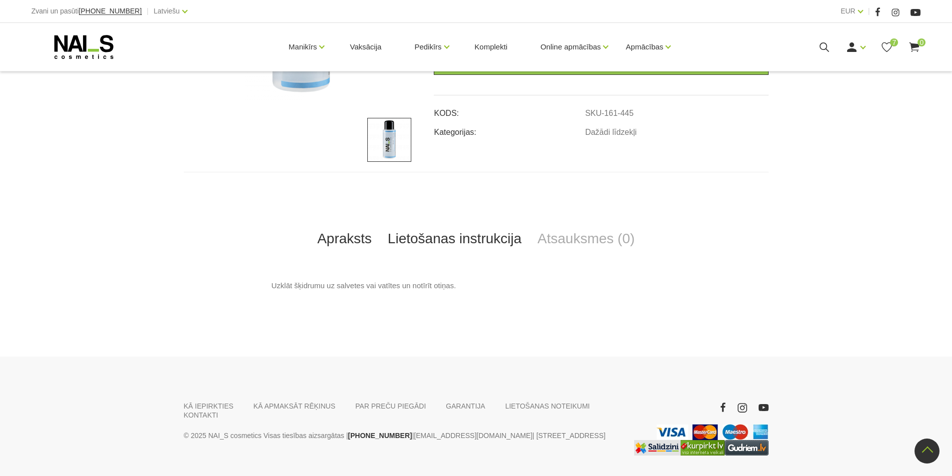
click at [329, 237] on link "Apraksts" at bounding box center [344, 238] width 70 height 33
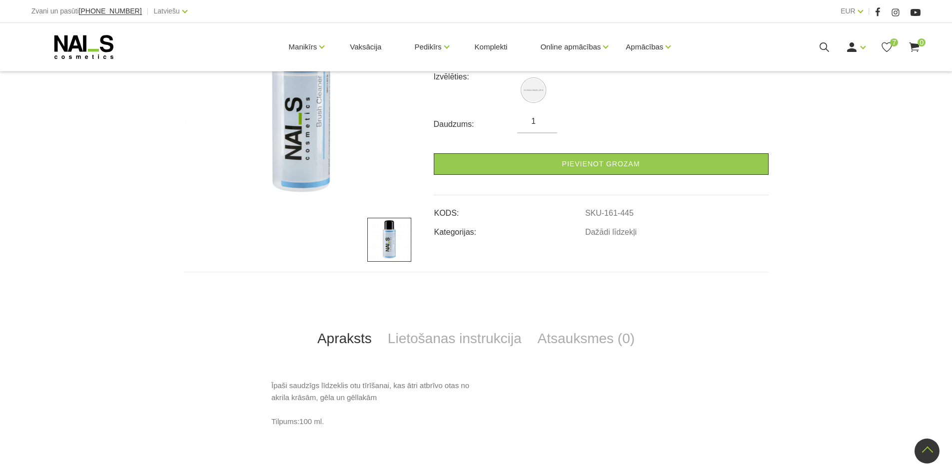
scroll to position [0, 0]
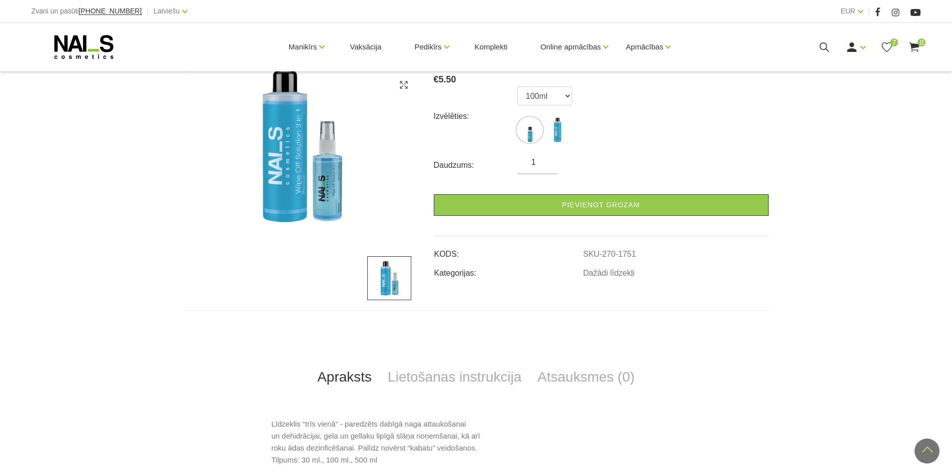
scroll to position [100, 0]
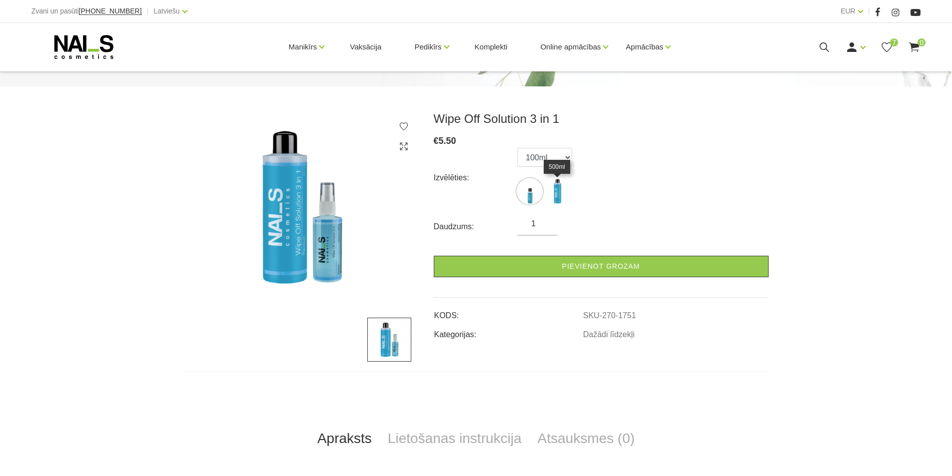
click at [552, 194] on img at bounding box center [556, 191] width 25 height 25
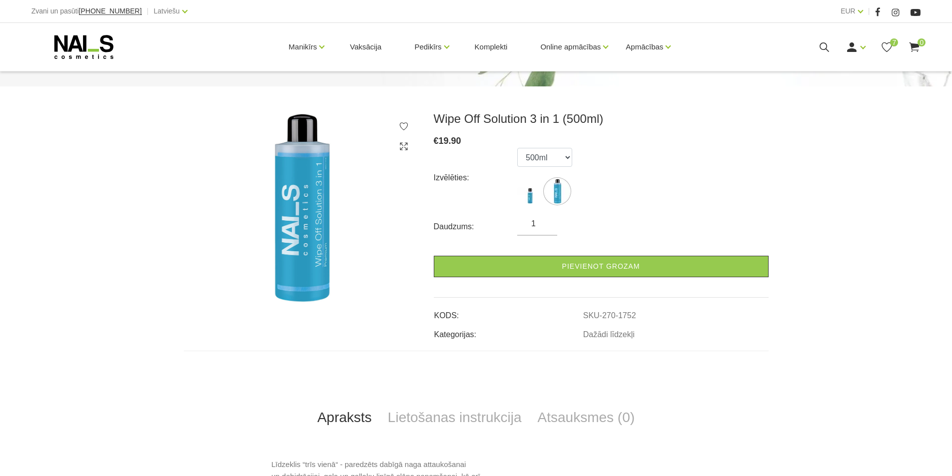
click at [403, 127] on icon at bounding box center [404, 126] width 10 height 10
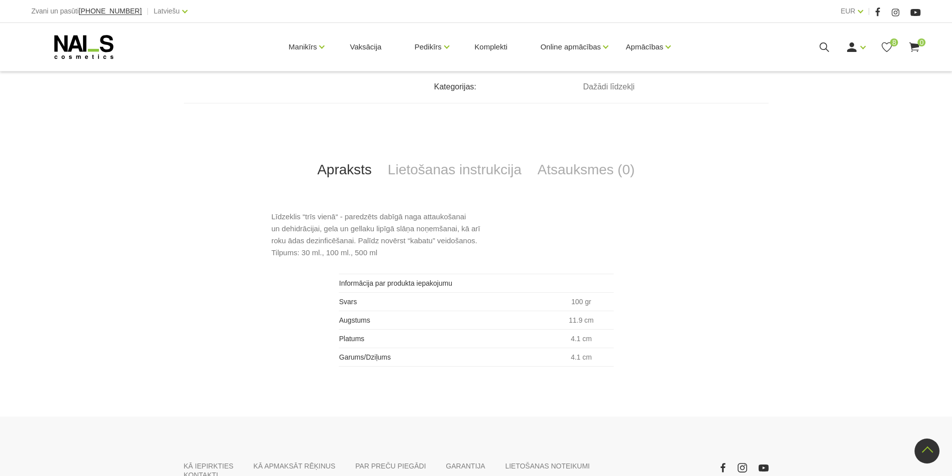
scroll to position [350, 0]
click at [435, 171] on link "Lietošanas instrukcija" at bounding box center [455, 167] width 150 height 33
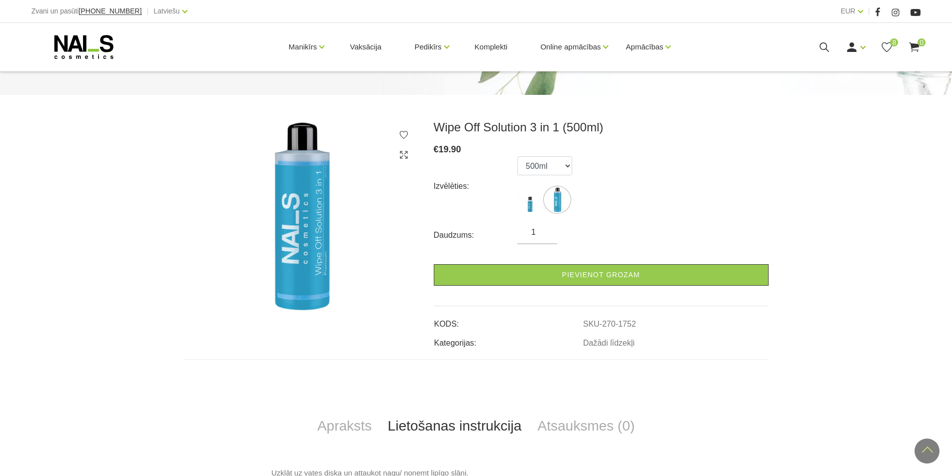
scroll to position [58, 0]
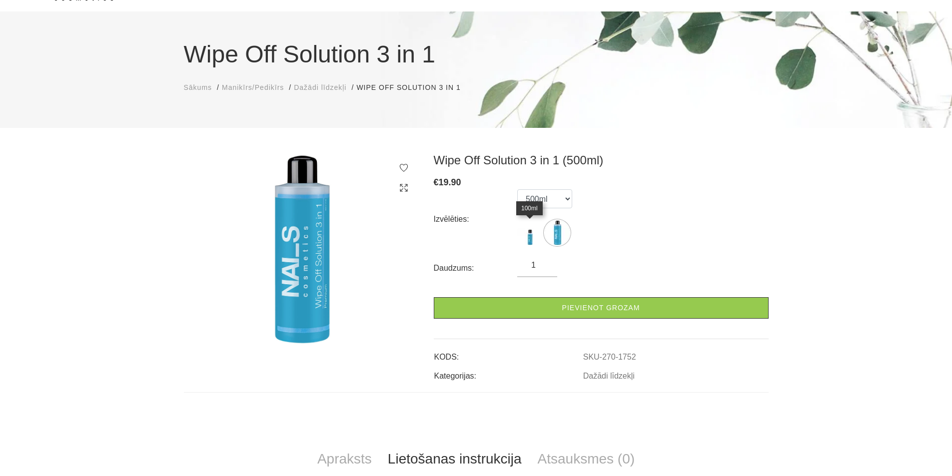
click at [529, 239] on img at bounding box center [529, 232] width 25 height 25
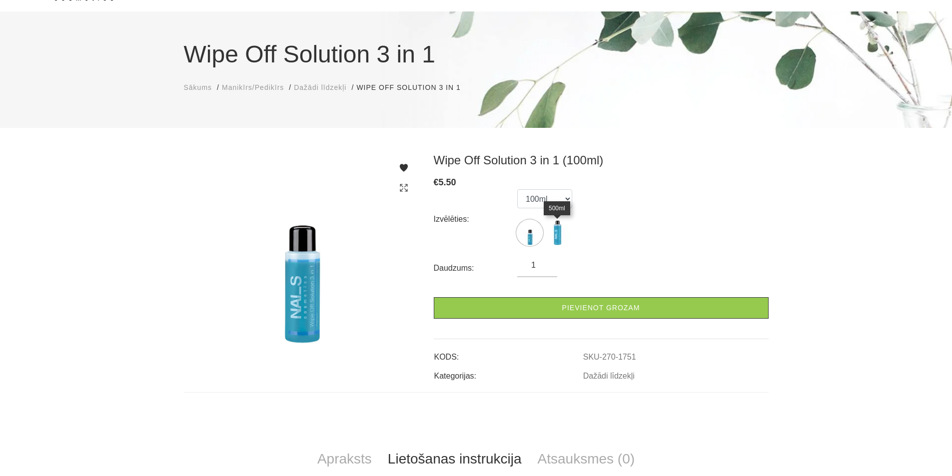
click at [557, 236] on img at bounding box center [556, 232] width 25 height 25
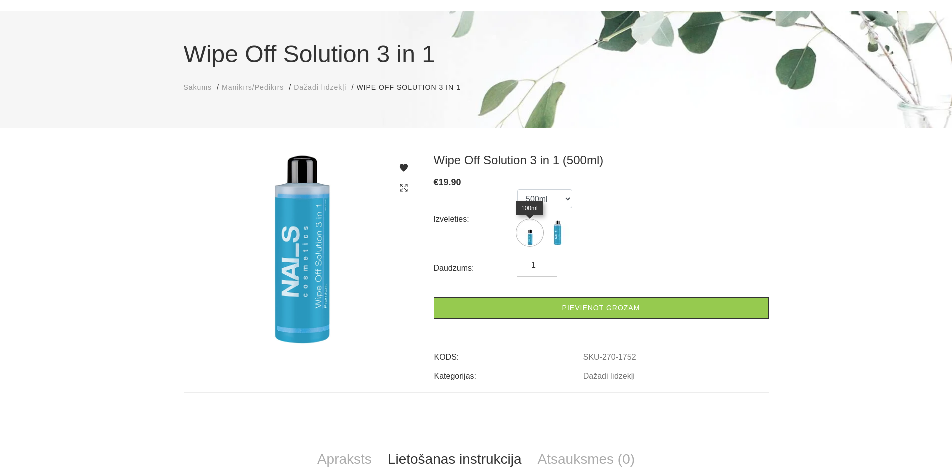
click at [533, 236] on img at bounding box center [529, 232] width 25 height 25
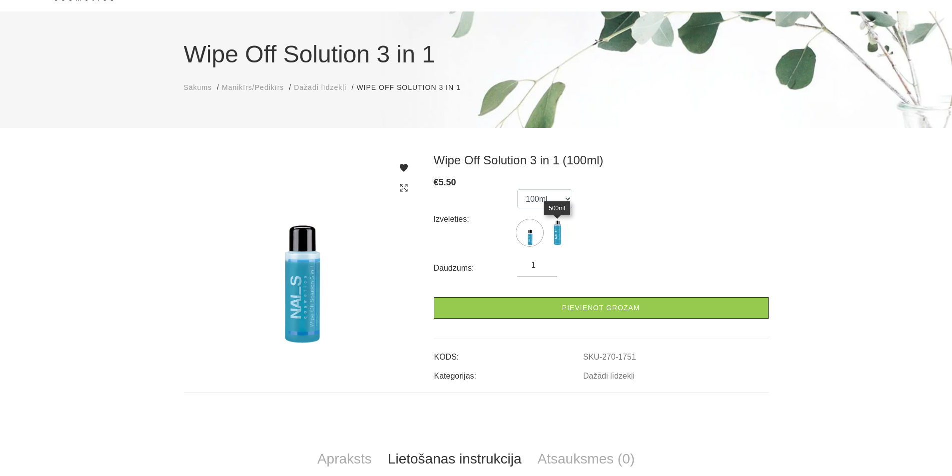
click at [548, 234] on img at bounding box center [556, 232] width 25 height 25
select select "1752"
